Goal: Task Accomplishment & Management: Manage account settings

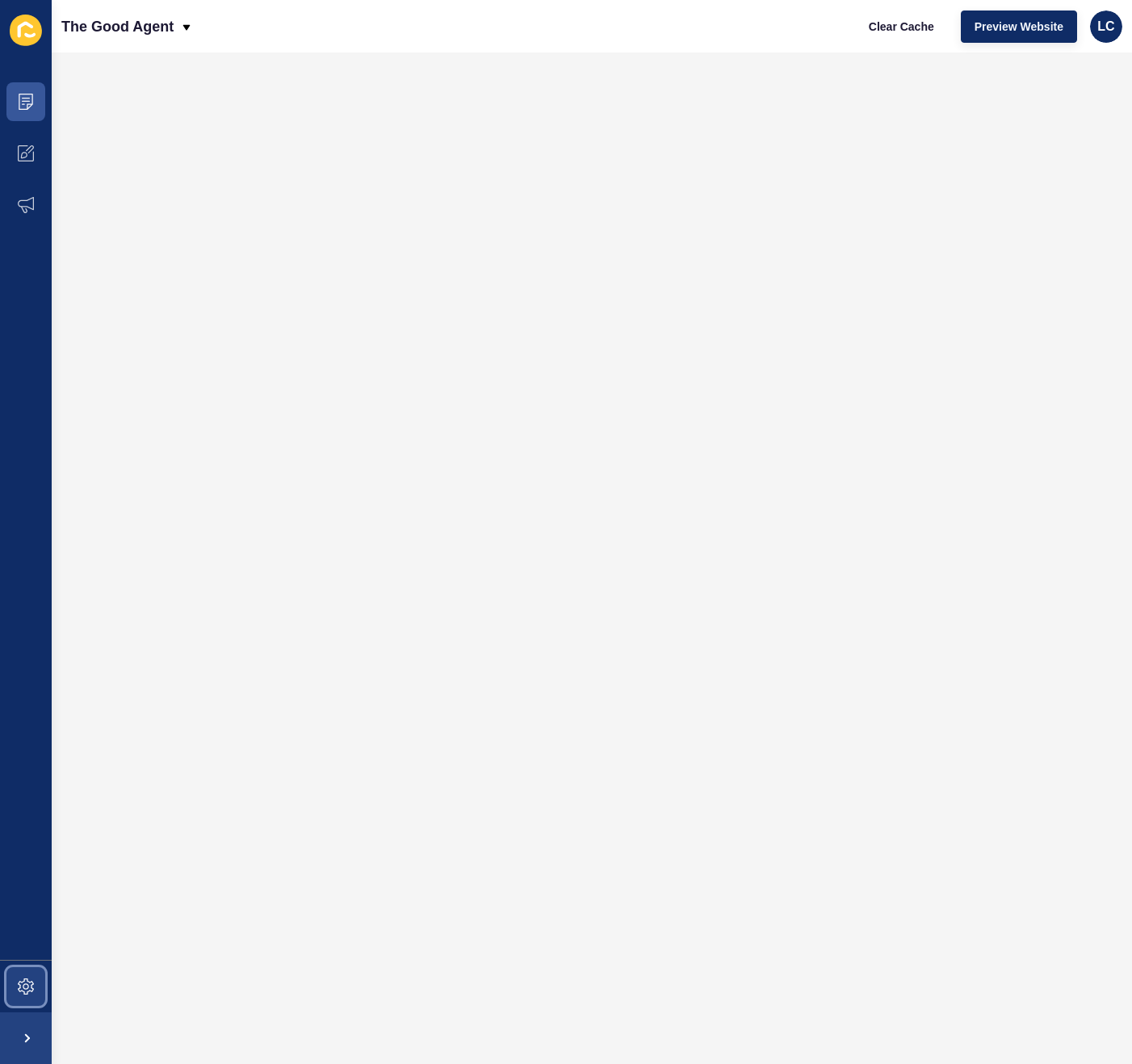
click at [24, 967] on span at bounding box center [25, 986] width 52 height 52
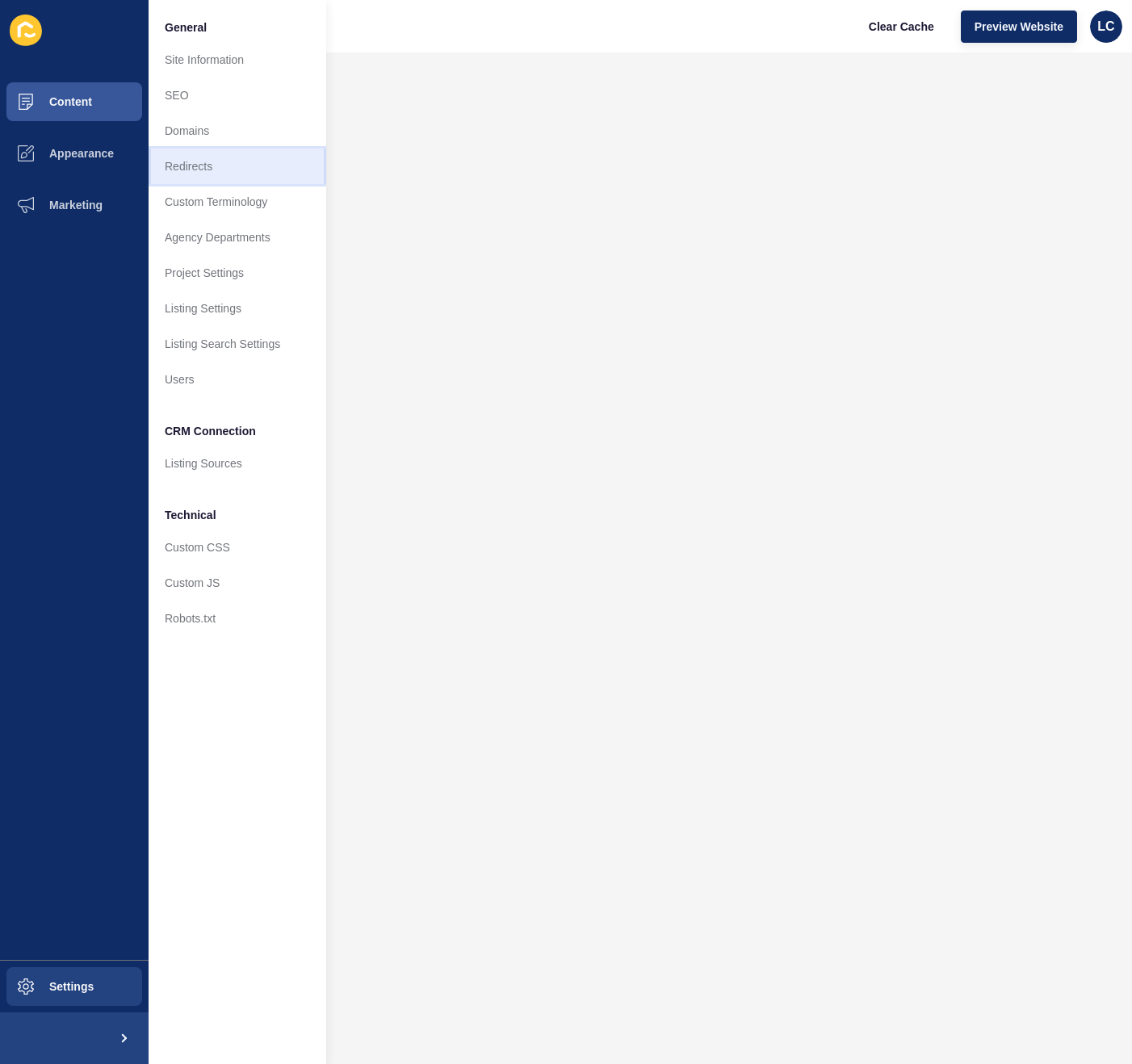
click at [215, 166] on link "Redirects" at bounding box center [237, 166] width 178 height 36
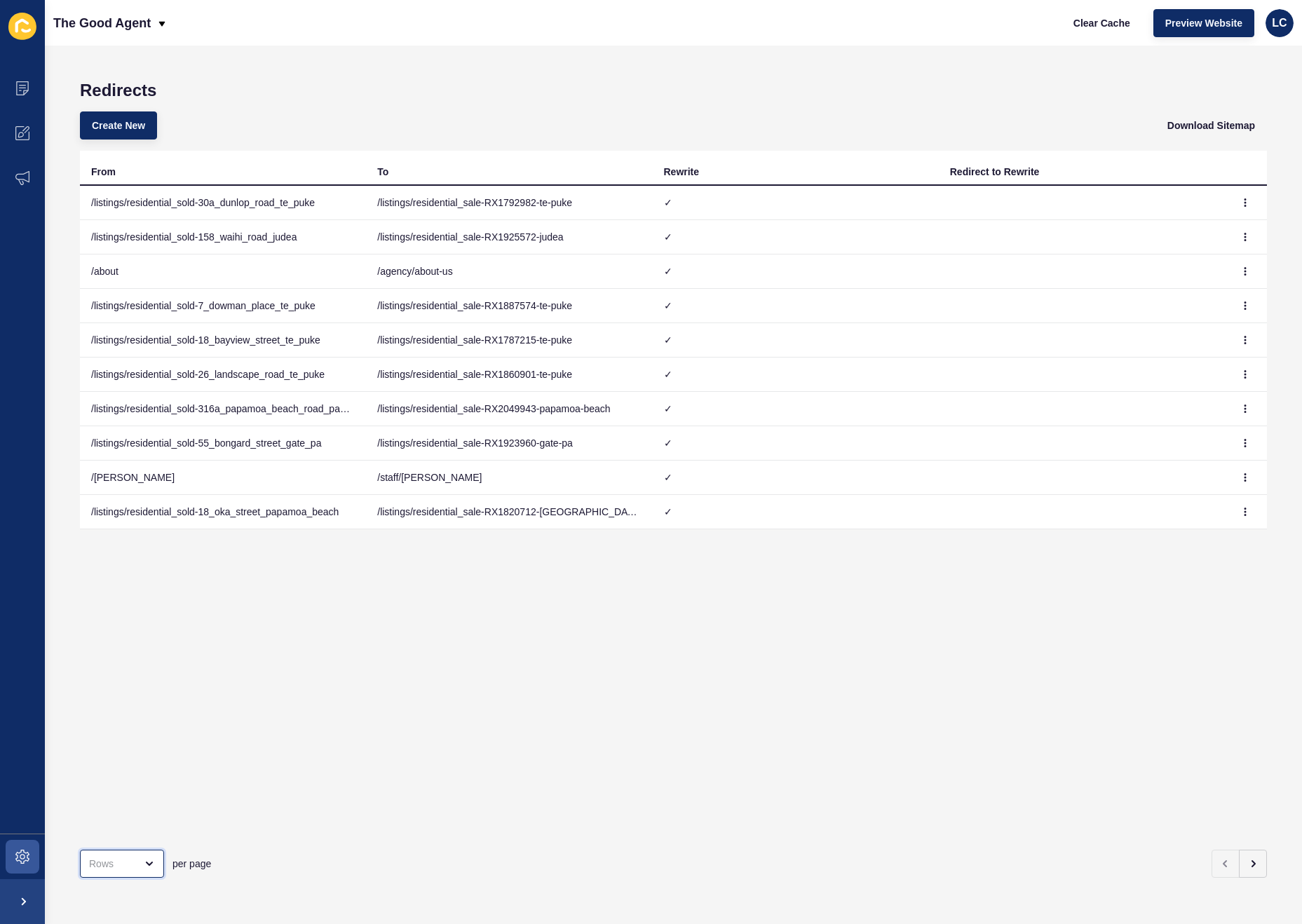
click at [156, 869] on div "open menu" at bounding box center [122, 864] width 84 height 28
click at [123, 827] on div "100 Rows" at bounding box center [125, 828] width 68 height 14
type input "100 Rows"
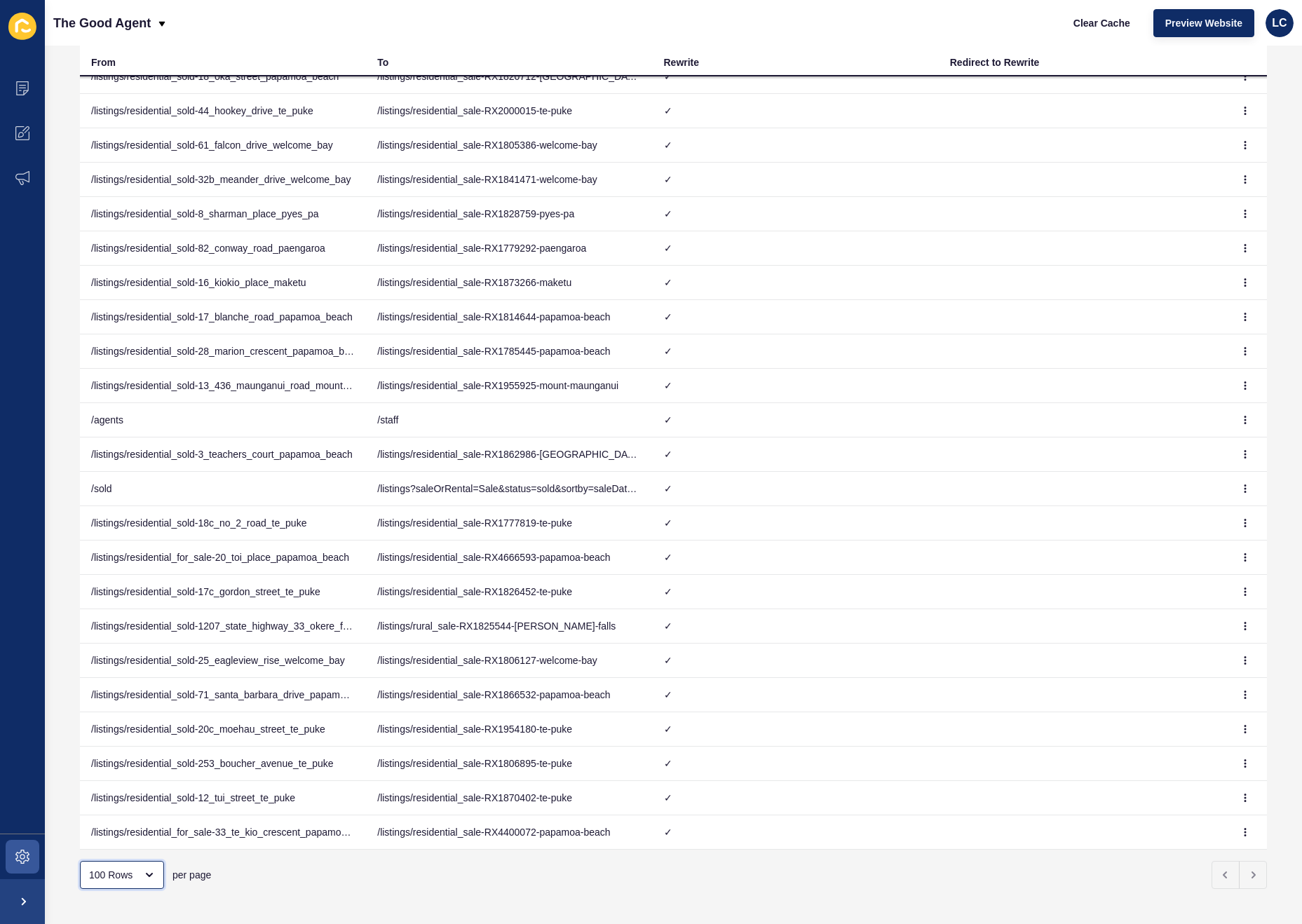
scroll to position [110, 0]
click at [428, 557] on td "/listings/residential_sale-RX4666593-papamoa-beach" at bounding box center [509, 556] width 286 height 35
click at [982, 556] on icon "button" at bounding box center [1245, 556] width 8 height 8
click at [982, 585] on link "Edit" at bounding box center [1207, 584] width 99 height 31
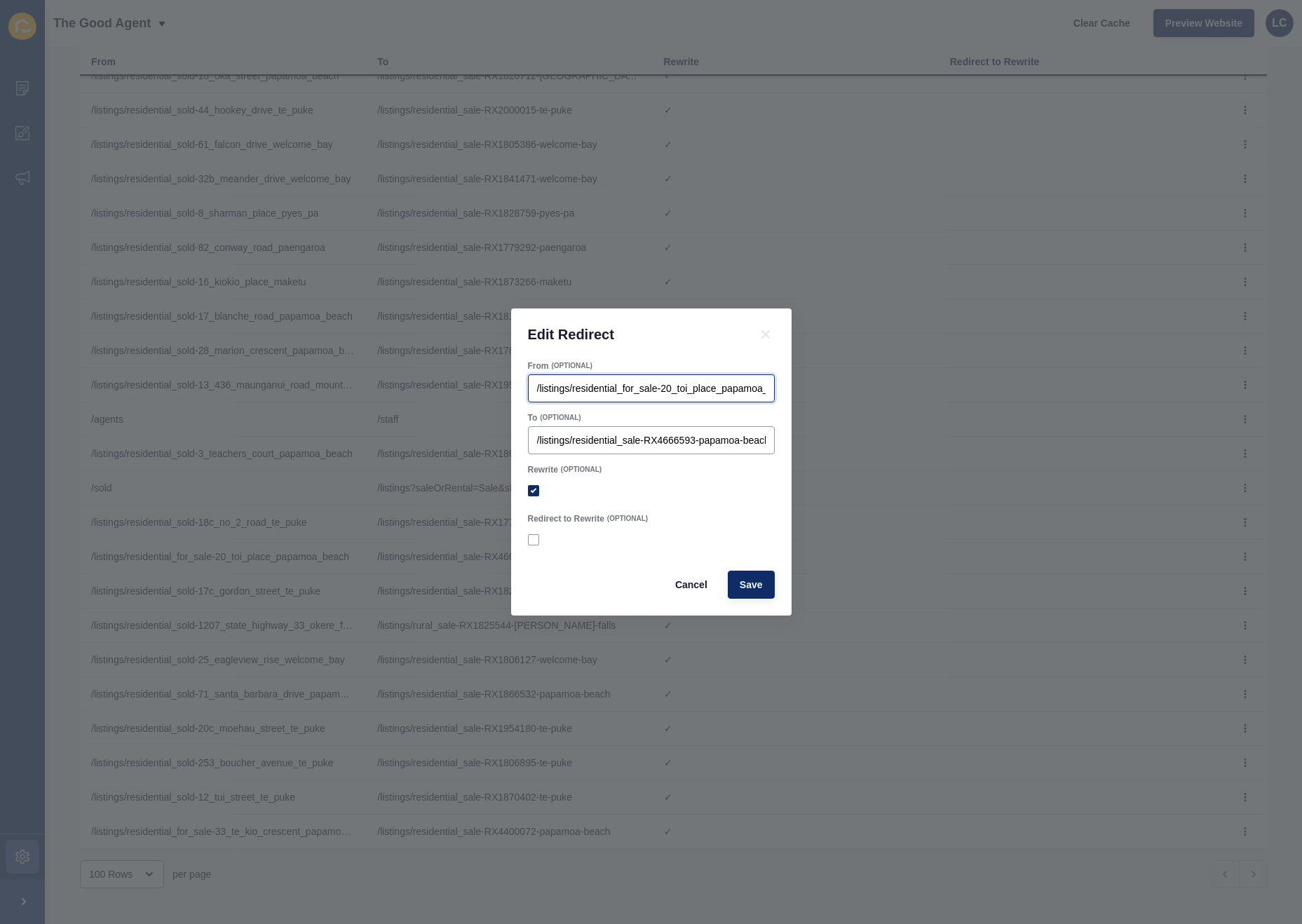
click at [631, 387] on input "/listings/residential_for_sale-20_toi_place_papamoa_beach" at bounding box center [651, 388] width 229 height 14
click at [667, 387] on input "/listings/residential_for_sale-20_toi_place_papamoa_beach" at bounding box center [651, 388] width 229 height 14
type input "/listings/residential_sold-20_toi_place_papamoa_beach"
click at [762, 585] on button "Save" at bounding box center [751, 584] width 47 height 28
checkbox input "true"
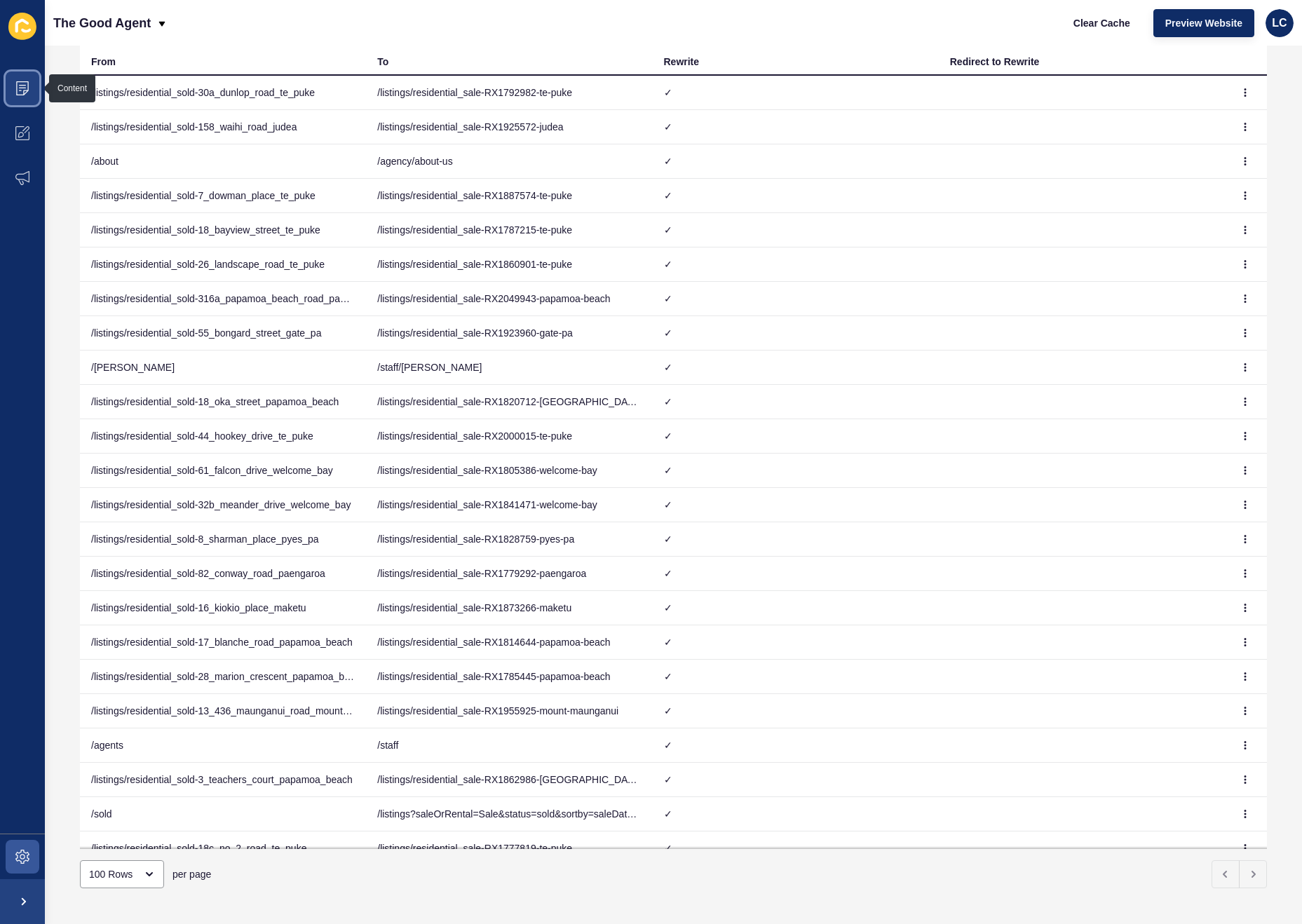
click at [24, 96] on span at bounding box center [22, 88] width 45 height 45
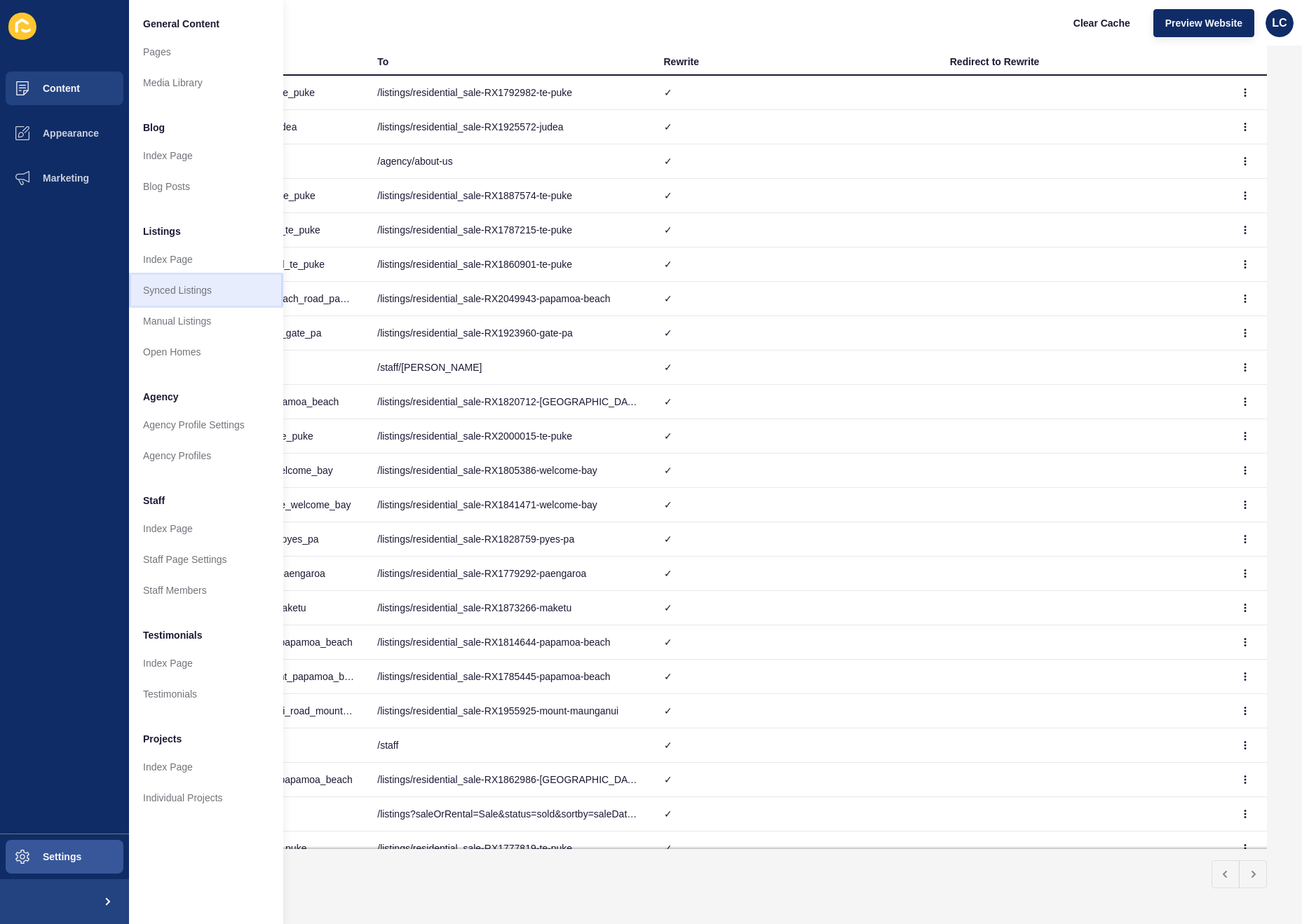
click at [212, 289] on link "Synced Listings" at bounding box center [206, 290] width 154 height 31
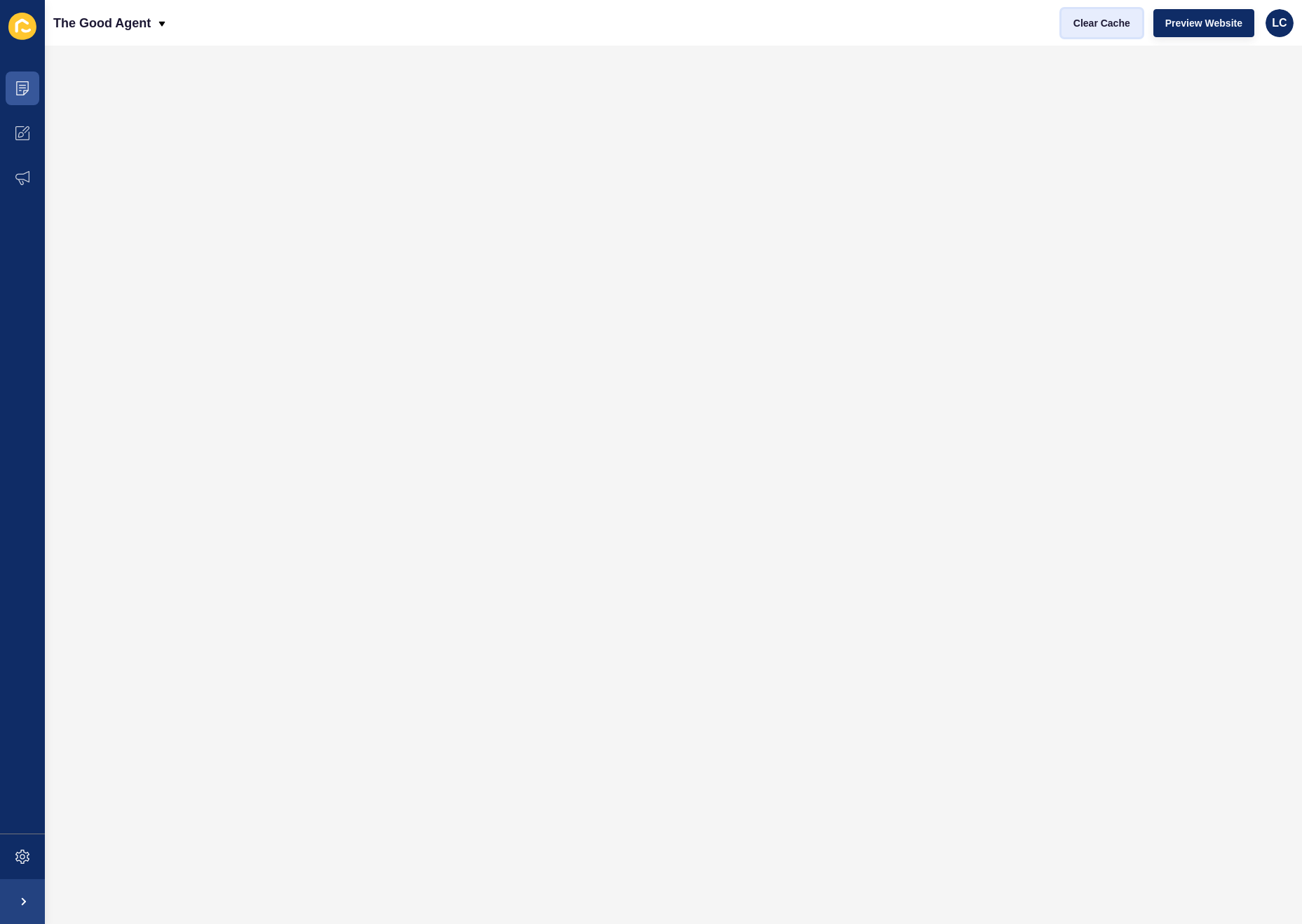
click at [1087, 14] on button "Clear Cache" at bounding box center [1102, 23] width 81 height 28
click at [30, 90] on span at bounding box center [22, 88] width 45 height 45
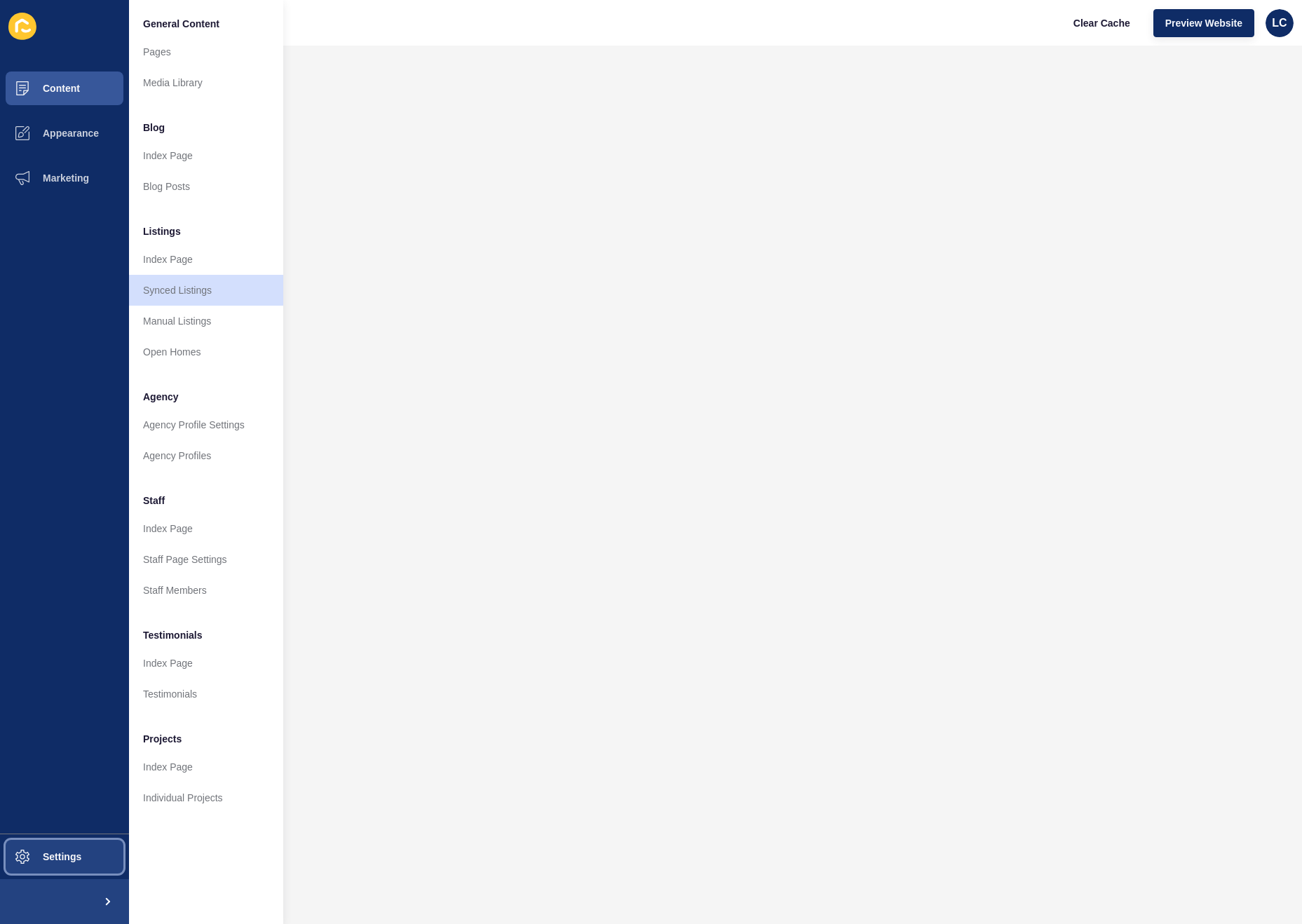
click at [46, 861] on span "Settings" at bounding box center [40, 856] width 84 height 11
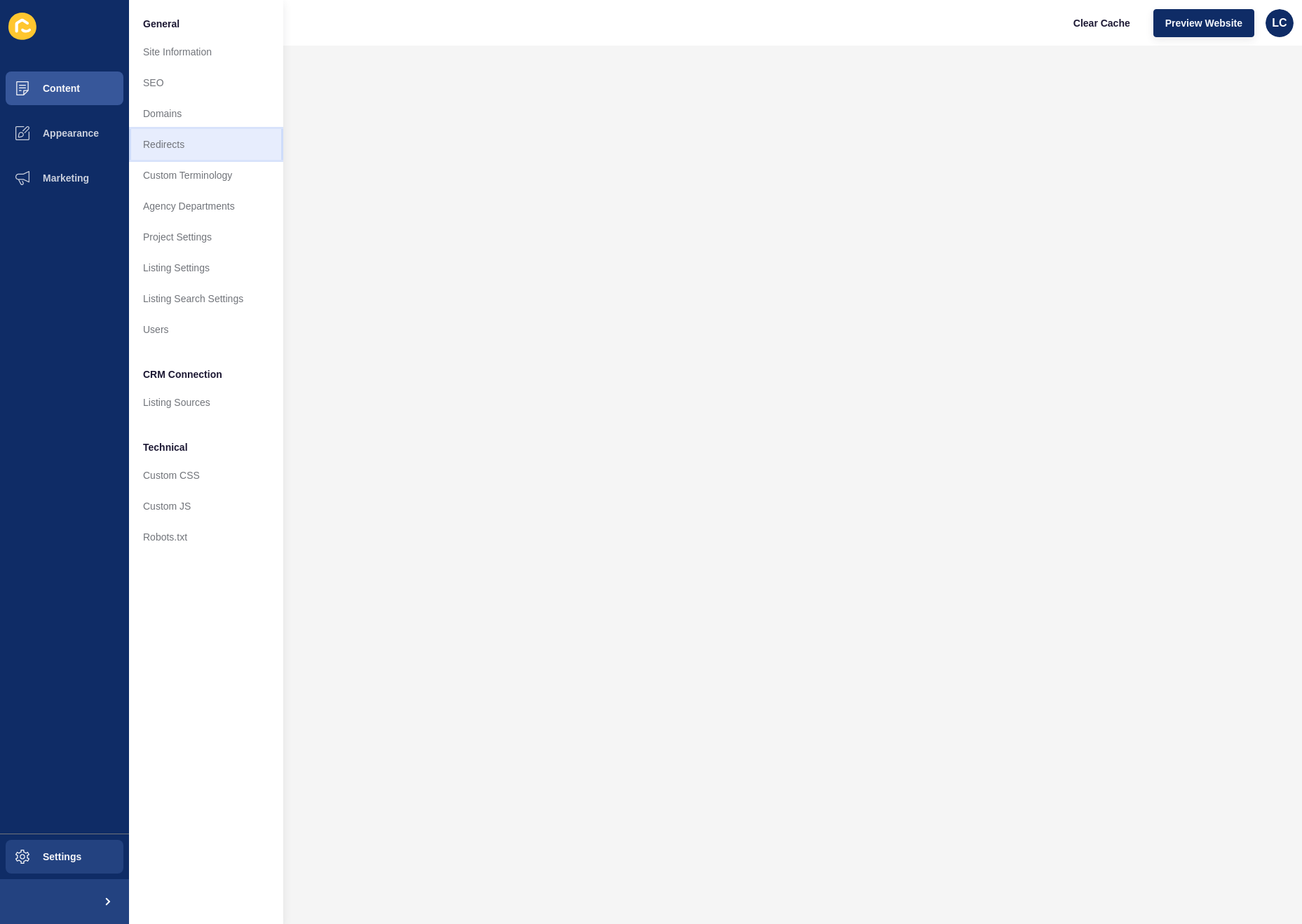
click at [178, 137] on link "Redirects" at bounding box center [206, 144] width 154 height 31
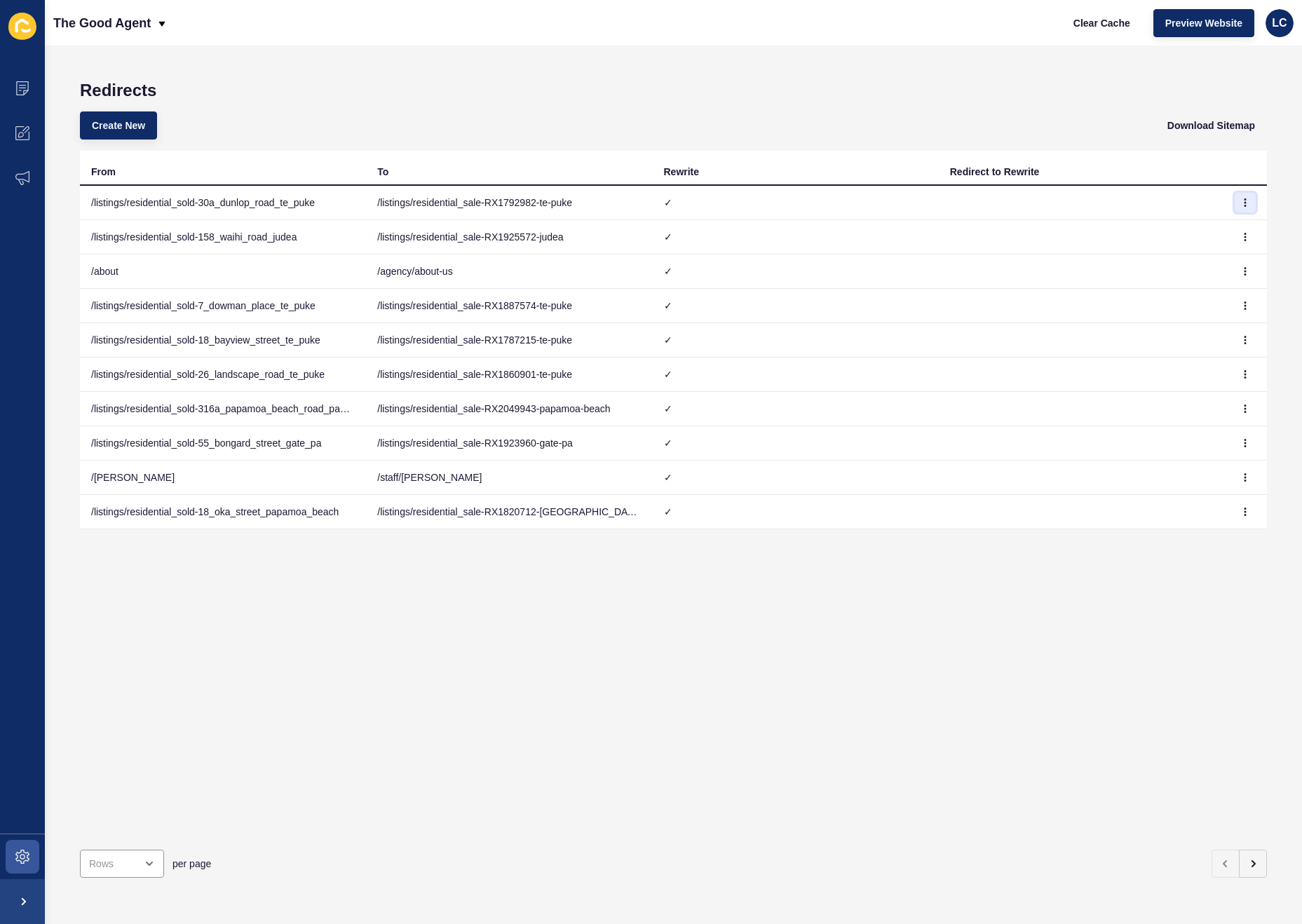
click at [1245, 201] on icon "button" at bounding box center [1245, 202] width 8 height 8
click at [1182, 222] on link "Edit" at bounding box center [1207, 231] width 99 height 31
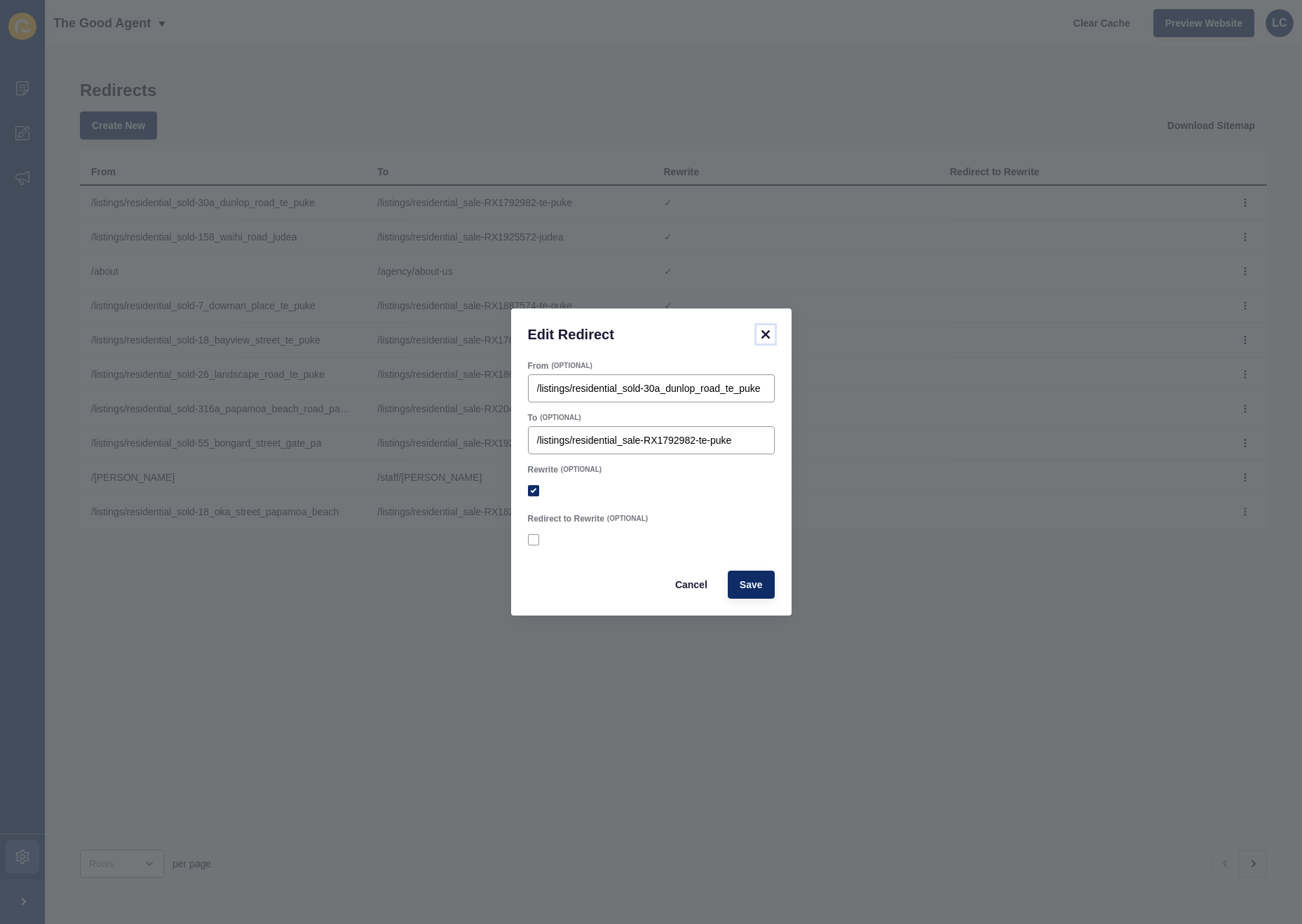
click at [768, 338] on icon at bounding box center [765, 334] width 8 height 8
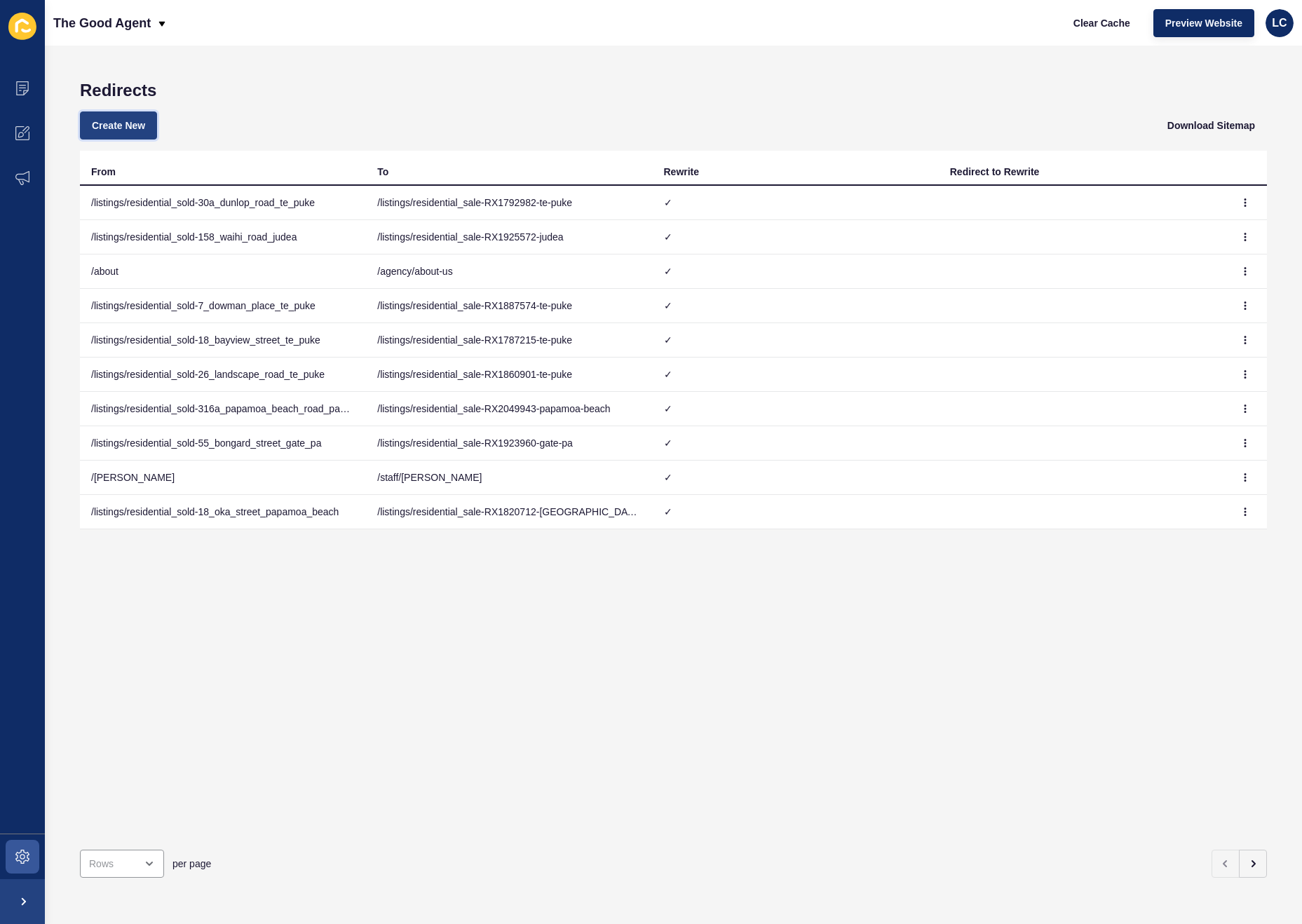
click at [147, 129] on button "Create New" at bounding box center [118, 126] width 77 height 28
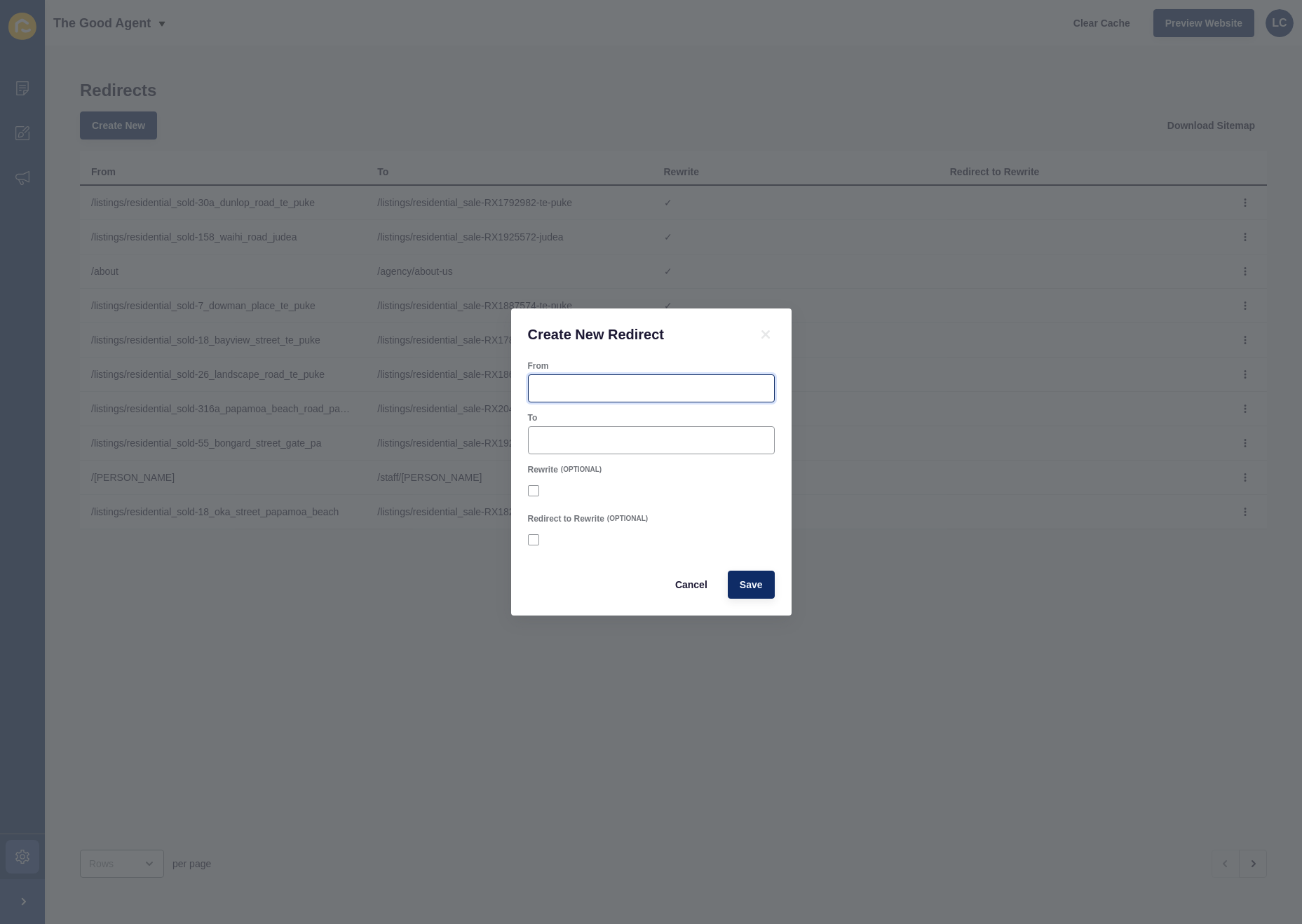
click at [545, 387] on input "From" at bounding box center [651, 388] width 229 height 14
paste input "/listings/residential_for_sale-32b_snowden_street_ohauiti"
drag, startPoint x: 544, startPoint y: 389, endPoint x: 495, endPoint y: 387, distance: 49.0
click at [495, 387] on div "Create New Redirect From /listings/residential_for_sale-32b_snowden_street_ohau…" at bounding box center [651, 462] width 1302 height 924
type input "/listings/residential_for_sale-32b_snowden_street_ohauiti"
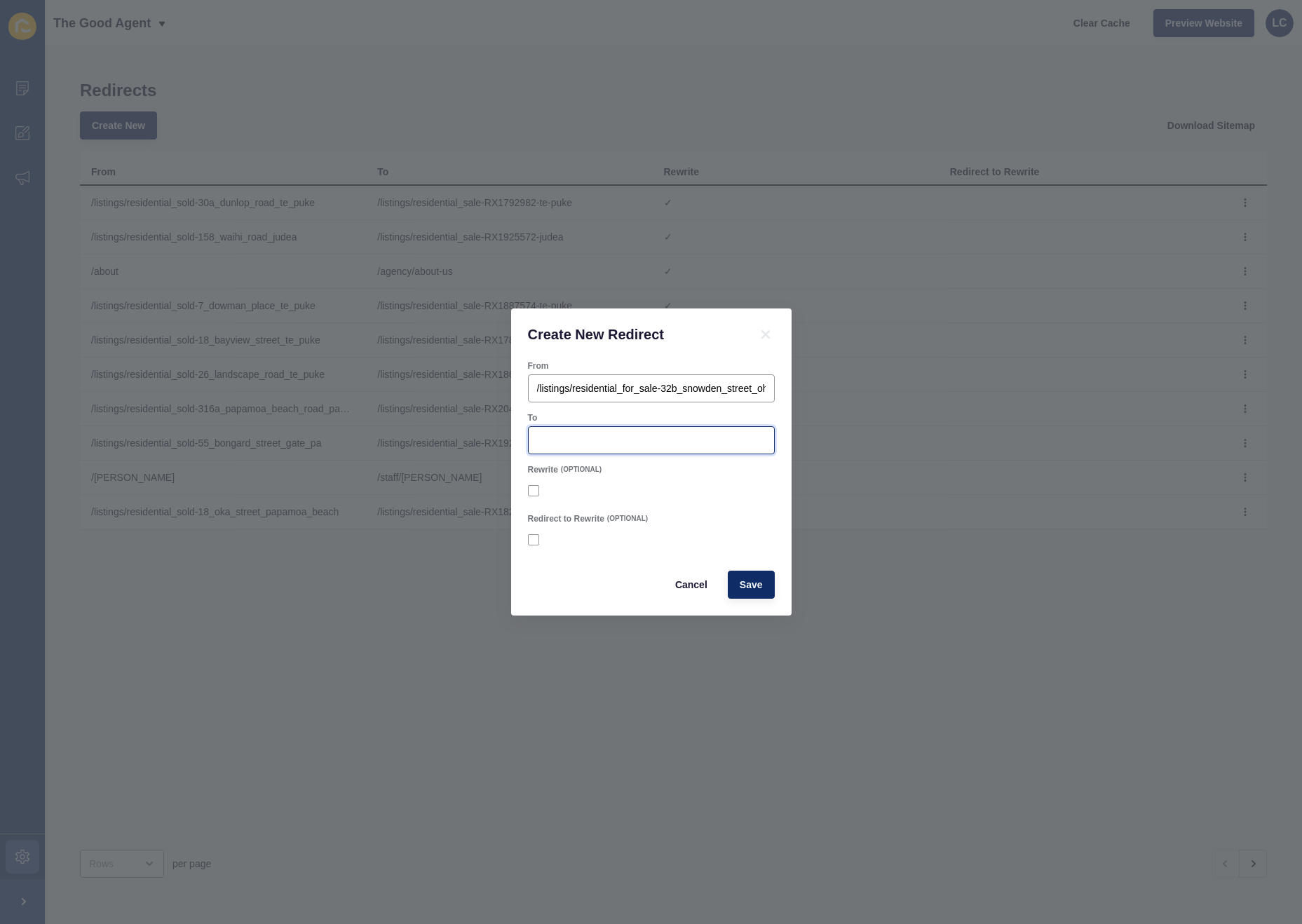
click at [560, 439] on input "To" at bounding box center [651, 440] width 229 height 14
click at [548, 437] on input "To" at bounding box center [651, 440] width 229 height 14
paste input "/listings/residential_sale-RX4742369-ohauiti"
type input "/listings/residential_sale-RX4742369-ohauiti"
click at [531, 490] on label at bounding box center [533, 490] width 11 height 11
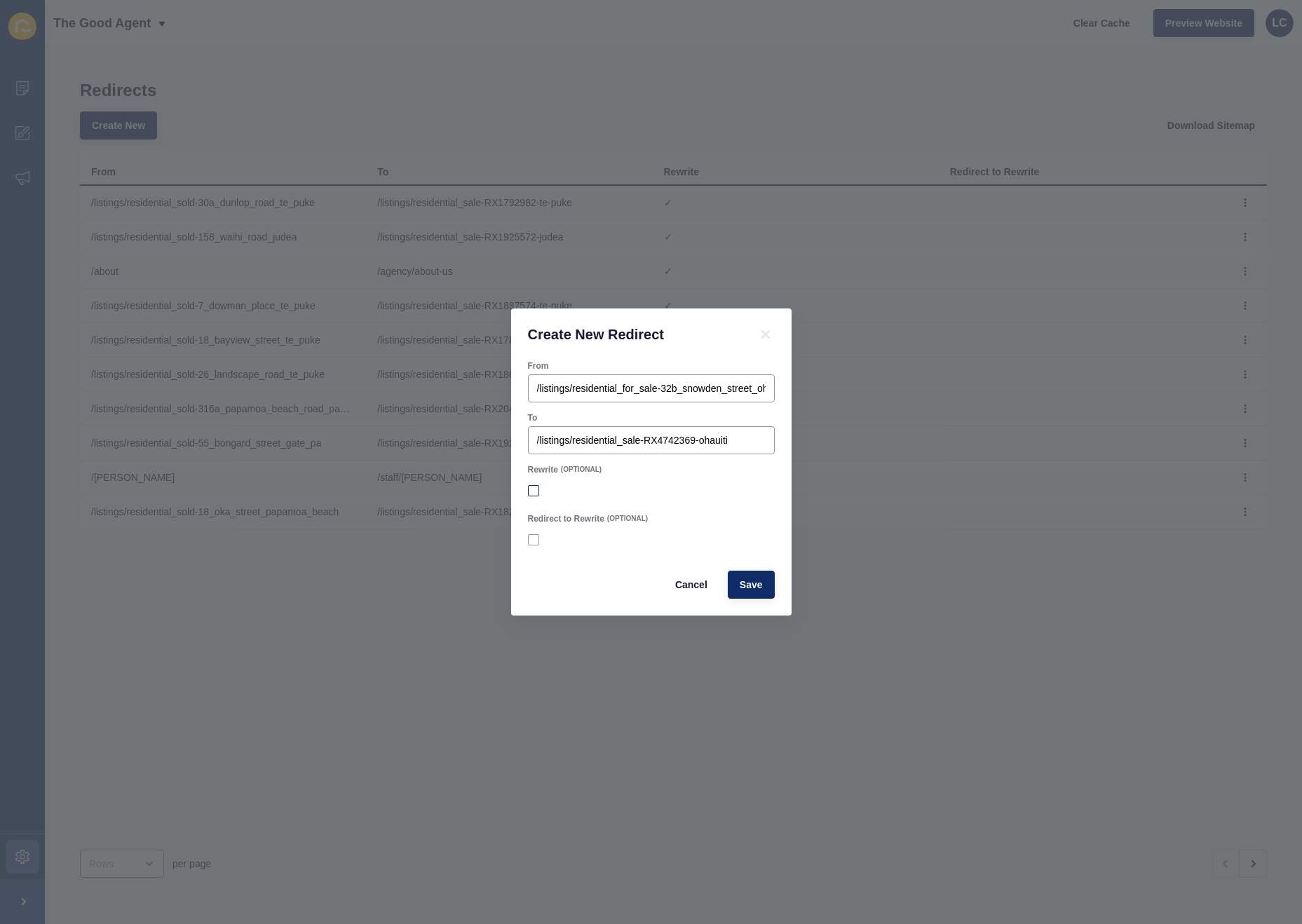
click at [531, 490] on input "Rewrite" at bounding box center [535, 491] width 9 height 9
checkbox input "true"
click at [751, 584] on span "Save" at bounding box center [751, 584] width 23 height 14
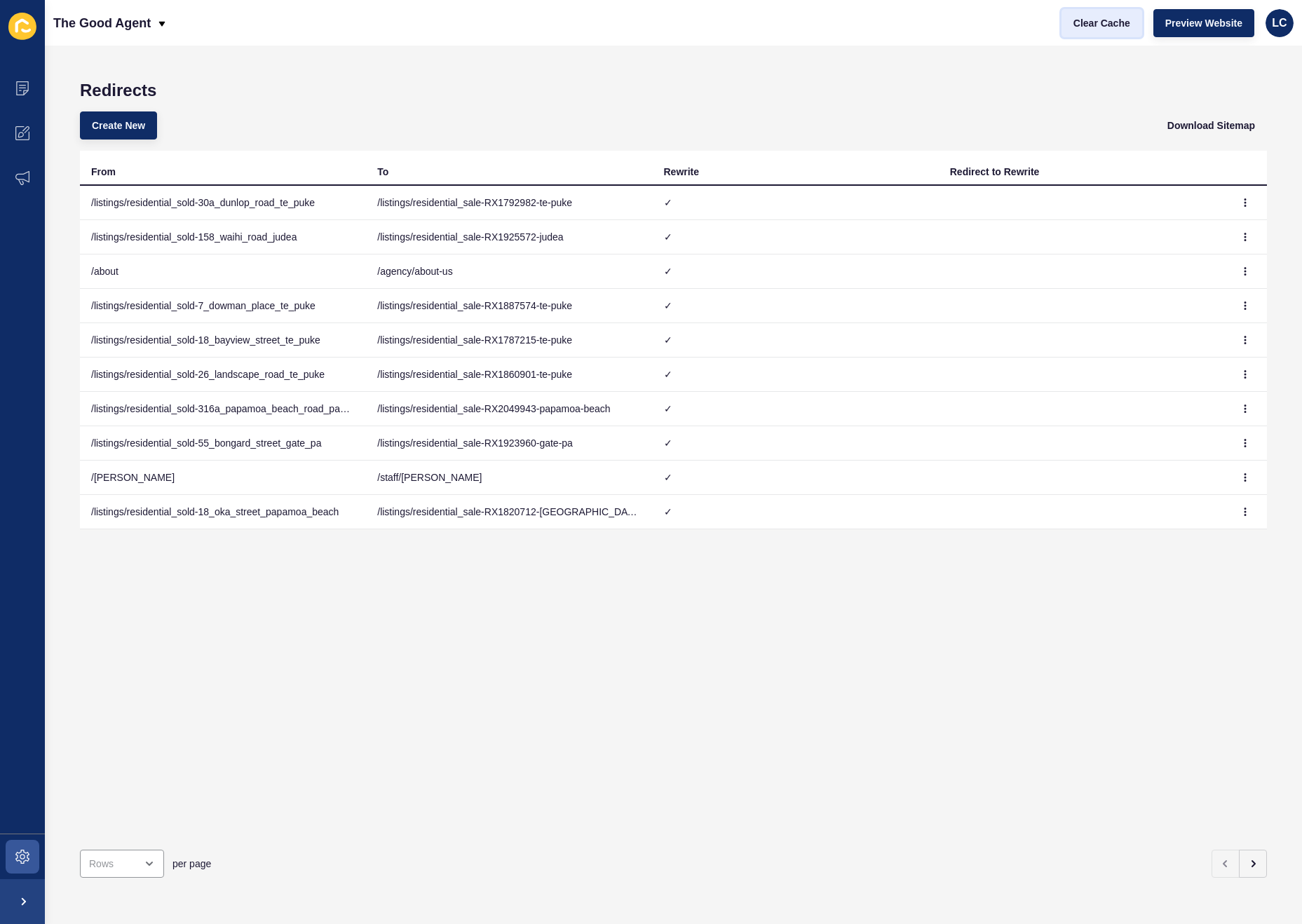
click at [1076, 23] on span "Clear Cache" at bounding box center [1101, 23] width 57 height 14
click at [17, 74] on span at bounding box center [22, 88] width 45 height 45
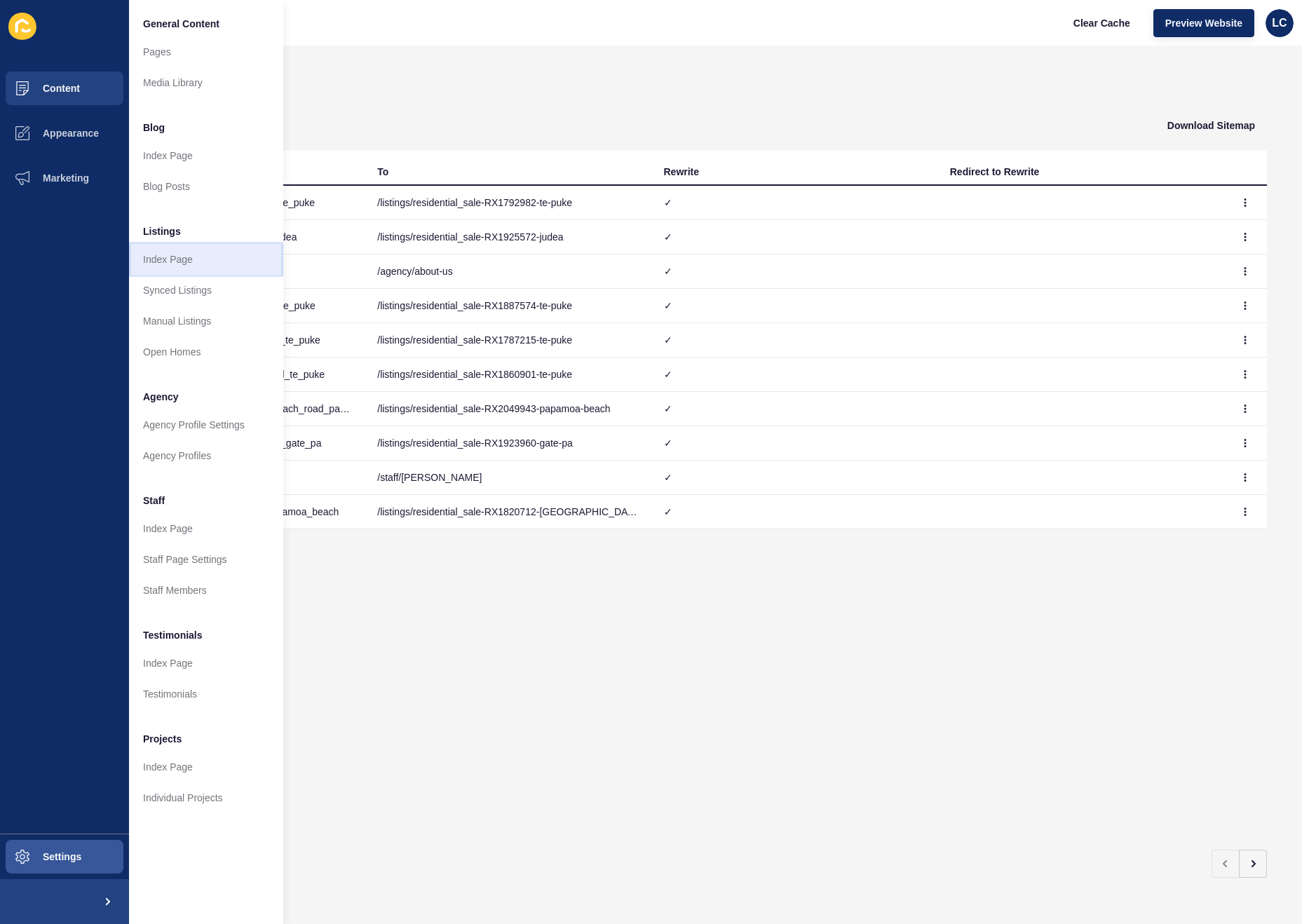
click at [212, 259] on link "Index Page" at bounding box center [206, 259] width 154 height 31
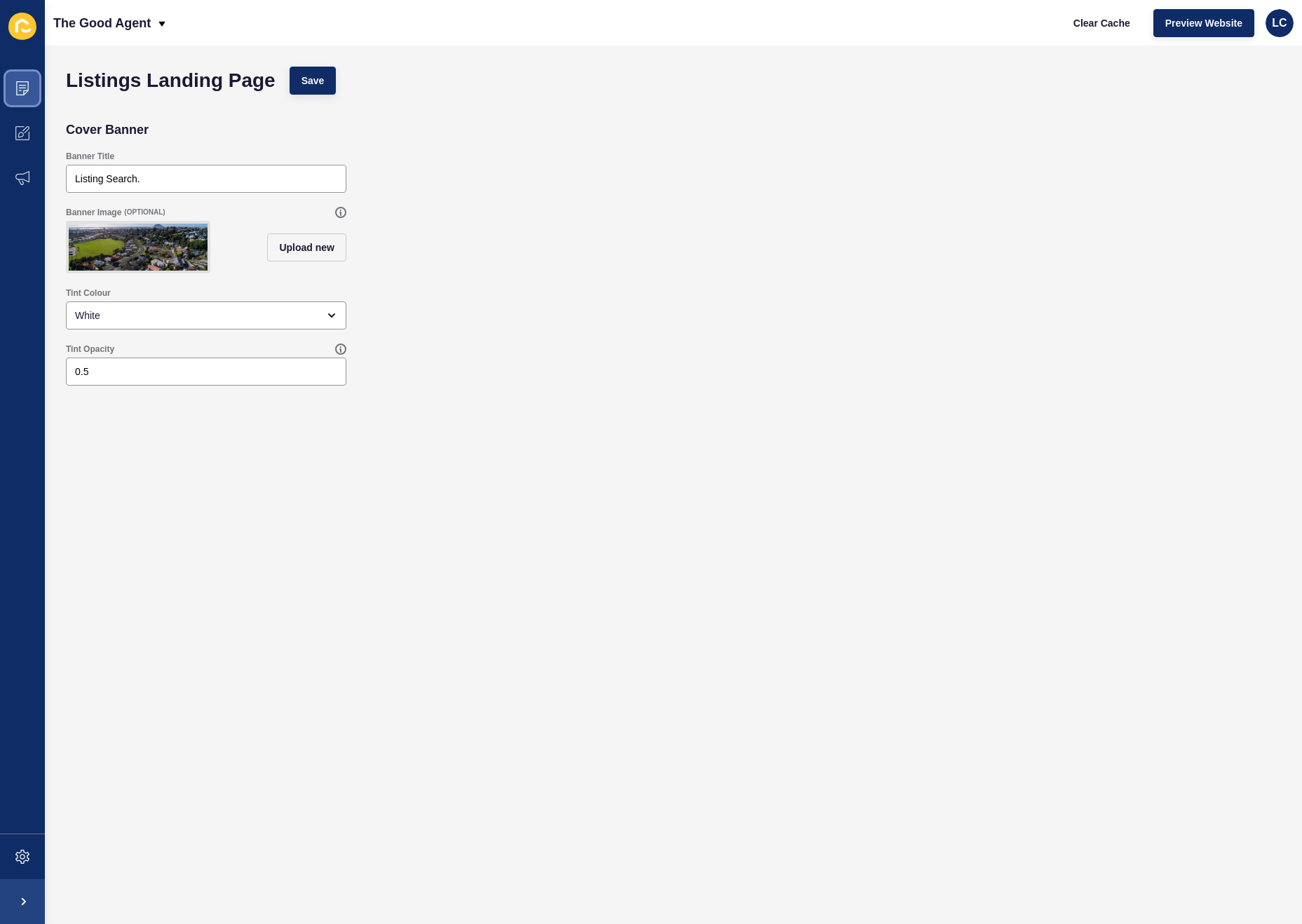
click at [32, 84] on span at bounding box center [22, 88] width 45 height 45
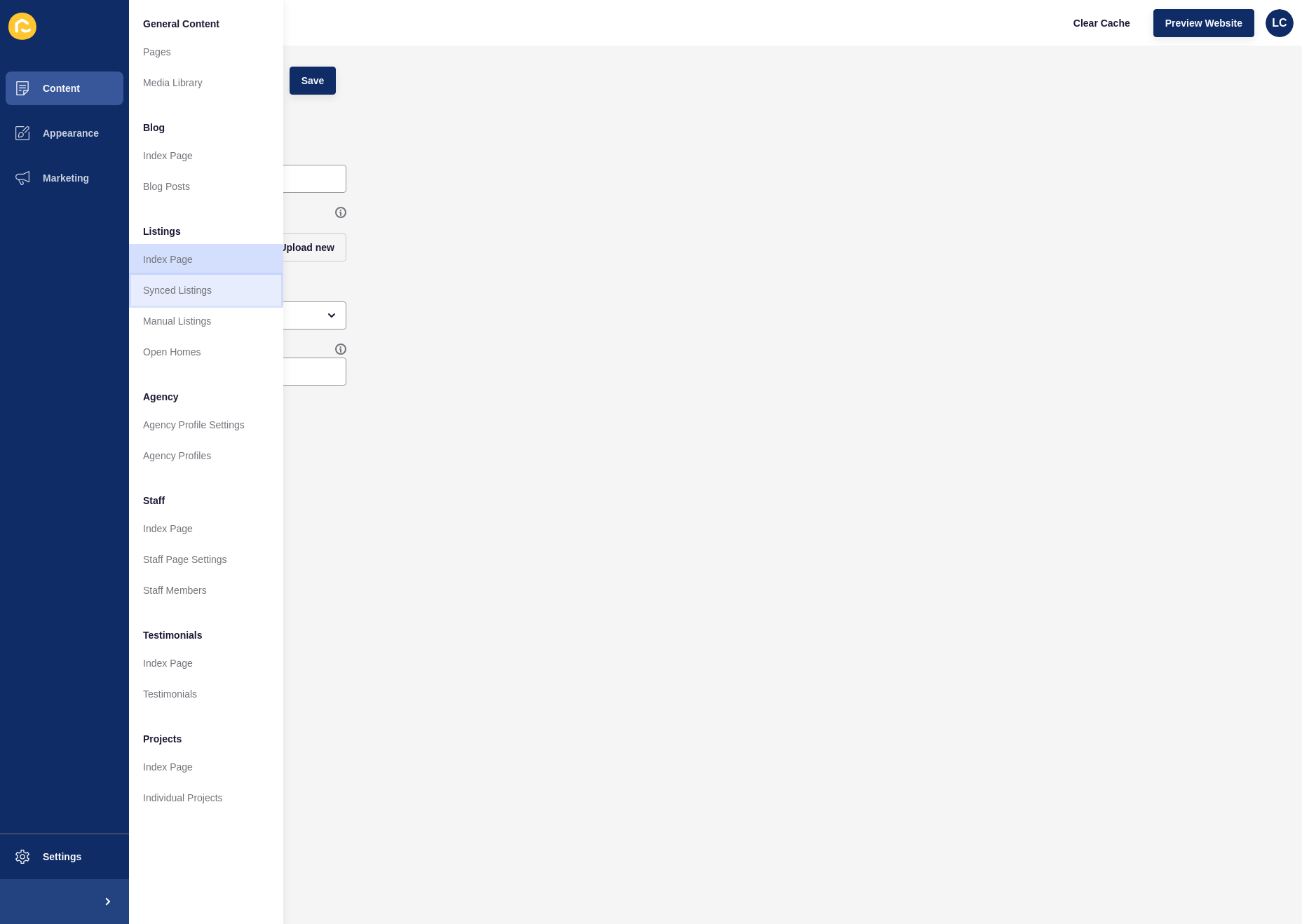
click at [212, 293] on link "Synced Listings" at bounding box center [206, 290] width 154 height 31
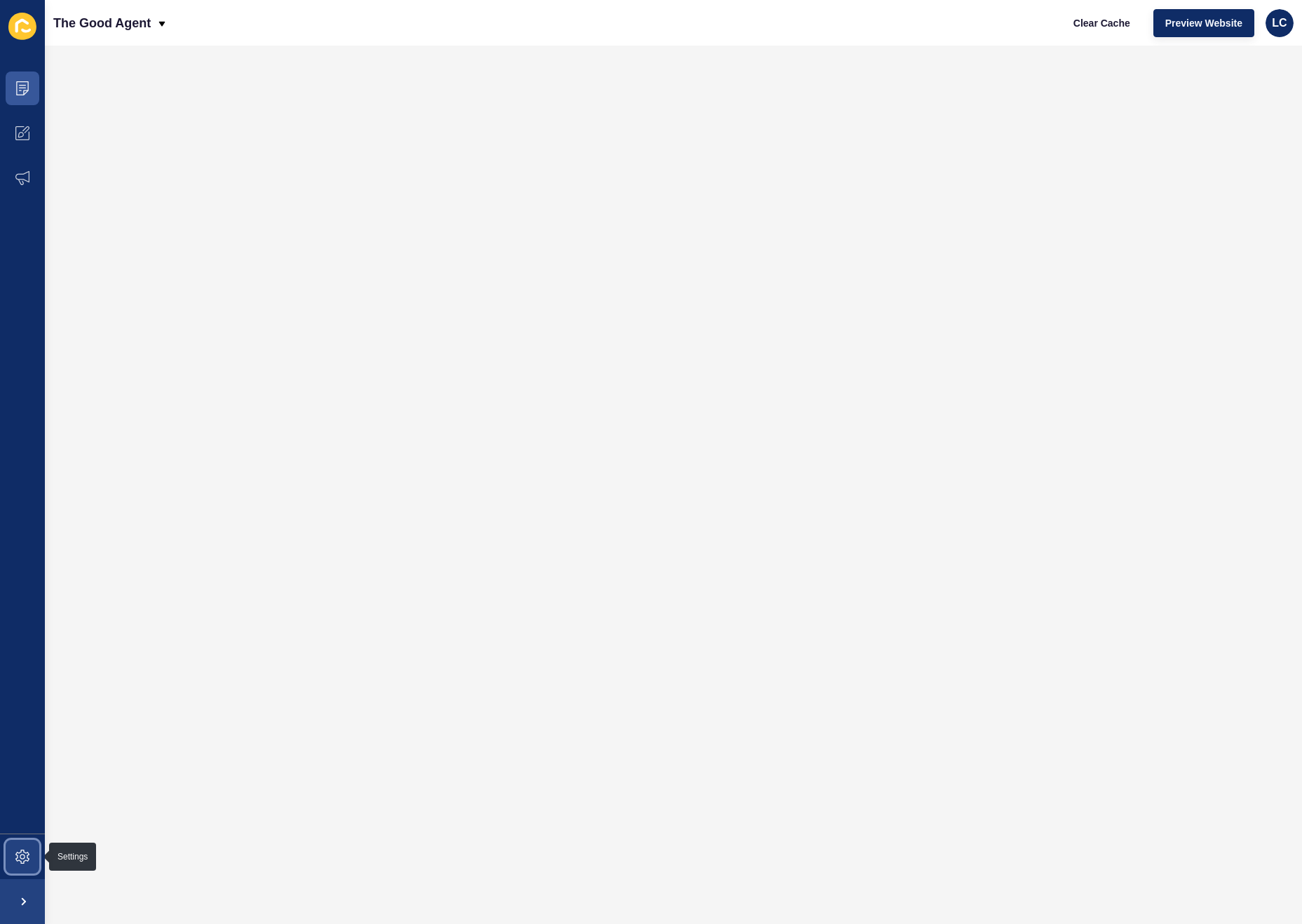
click at [12, 846] on span at bounding box center [22, 856] width 45 height 45
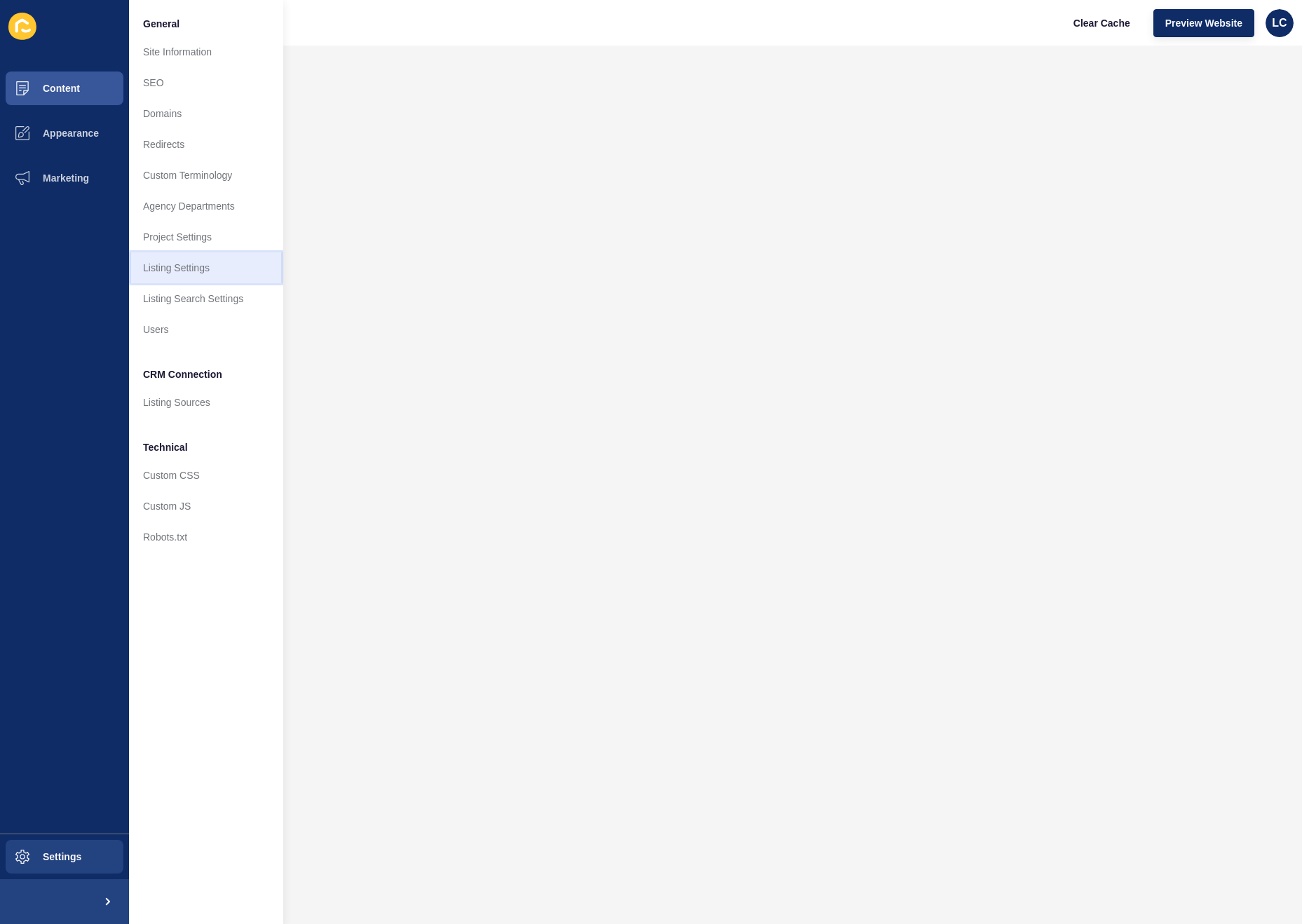
click at [185, 264] on link "Listing Settings" at bounding box center [206, 268] width 154 height 31
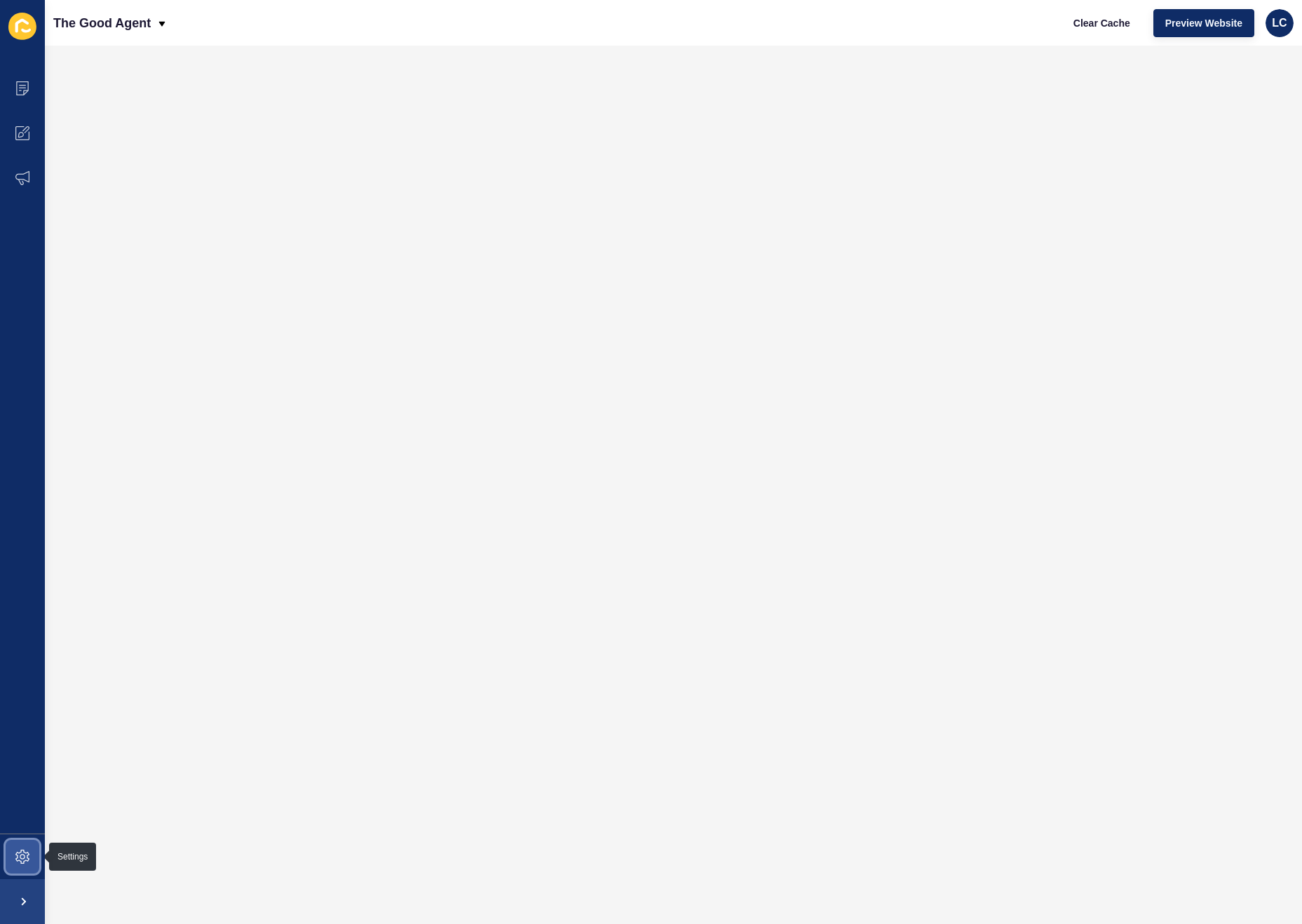
click at [20, 857] on icon at bounding box center [22, 856] width 14 height 14
click at [1087, 27] on span "Clear Cache" at bounding box center [1101, 23] width 57 height 14
click at [31, 123] on span at bounding box center [22, 133] width 45 height 45
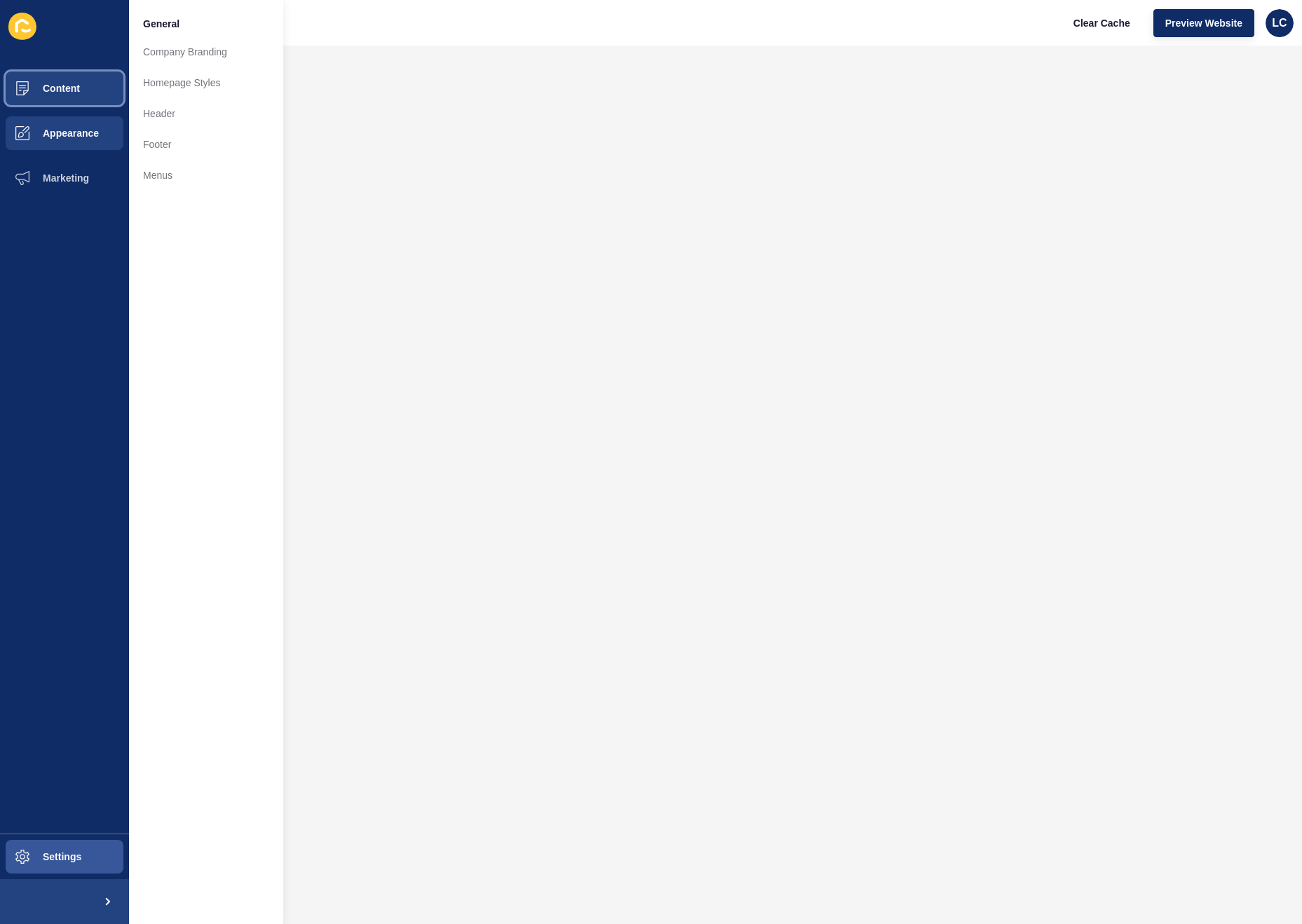
click at [57, 93] on span "Content" at bounding box center [39, 88] width 82 height 11
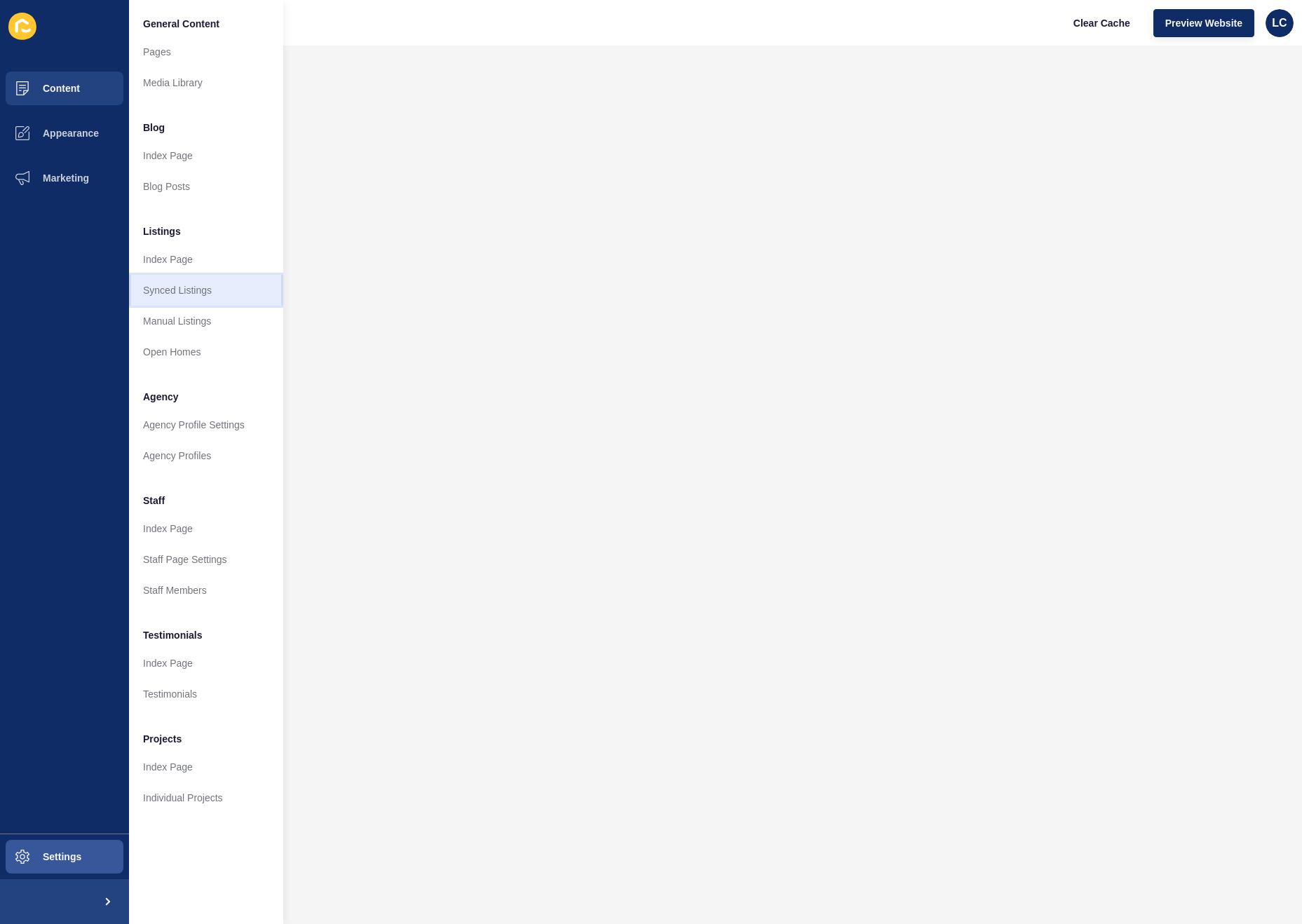
click at [167, 291] on link "Synced Listings" at bounding box center [206, 290] width 154 height 31
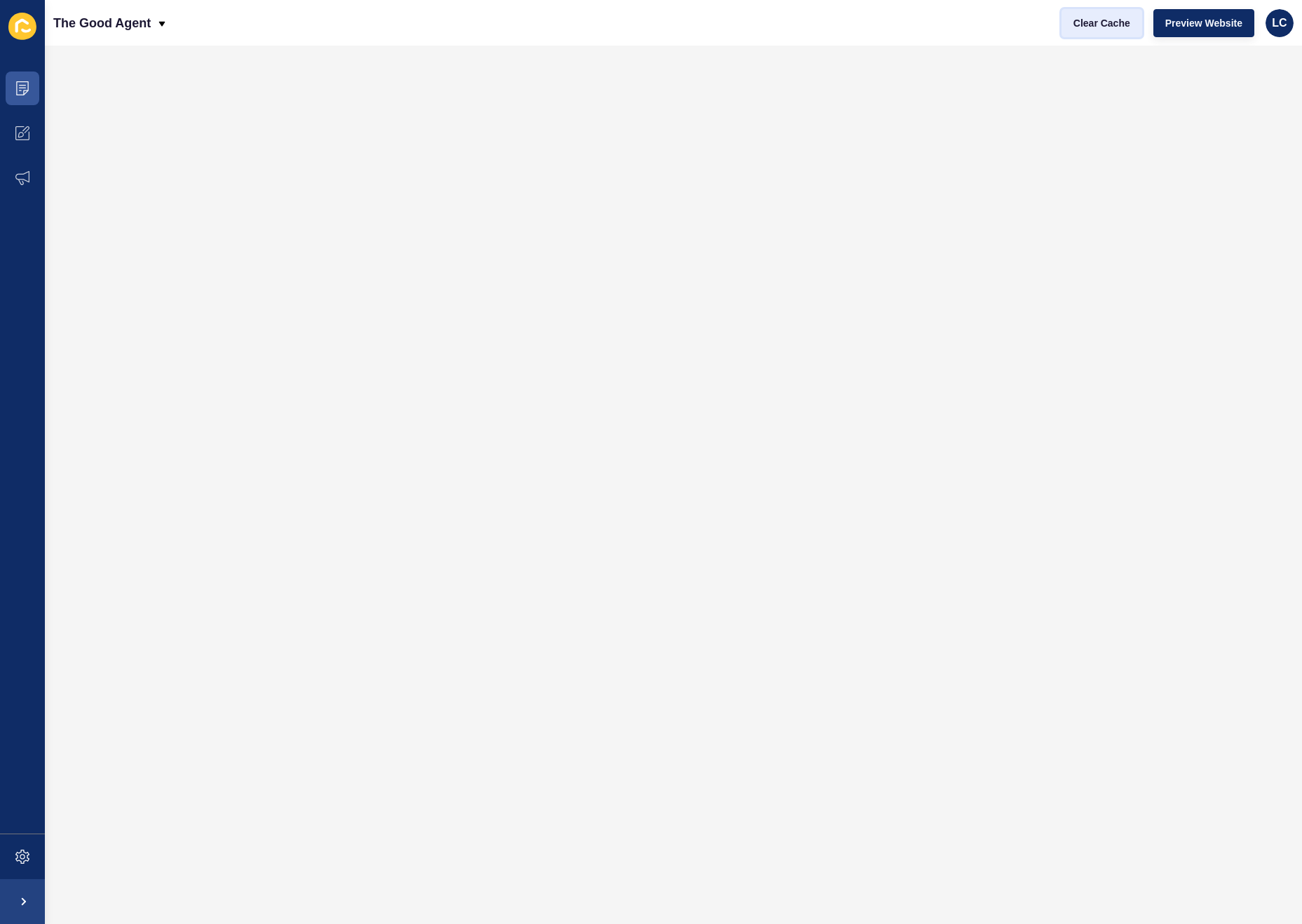
click at [1095, 21] on span "Clear Cache" at bounding box center [1101, 23] width 57 height 14
click at [1086, 13] on button "Clear Cache" at bounding box center [1102, 23] width 81 height 28
click at [29, 853] on span at bounding box center [22, 856] width 45 height 45
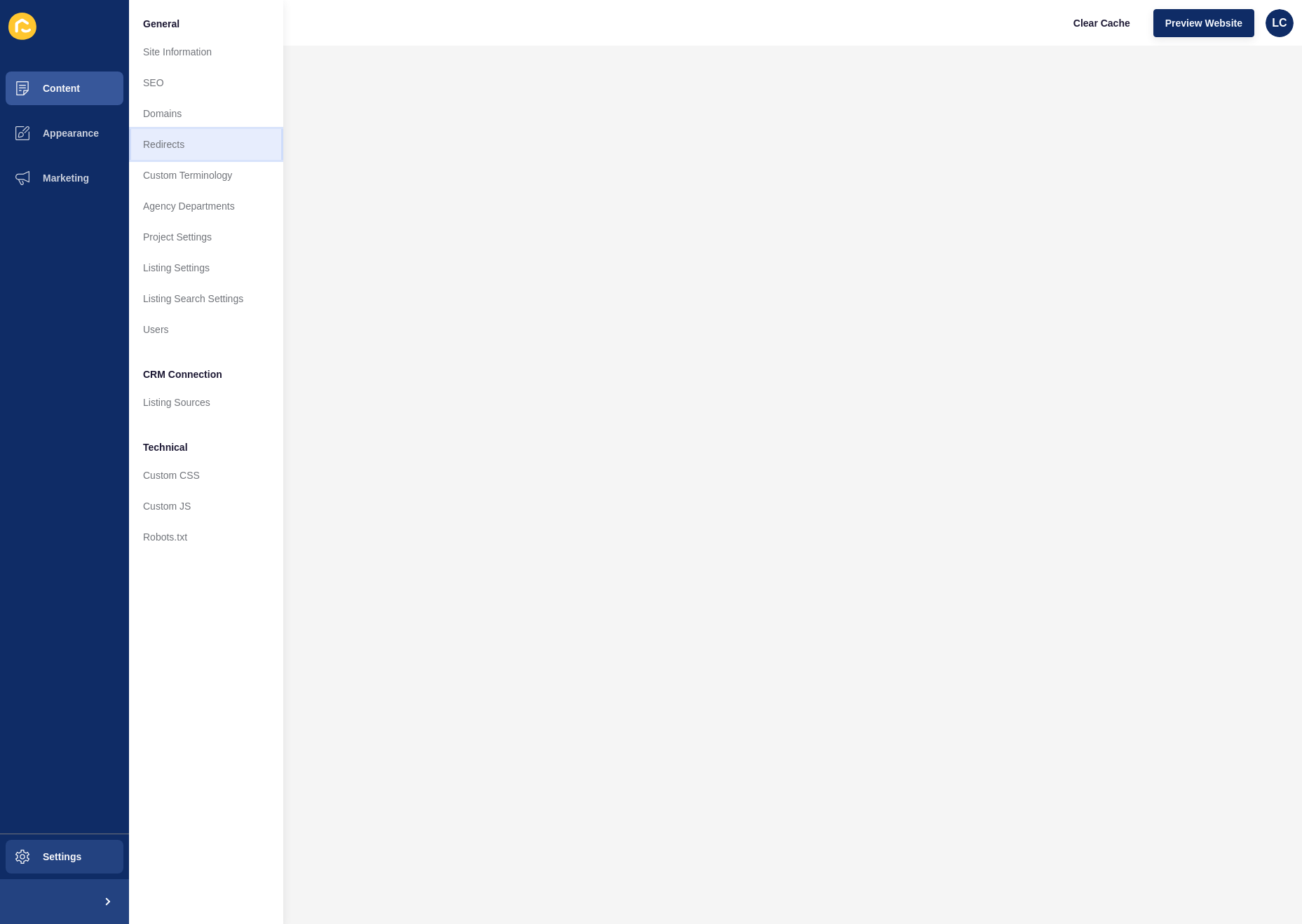
click at [179, 144] on link "Redirects" at bounding box center [206, 144] width 154 height 31
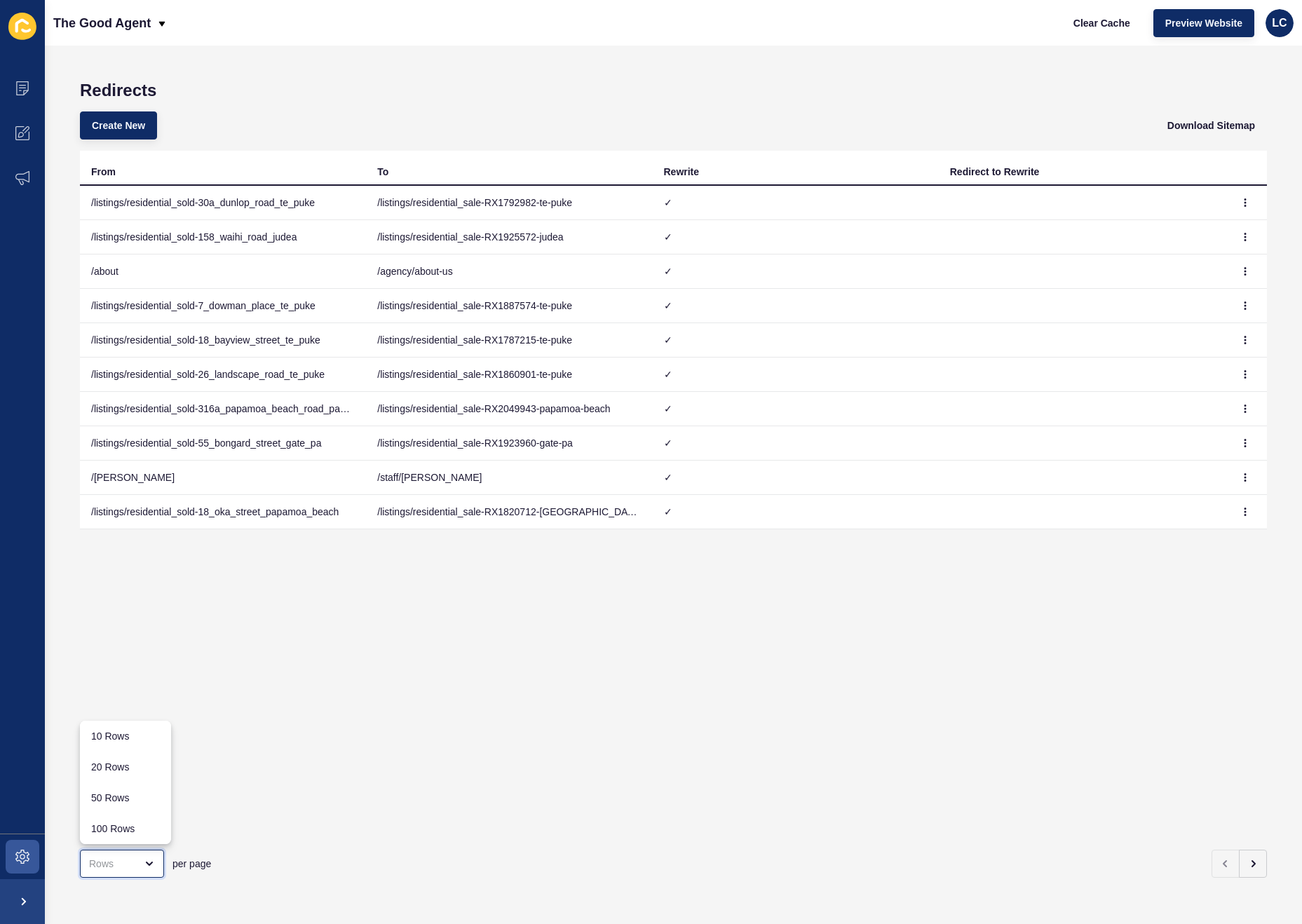
click at [132, 875] on div "close menu" at bounding box center [122, 864] width 84 height 28
click at [160, 828] on div "100 Rows" at bounding box center [126, 828] width 91 height 31
type input "100 Rows"
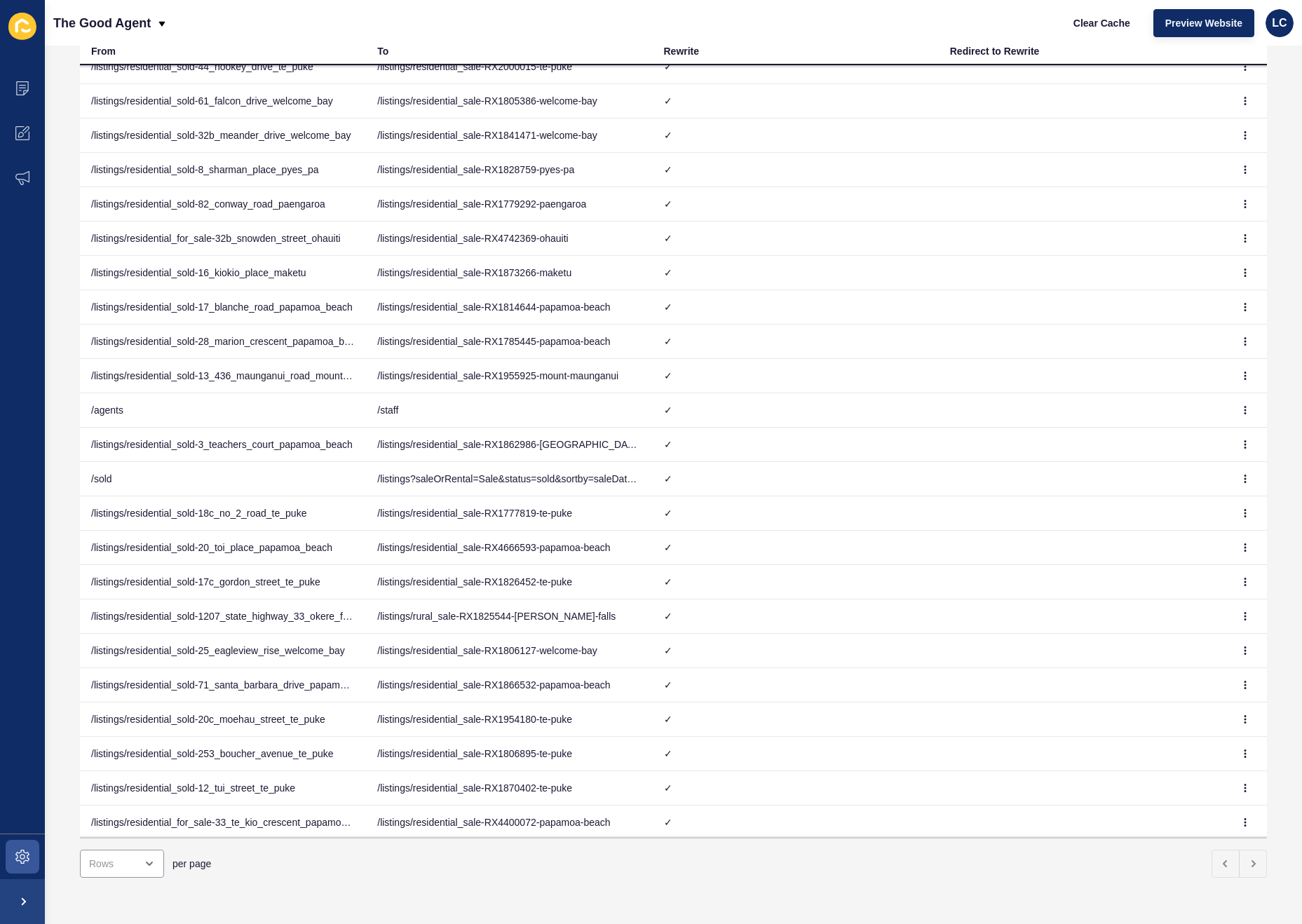
scroll to position [360, 0]
click at [1241, 817] on icon "button" at bounding box center [1245, 820] width 8 height 8
click at [1200, 882] on link "Delete" at bounding box center [1207, 880] width 99 height 31
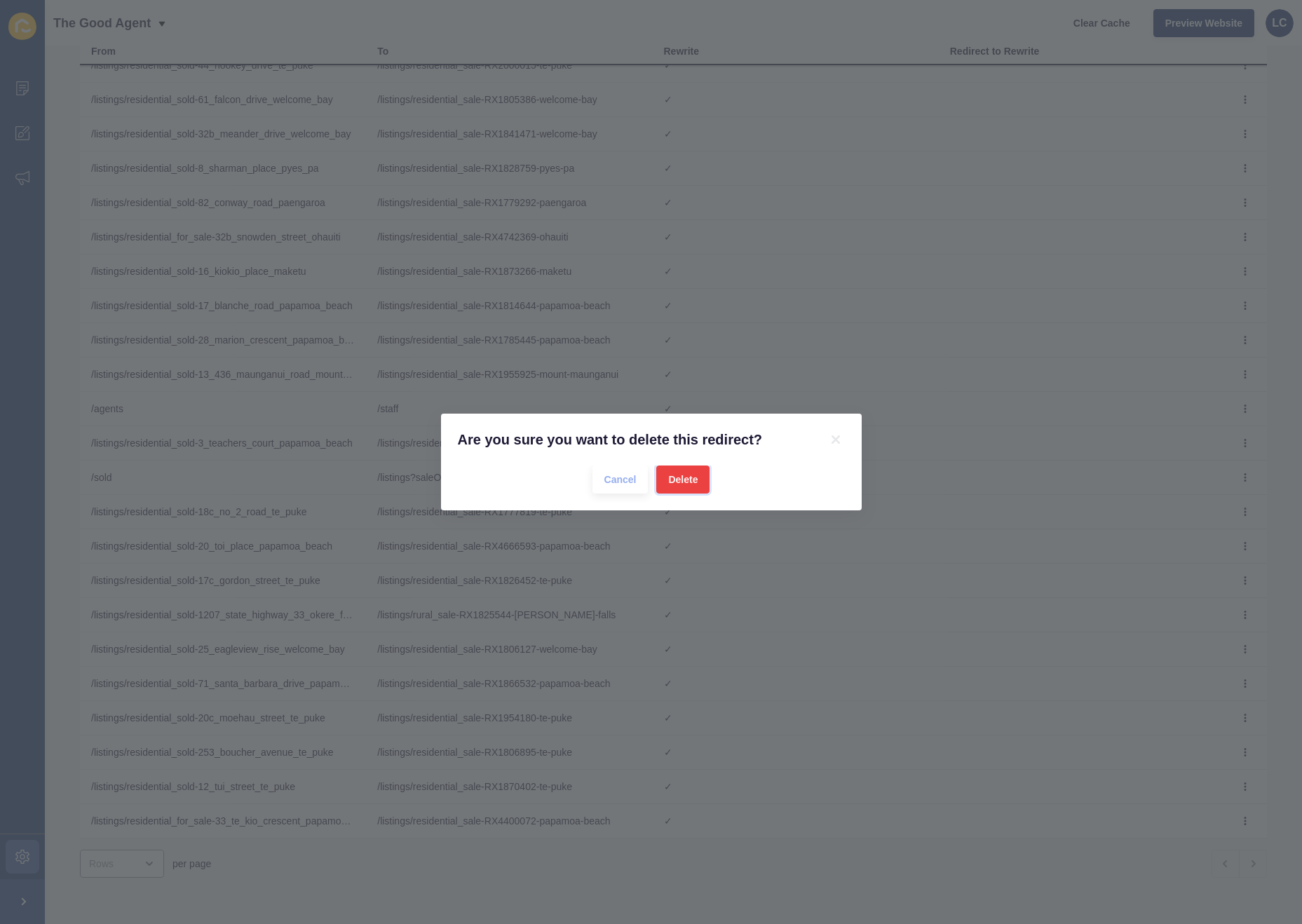
click at [678, 484] on span "Delete" at bounding box center [683, 479] width 29 height 14
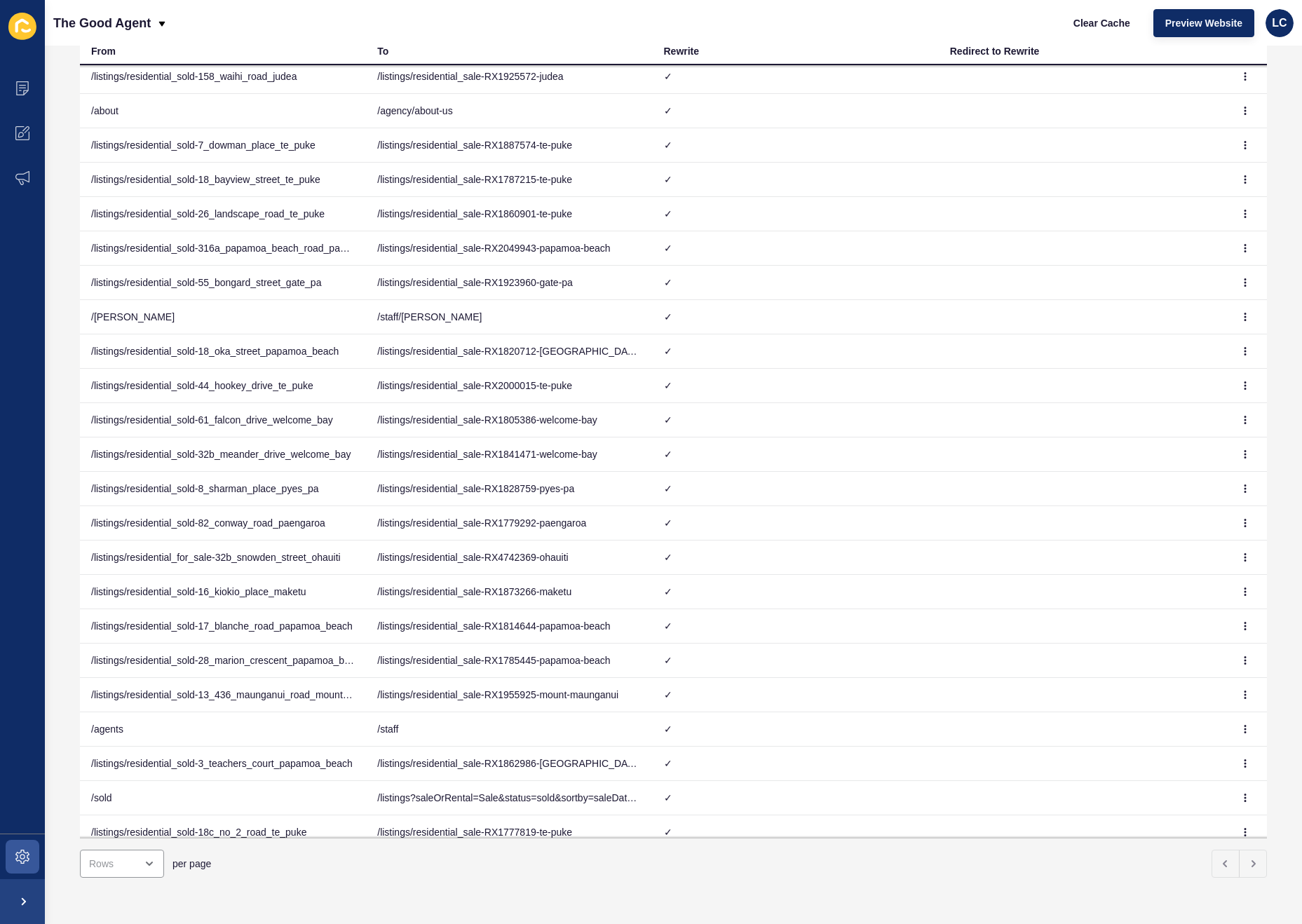
scroll to position [39, 0]
click at [1240, 558] on button "button" at bounding box center [1245, 558] width 21 height 20
click at [1184, 584] on link "Edit" at bounding box center [1207, 586] width 99 height 31
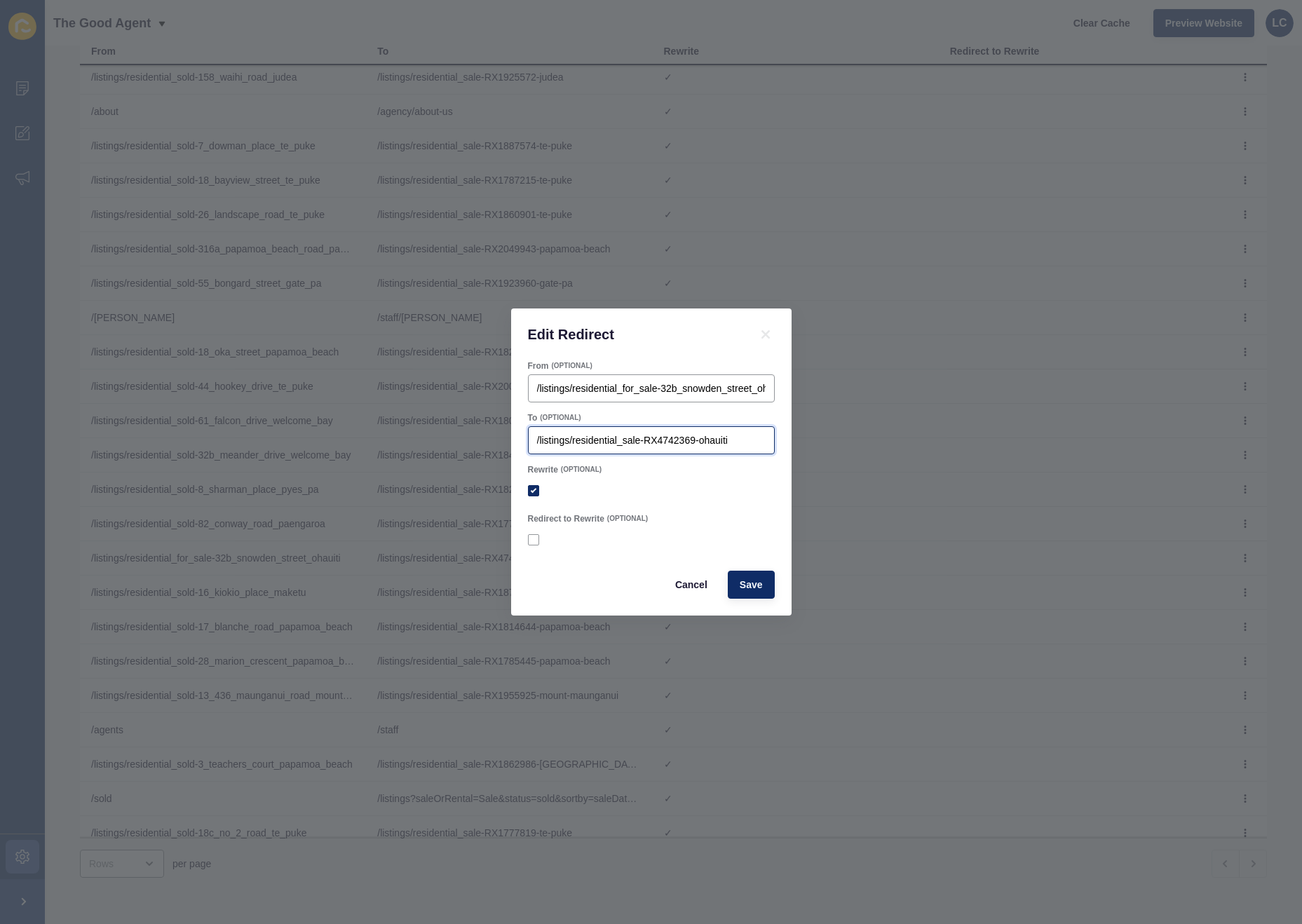
click at [754, 445] on input "/listings/residential_sale-RX4742369-ohauiti" at bounding box center [651, 440] width 229 height 14
paste input "/listings/residential_for_sale-32b_snowden_street_ohauiti"
type input "/listings/residential_sale-RX4742369-ohauiti. /listings/residential_for_sale-32…"
checkbox input "true"
click at [686, 587] on span "Cancel" at bounding box center [691, 584] width 32 height 14
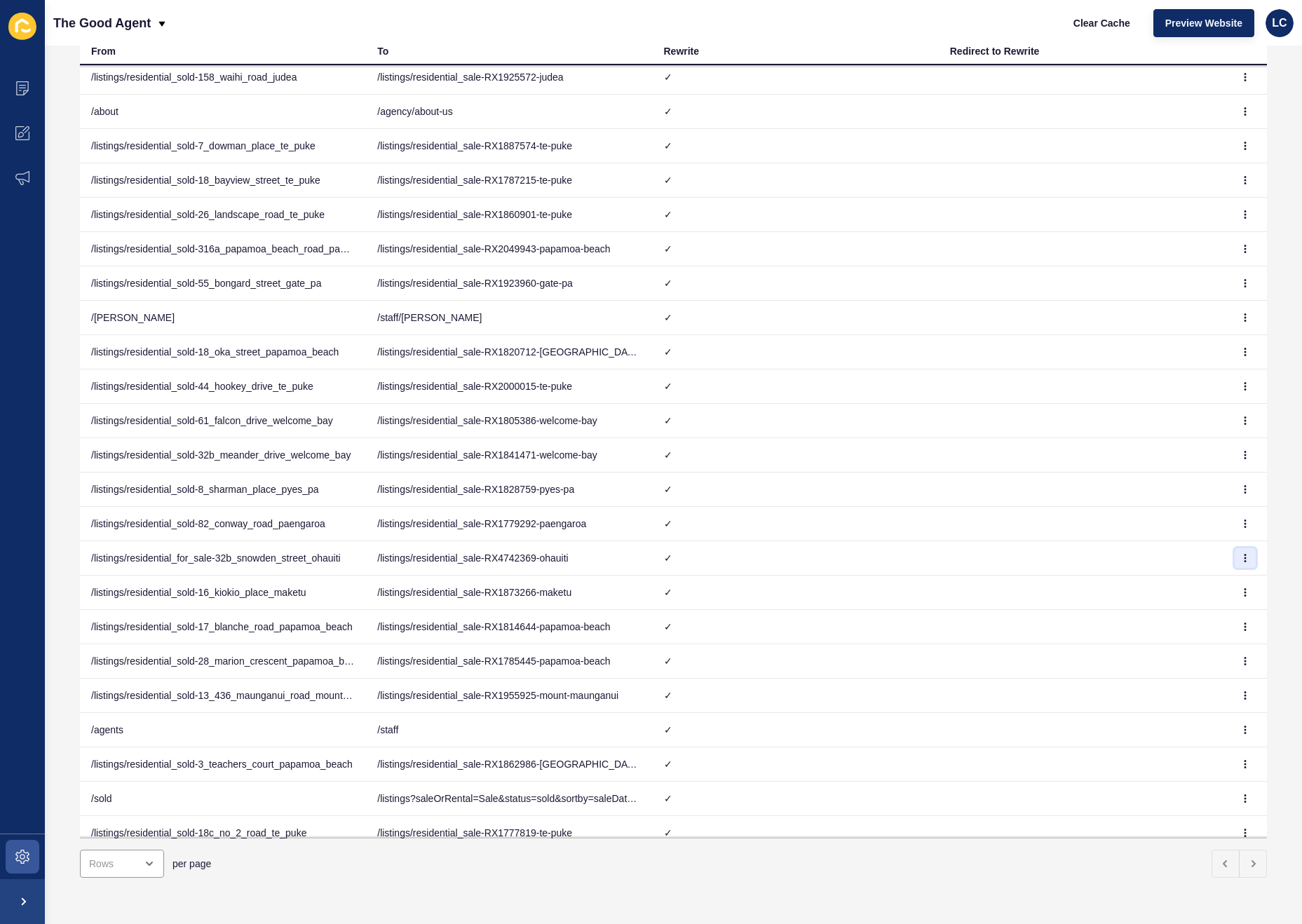
click at [1242, 559] on icon "button" at bounding box center [1245, 557] width 8 height 8
click at [1201, 595] on link "Edit" at bounding box center [1207, 586] width 99 height 31
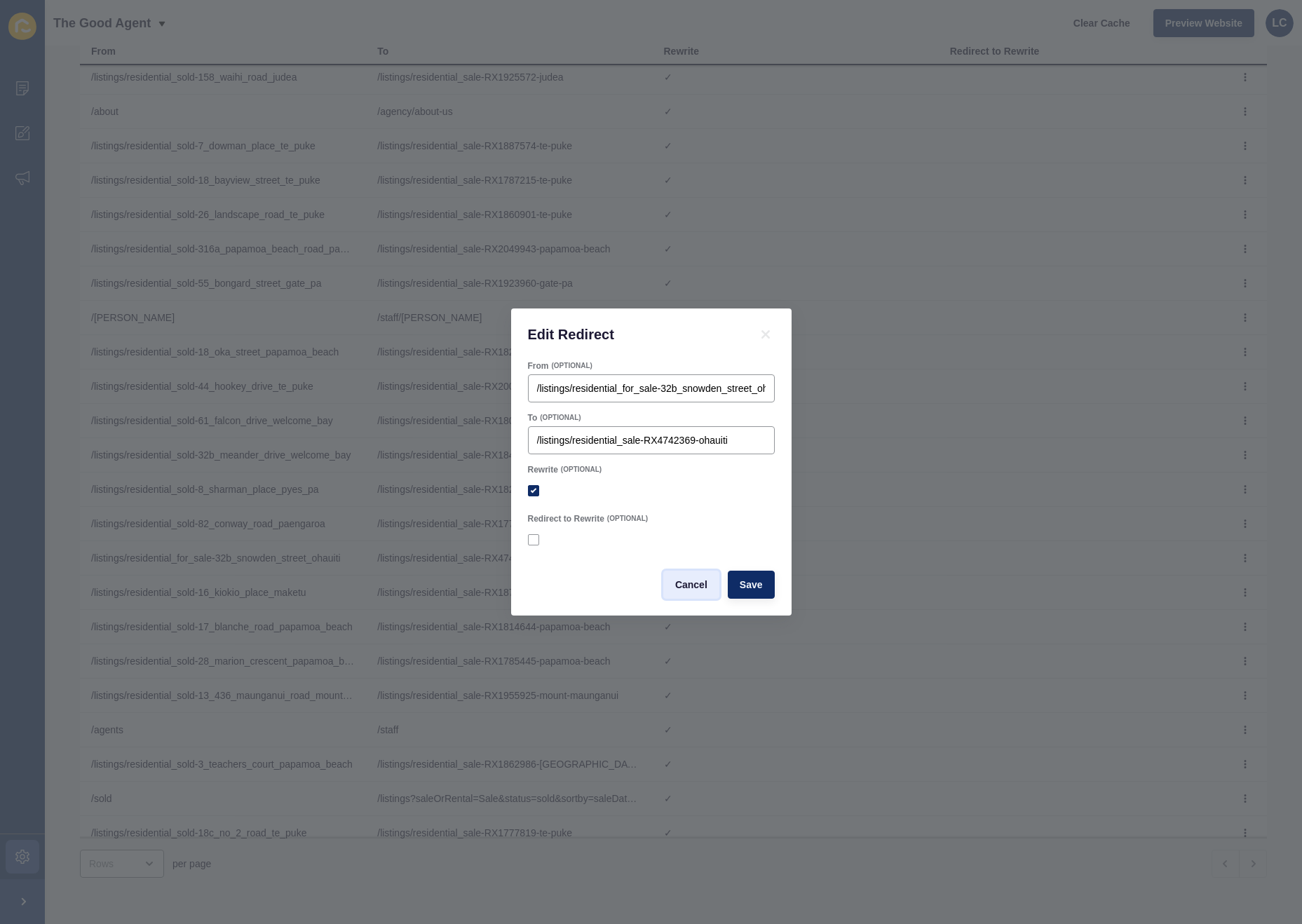
click at [706, 581] on span "Cancel" at bounding box center [691, 584] width 32 height 14
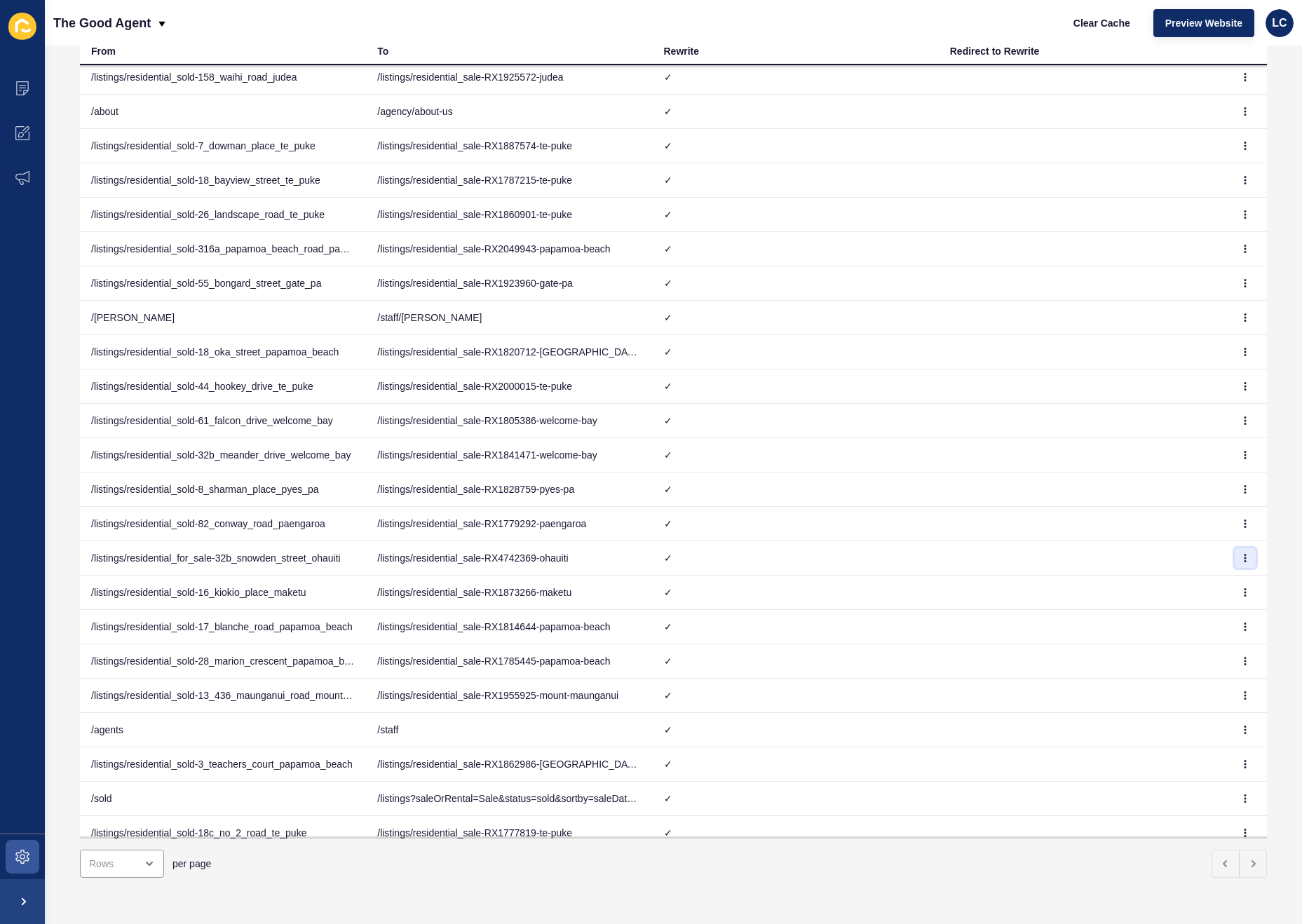
click at [1247, 556] on icon "button" at bounding box center [1245, 557] width 8 height 8
click at [1190, 612] on link "Delete" at bounding box center [1207, 617] width 99 height 31
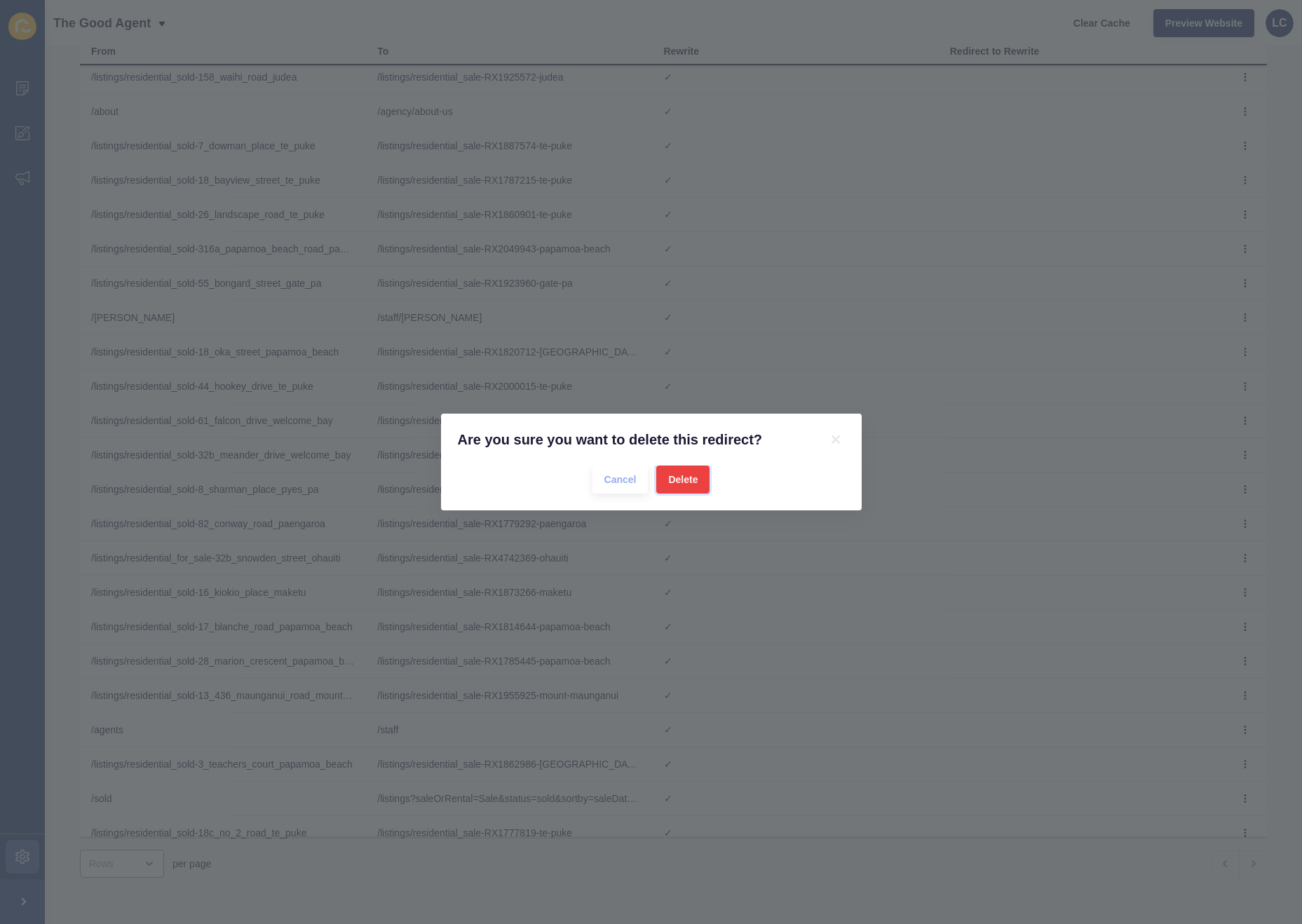
click at [698, 479] on span "Delete" at bounding box center [683, 479] width 29 height 14
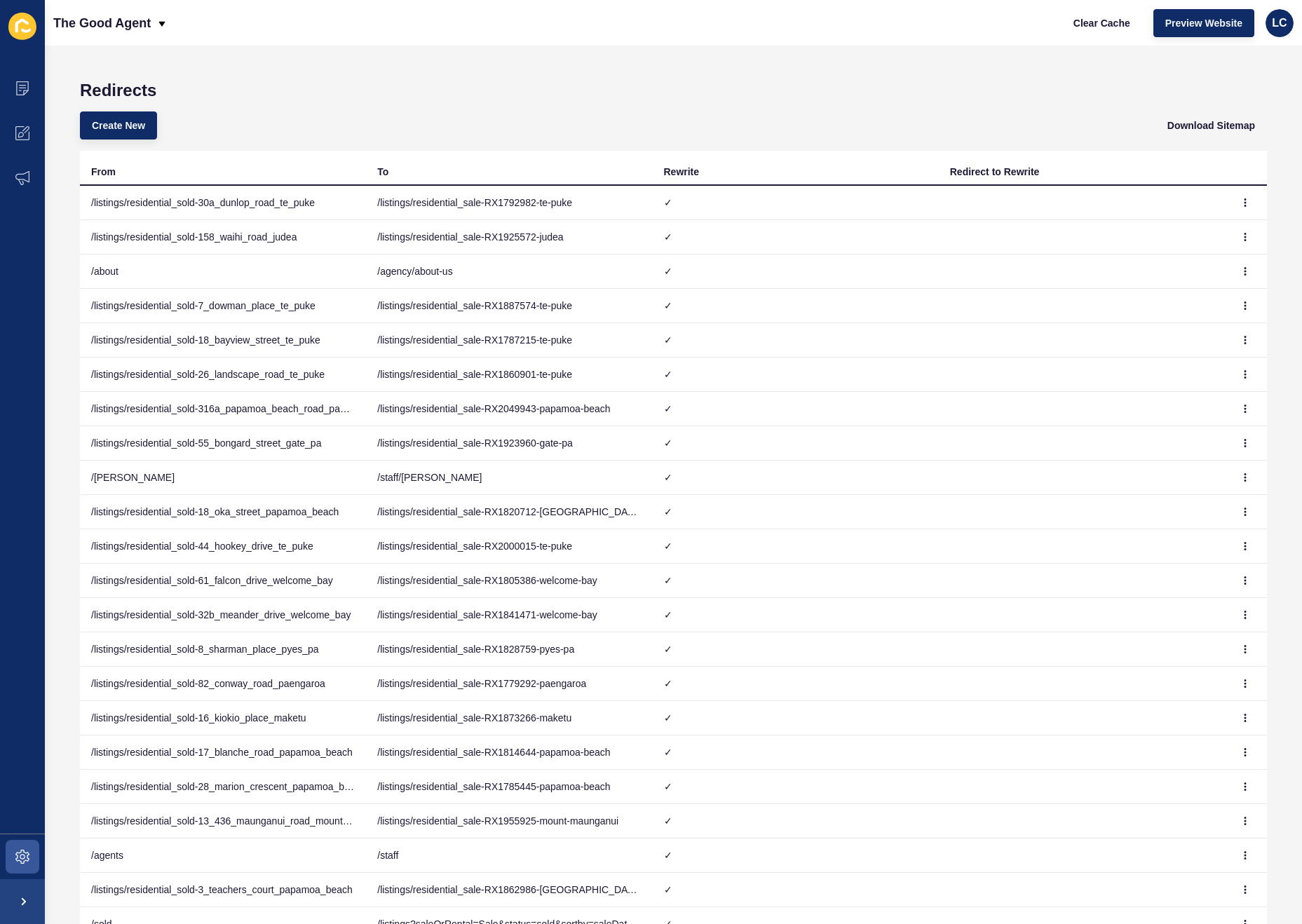
scroll to position [4, 0]
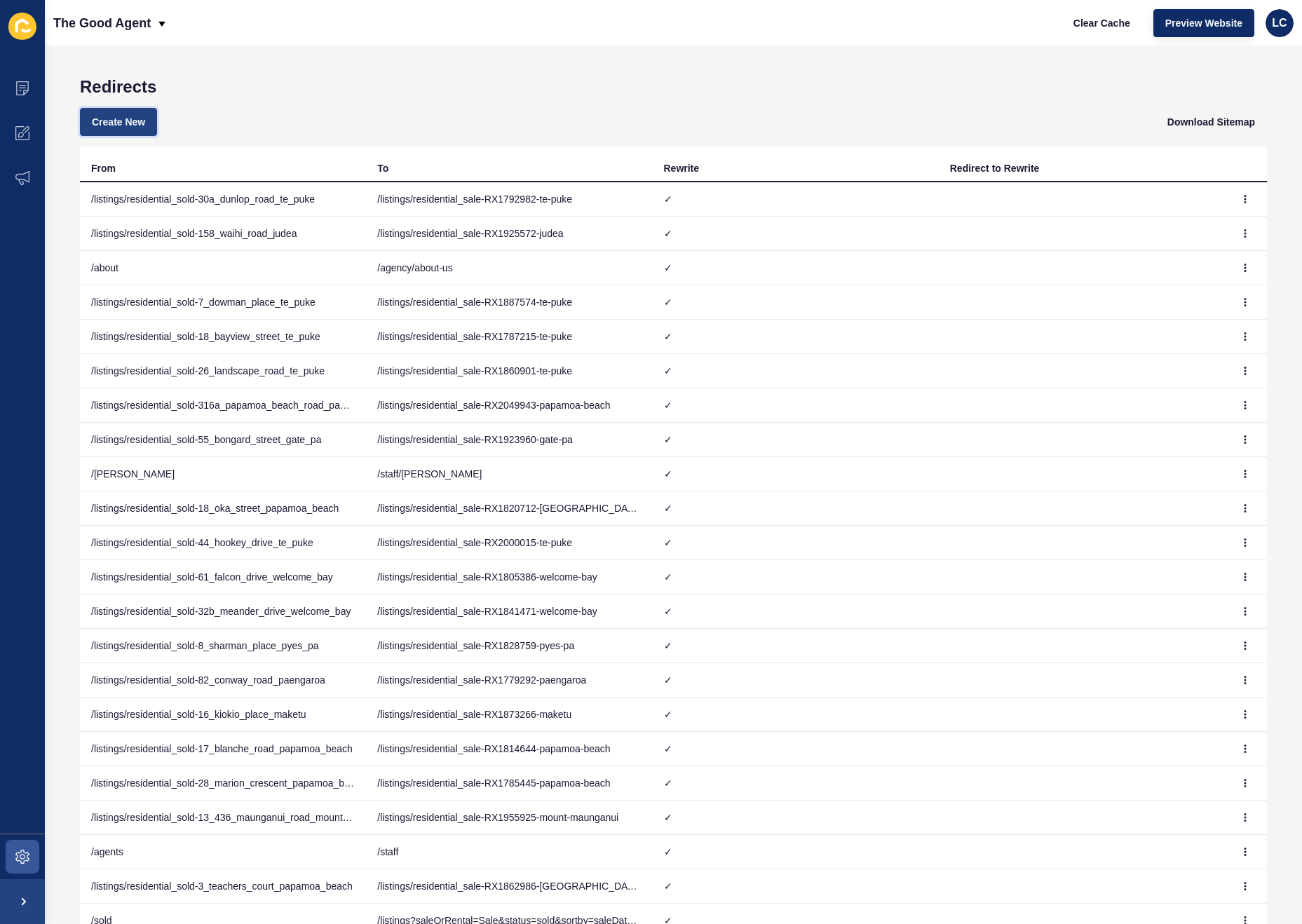
click at [112, 122] on span "Create New" at bounding box center [118, 121] width 53 height 14
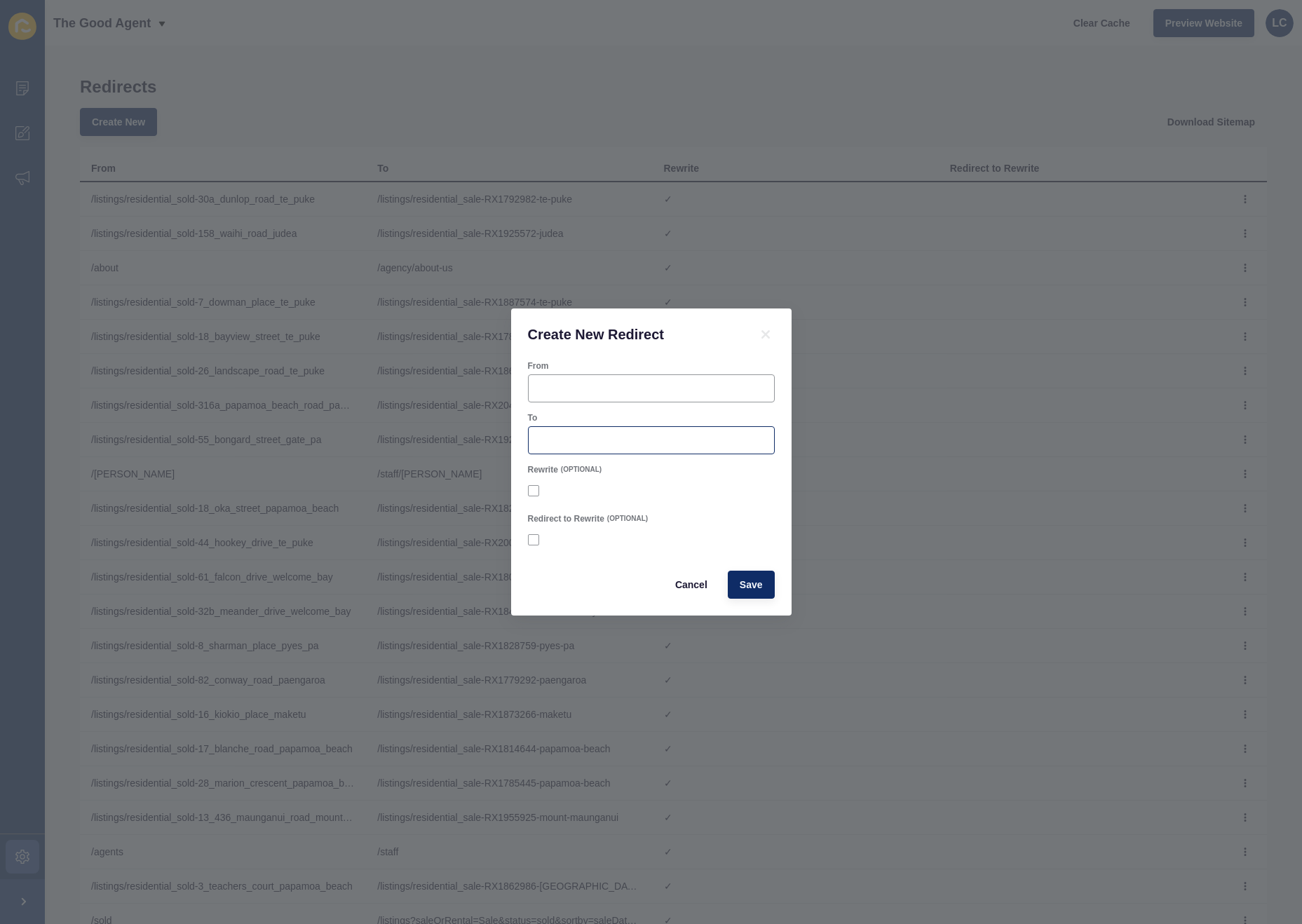
click at [543, 448] on div at bounding box center [651, 440] width 247 height 28
paste input "/listings/residential_sale-RX4742369-ohauiti. /listings/residential_for_sale-32…"
click at [543, 441] on input "/listings/residential_sale-RX4742369-ohauiti. /listings/residential_for_sale-32…" at bounding box center [651, 440] width 229 height 14
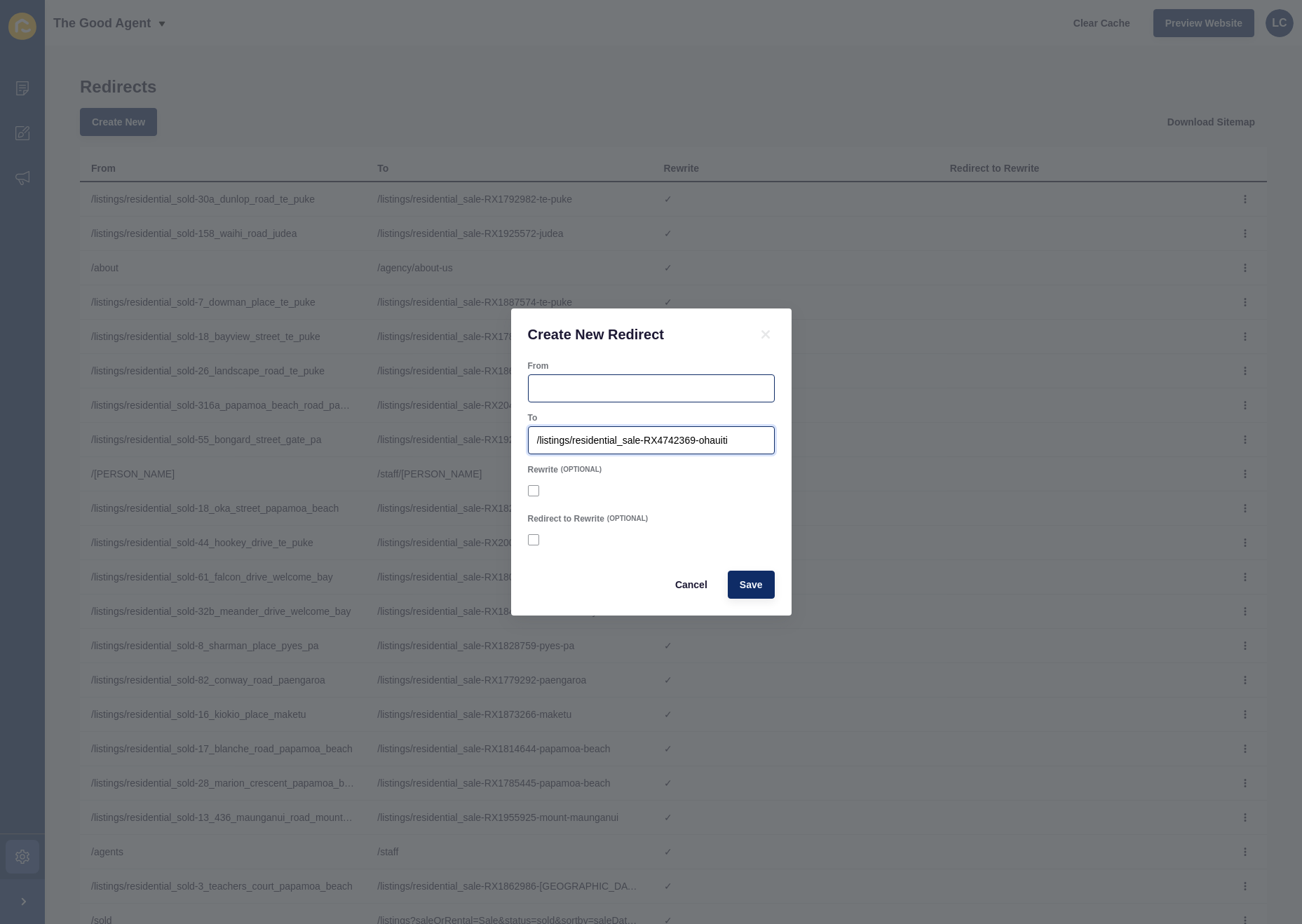
type input "/listings/residential_sale-RX4742369-ohauiti"
click at [568, 379] on div at bounding box center [651, 388] width 247 height 28
paste input "/listings/residential_for_sale-32b_snowden_street_ohauiti"
type input "/listings/residential_for_sale-32b_snowden_street_ohauiti"
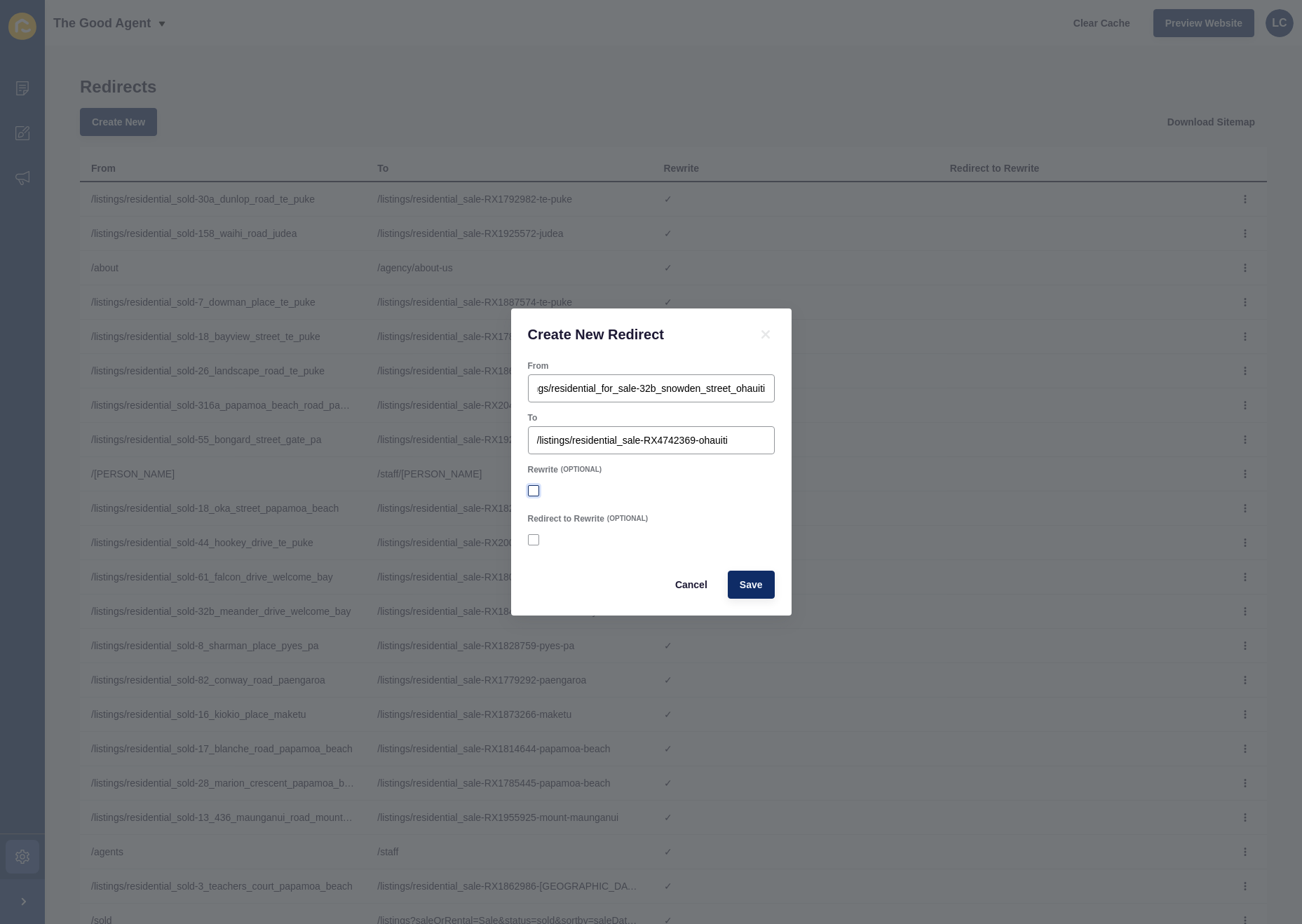
click at [535, 490] on label at bounding box center [533, 490] width 11 height 11
click at [535, 490] on input "Rewrite" at bounding box center [535, 491] width 9 height 9
checkbox input "true"
click at [765, 587] on button "Save" at bounding box center [751, 584] width 47 height 28
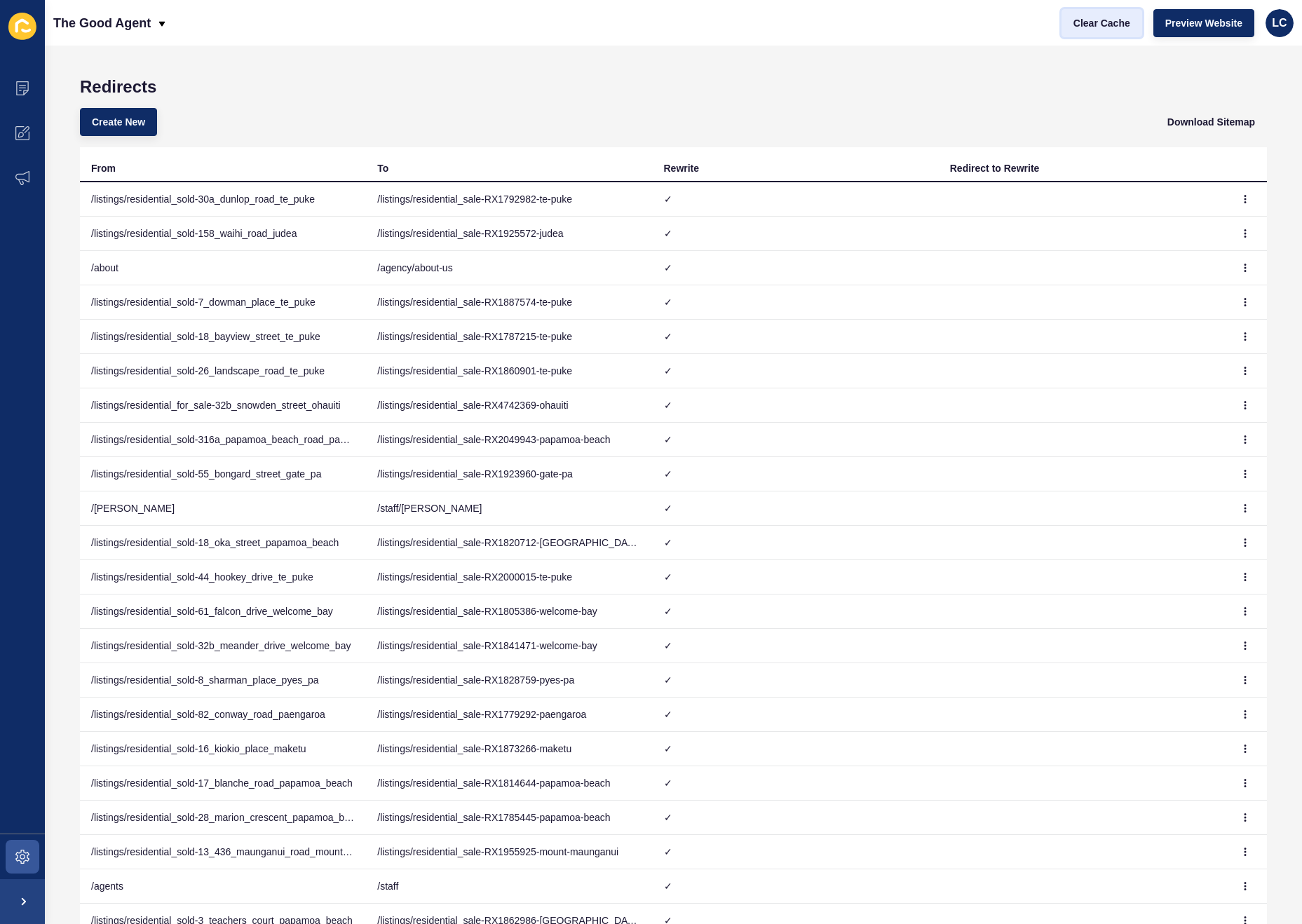
click at [1099, 27] on span "Clear Cache" at bounding box center [1101, 23] width 57 height 14
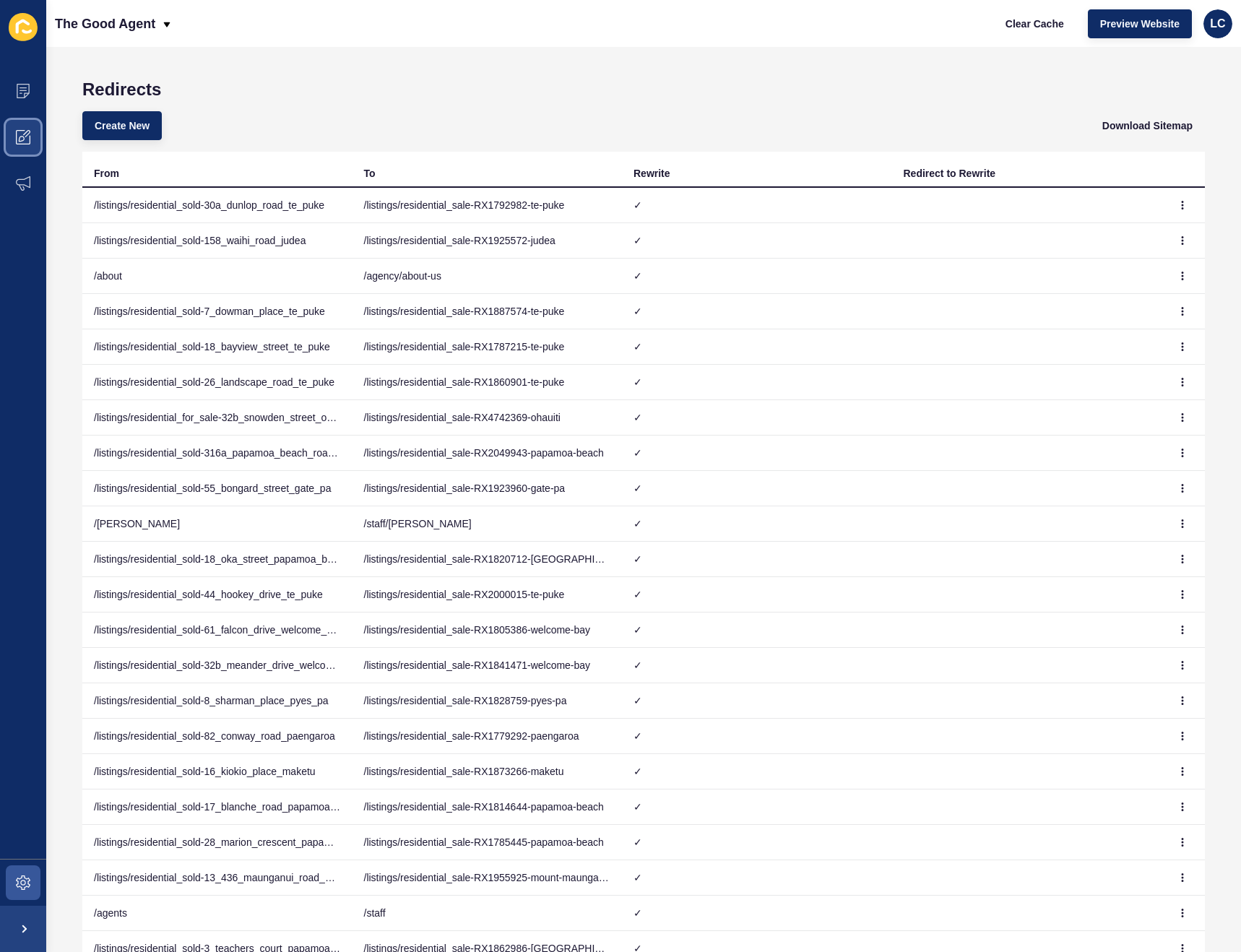
click at [22, 134] on icon at bounding box center [23, 137] width 14 height 14
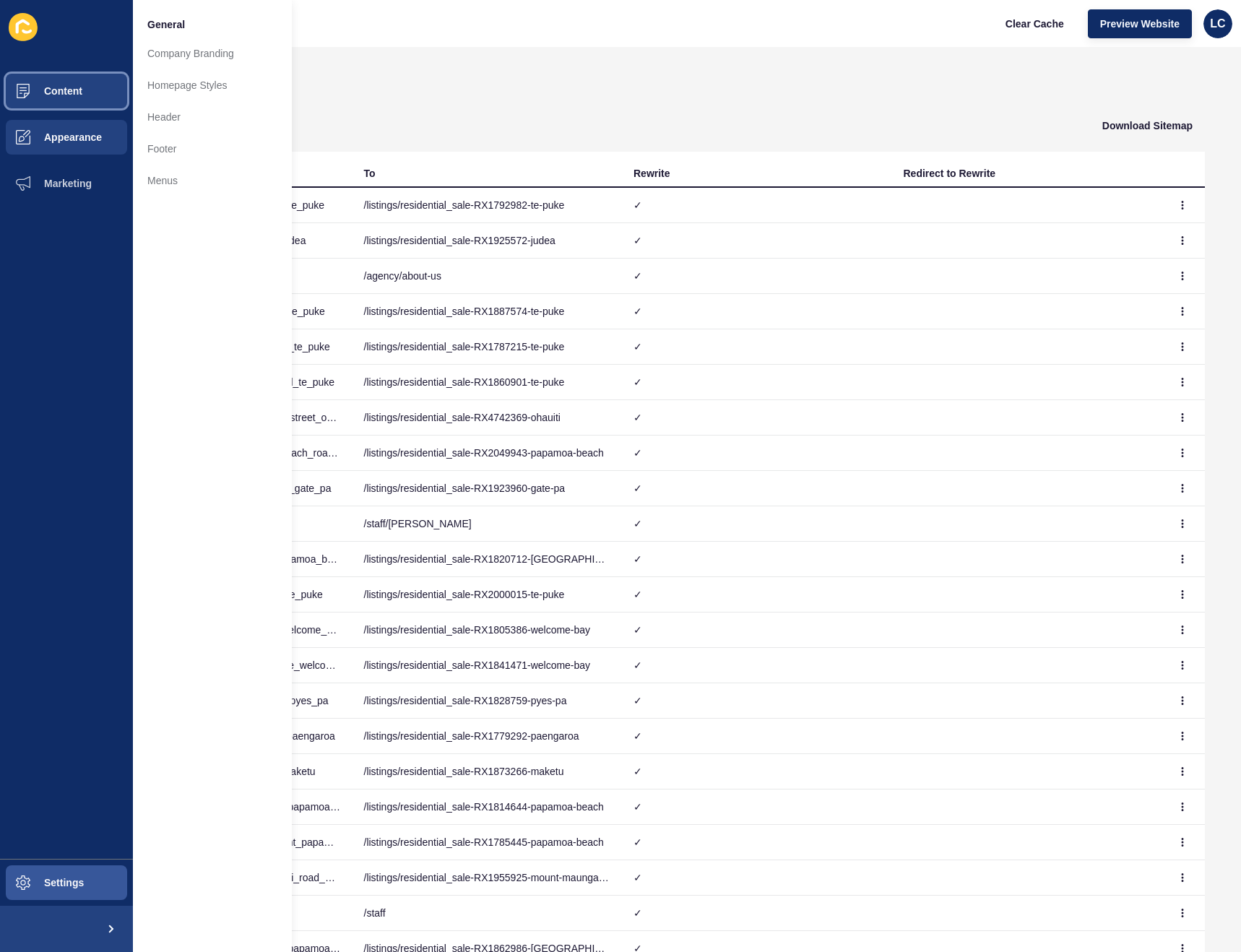
click at [45, 92] on span "Content" at bounding box center [40, 91] width 85 height 11
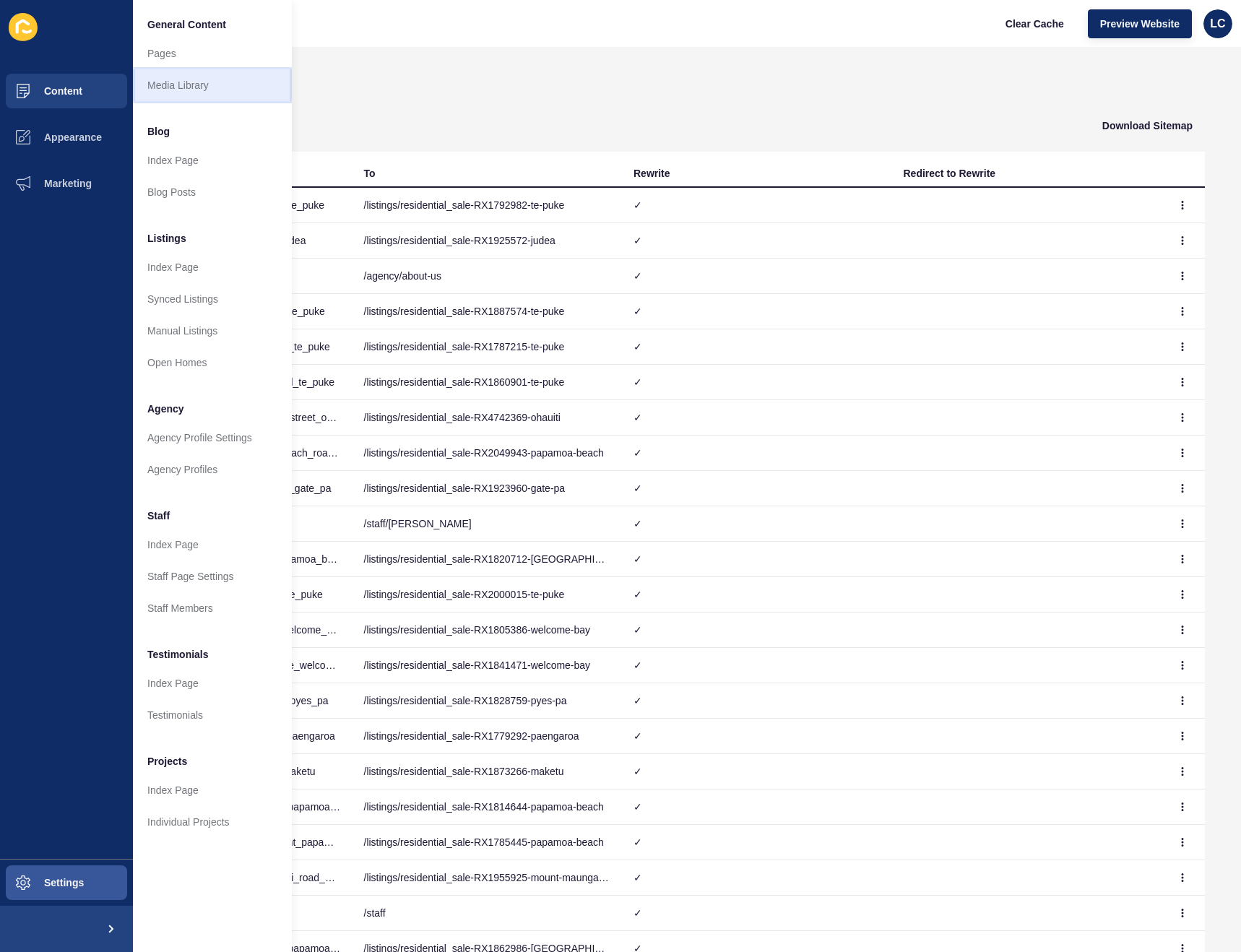
click at [190, 81] on link "Media Library" at bounding box center [212, 86] width 159 height 32
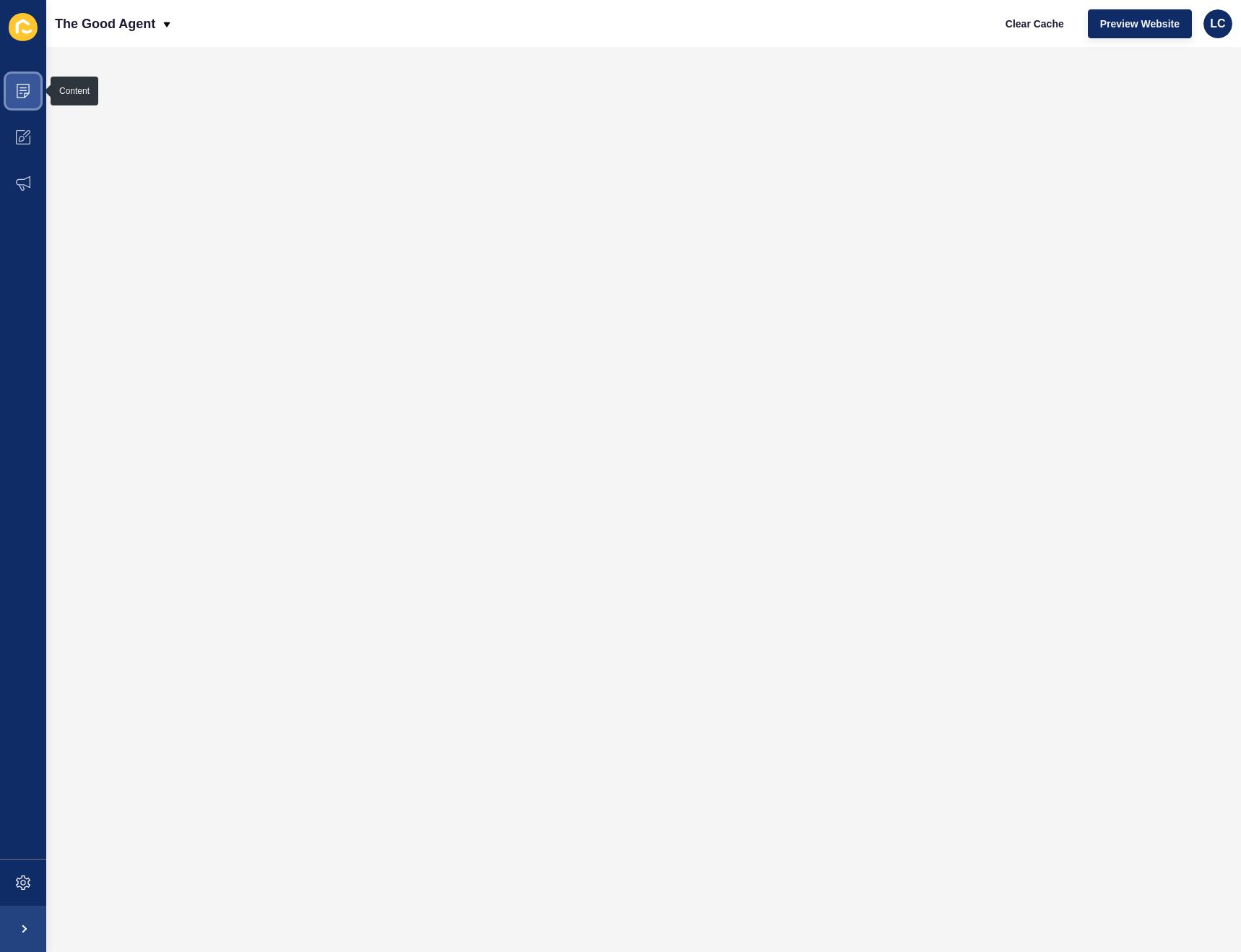
click at [24, 94] on icon at bounding box center [23, 91] width 14 height 14
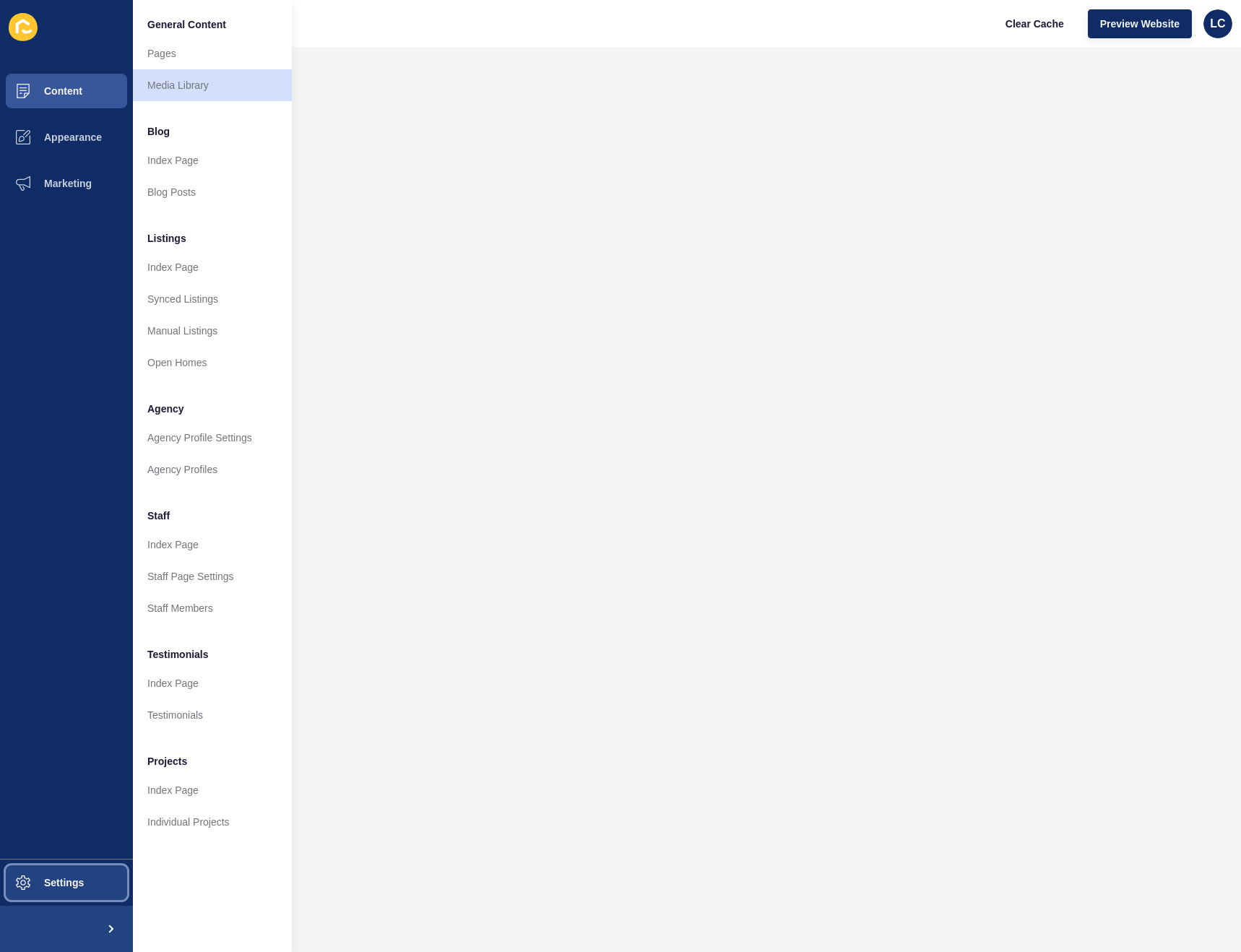
click at [28, 878] on span "Settings" at bounding box center [41, 882] width 86 height 11
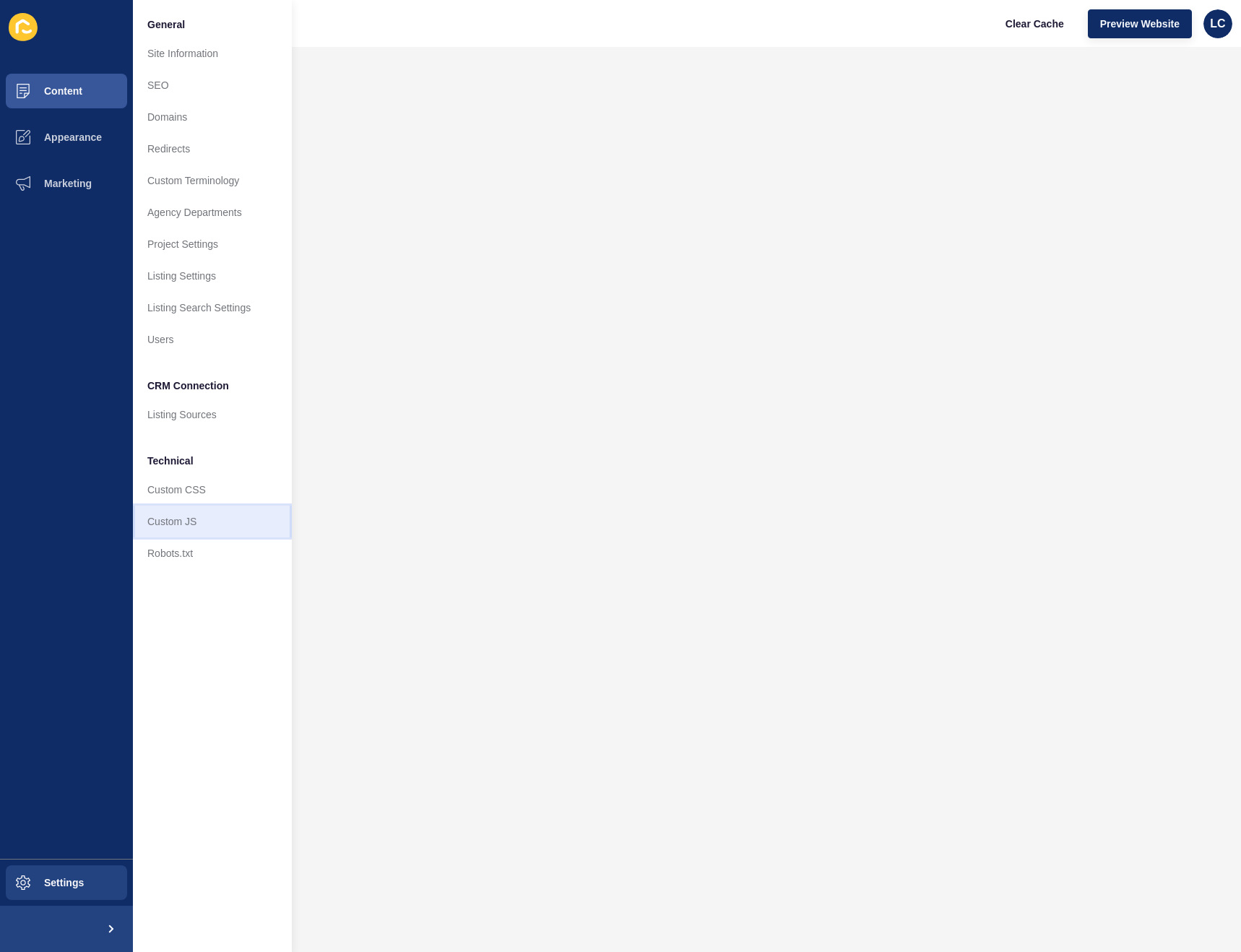
click at [183, 517] on link "Custom JS" at bounding box center [212, 522] width 159 height 32
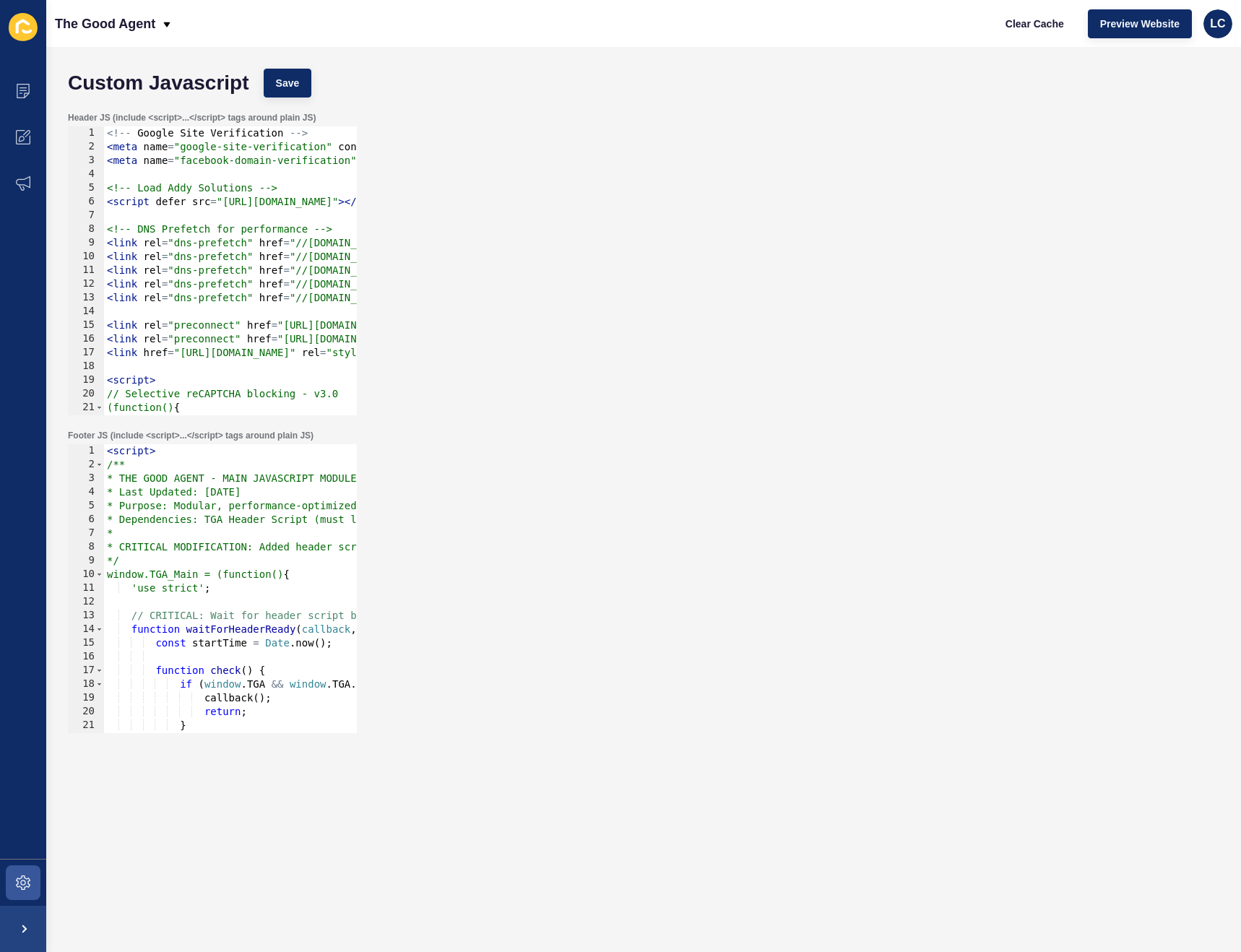
click at [243, 173] on div "<!-- Google Site Verification --> < meta name = "google-site-verification" cont…" at bounding box center [1232, 285] width 2257 height 317
click at [211, 175] on div "<!-- Google Site Verification --> < meta name = "google-site-verification" cont…" at bounding box center [1232, 285] width 2257 height 317
paste textarea "<meta name="google-site-verification" content="VjOBkUOBJMoQuvGvfr2N5dB9S_A0OESa…"
type textarea "<meta name="google-site-verification" content="VjOBkUOBJMoQuvGvfr2N5dB9S_A0OESa…"
click at [107, 146] on div "<!-- Google Site Verification --> < meta name = "google-site-verification" cont…" at bounding box center [1232, 285] width 2257 height 317
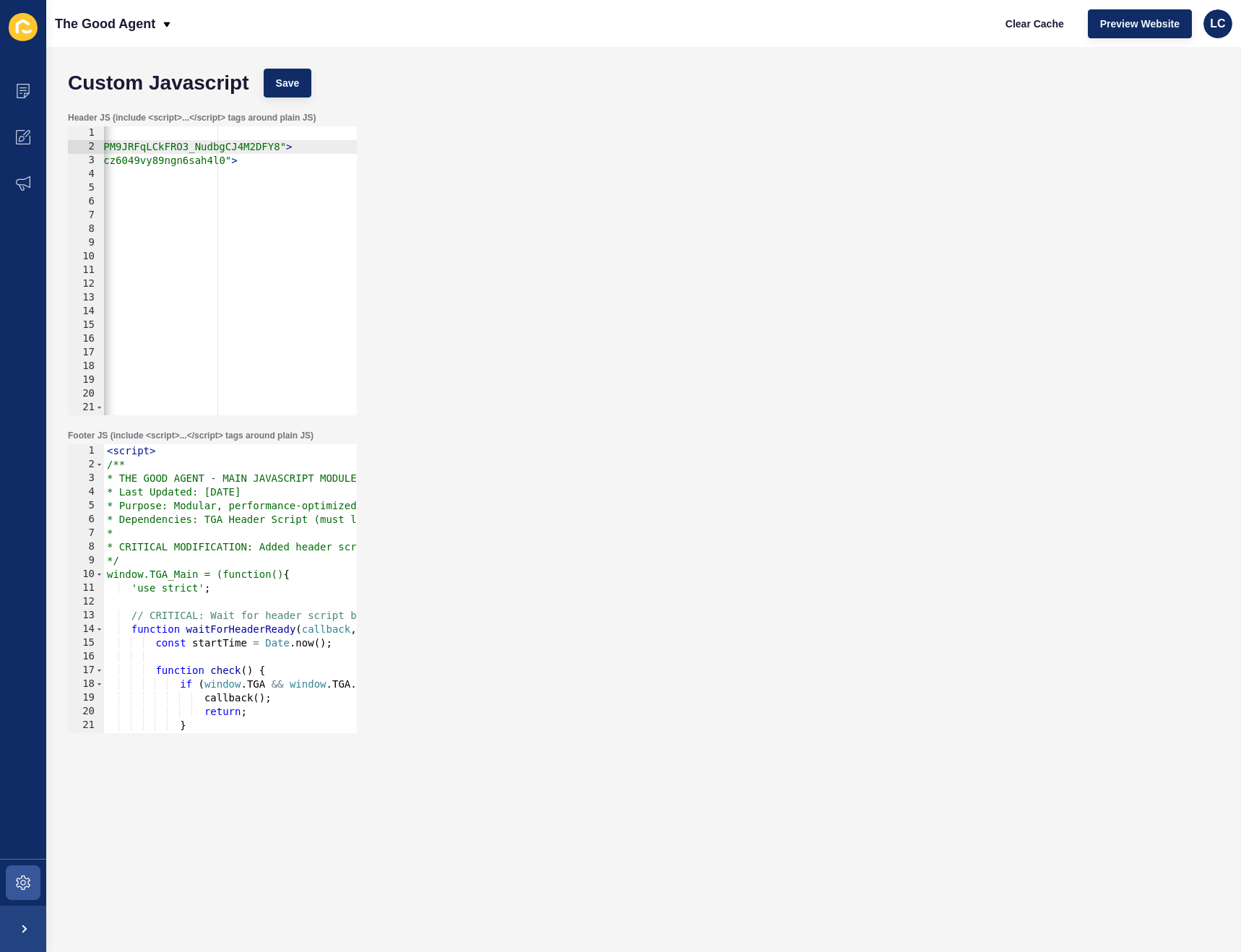
scroll to position [0, 375]
click at [290, 148] on div "<!-- Google Site Verification --> < meta name = "google-site-verification" cont…" at bounding box center [857, 285] width 2257 height 317
paste textarea "VjOBkUOBJMoQuvGvfr2N5dB9S_A0OESaW7aqWtgWOY8" /"
type textarea "<meta name="google-site-verification" content="VjOBkUOBJMoQuvGvfr2N5dB9S_A0OESa…"
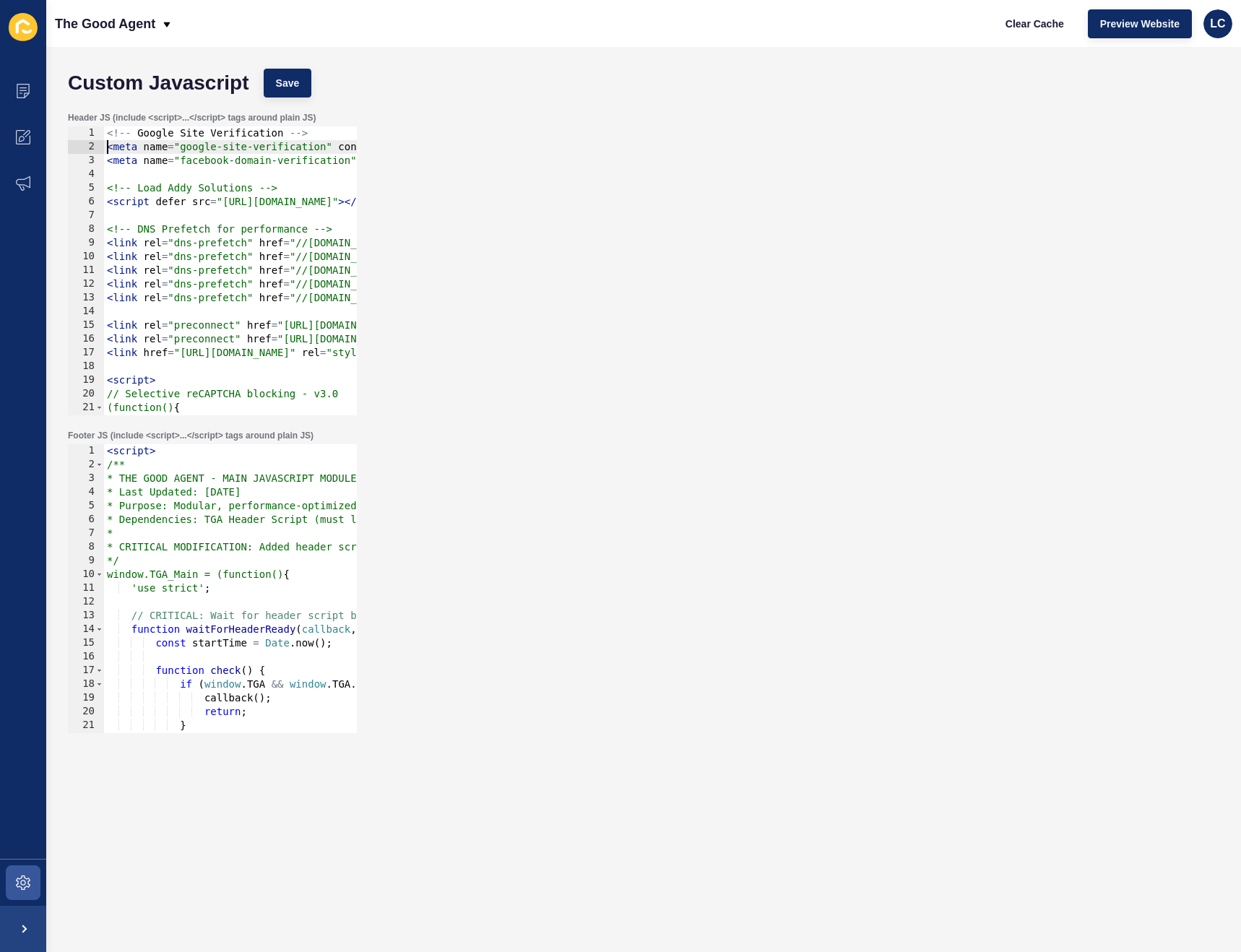
click at [108, 145] on div "<!-- Google Site Verification --> < meta name = "google-site-verification" cont…" at bounding box center [1232, 285] width 2257 height 317
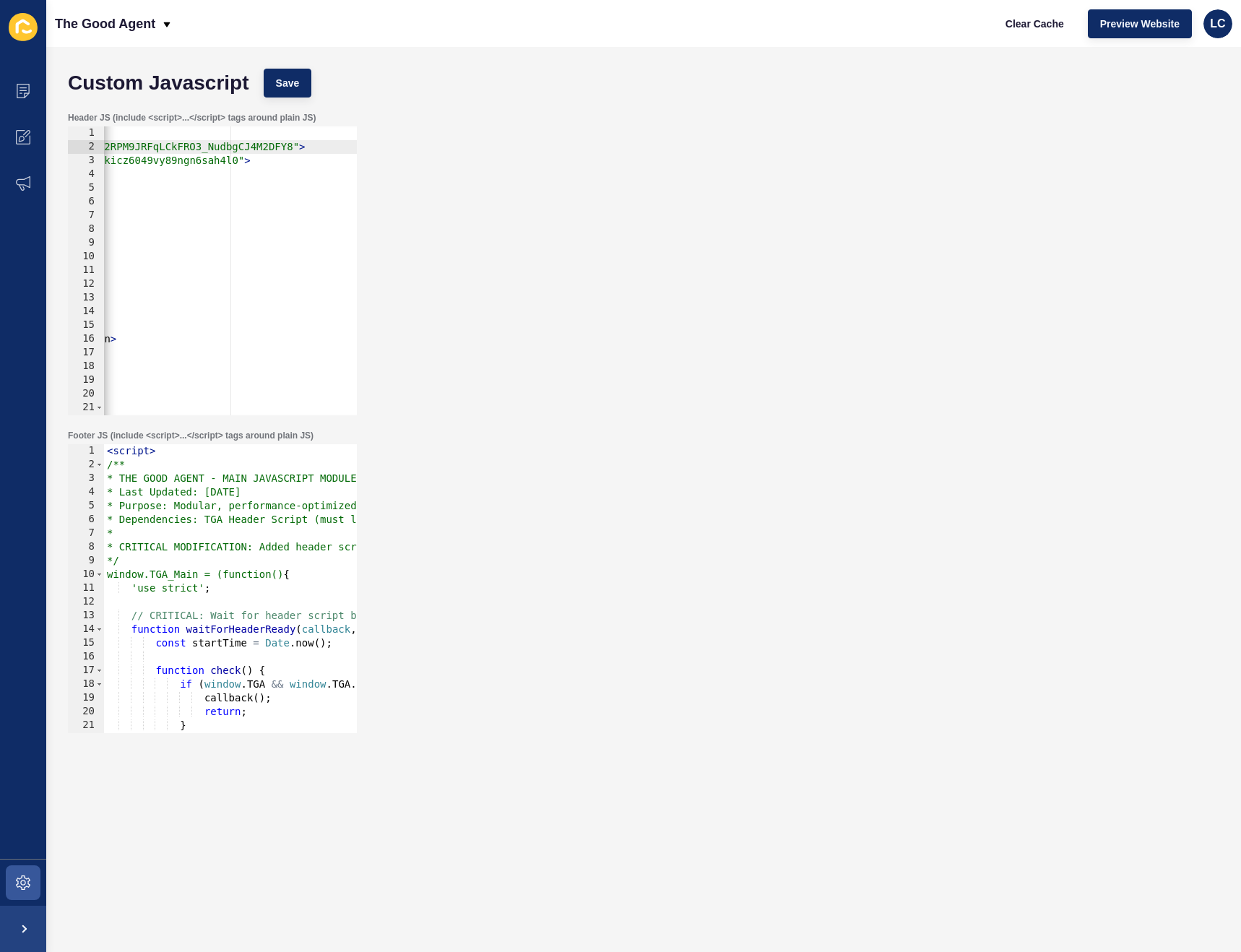
scroll to position [0, 418]
click at [248, 146] on div "<!-- Google Site Verification --> < meta name = "google-site-verification" cont…" at bounding box center [814, 285] width 2257 height 317
paste textarea "VjOBkUOBJMoQuvGvfr2N5dB9S_A0OESaW7aqWtgWOY8" /"
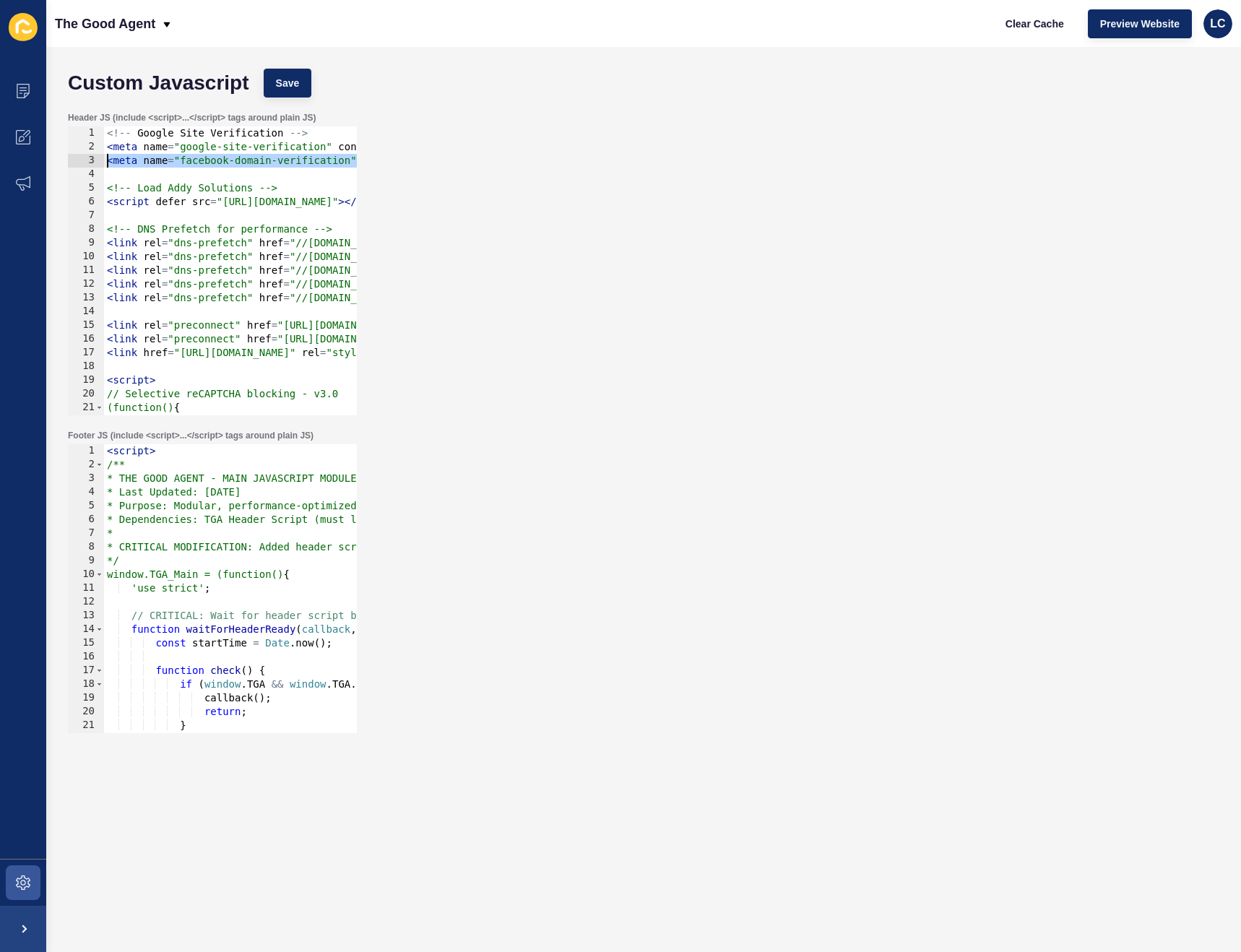
drag, startPoint x: 174, startPoint y: 160, endPoint x: 64, endPoint y: 157, distance: 110.0
click at [64, 157] on div "Header JS (include <script>...</script> tags around plain JS) <meta name="googl…" at bounding box center [643, 264] width 1165 height 318
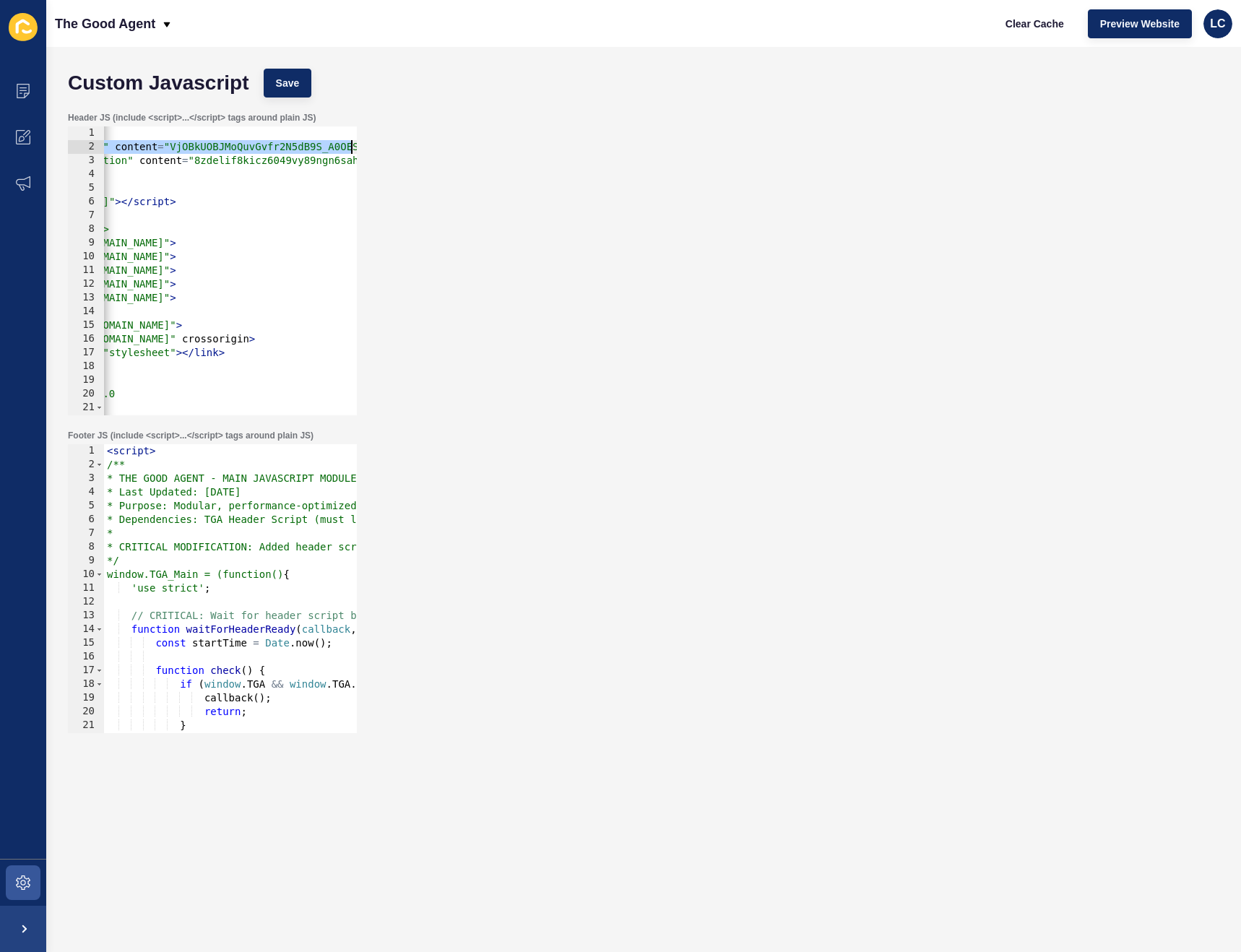
scroll to position [0, 326]
drag, startPoint x: 296, startPoint y: 145, endPoint x: 354, endPoint y: 144, distance: 58.0
click at [363, 144] on div "Header JS (include <script>...</script> tags around plain JS) <meta name="faceb…" at bounding box center [643, 264] width 1165 height 318
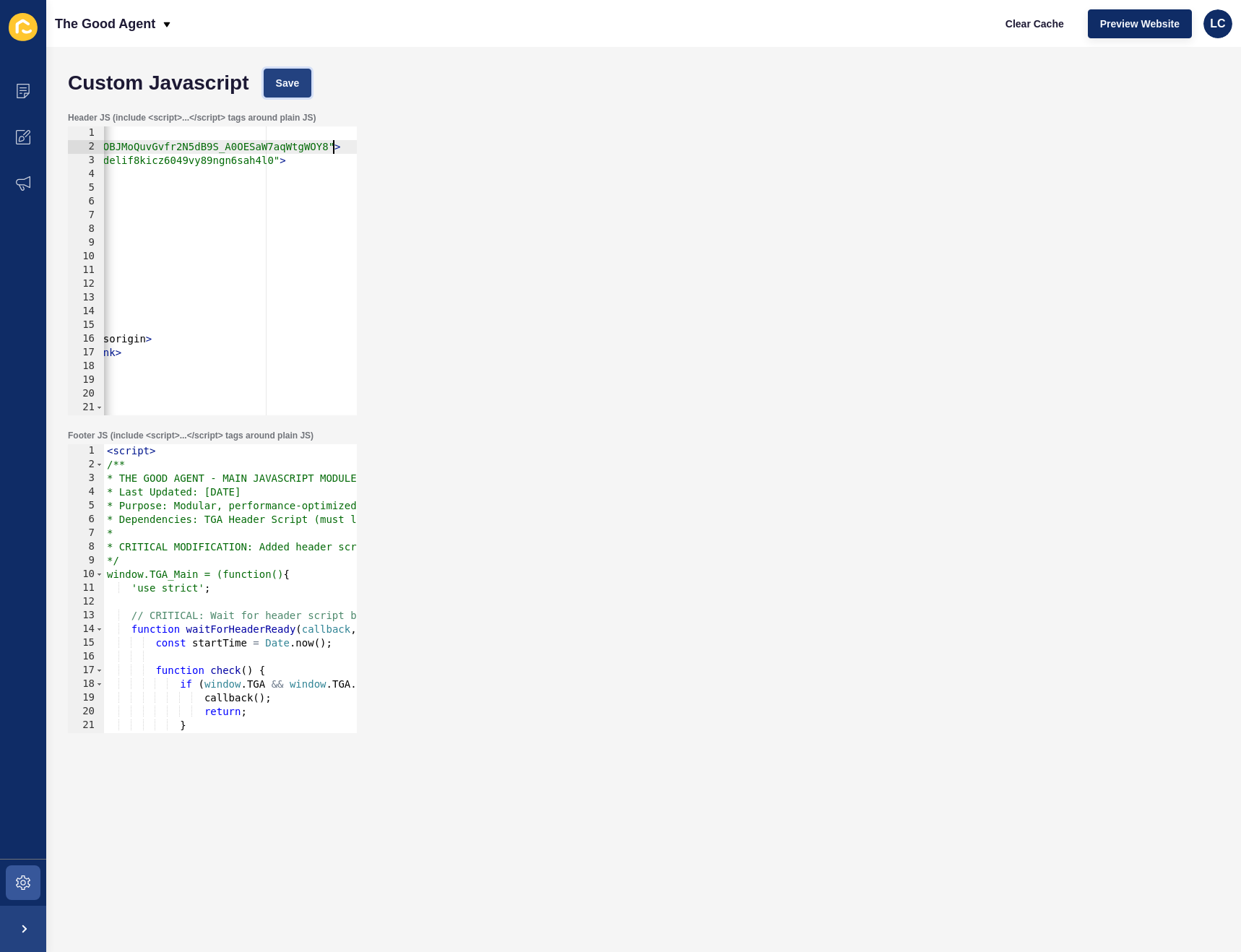
click at [312, 82] on button "Save" at bounding box center [288, 83] width 48 height 29
click at [1036, 20] on span "Clear Cache" at bounding box center [1034, 23] width 58 height 14
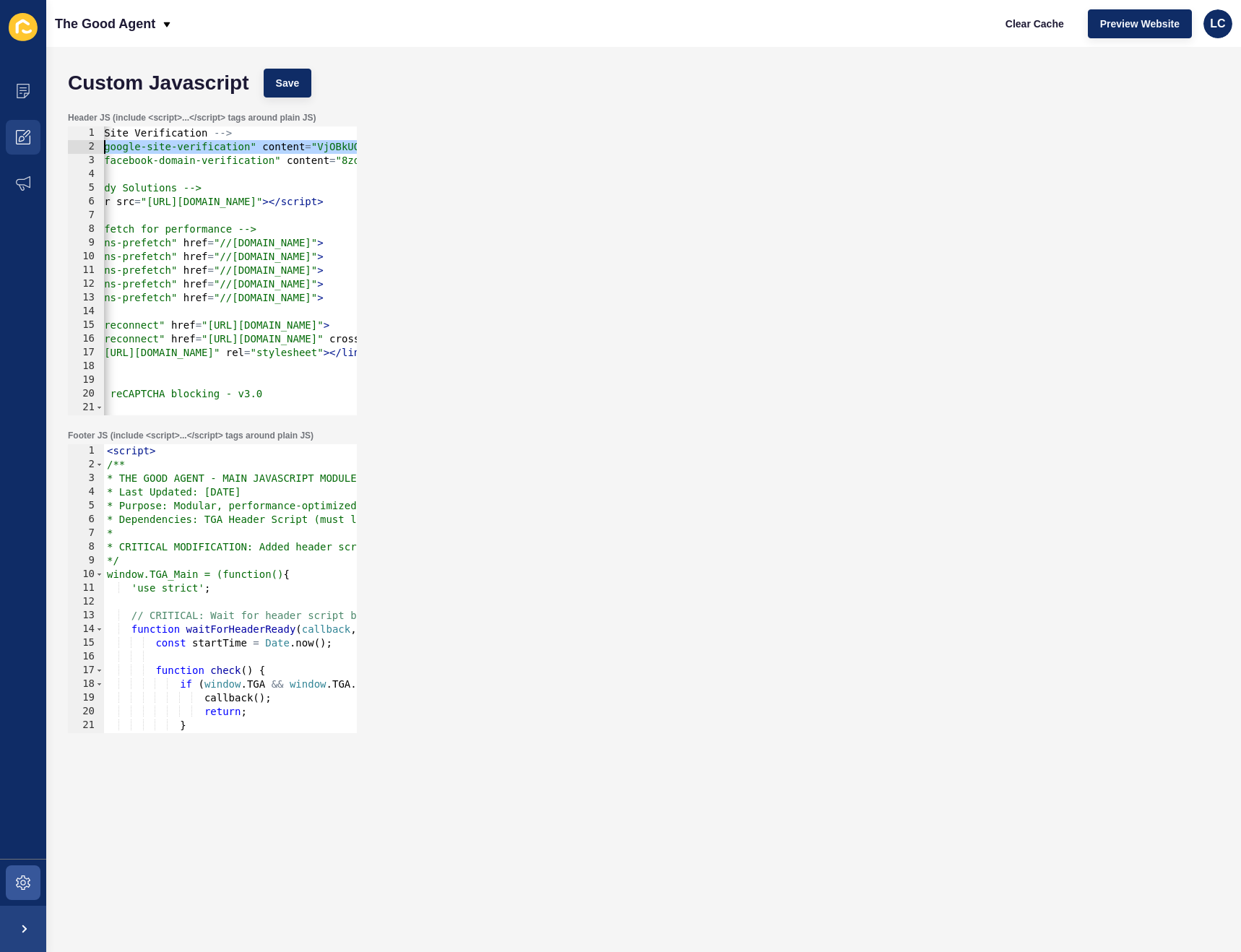
scroll to position [0, 0]
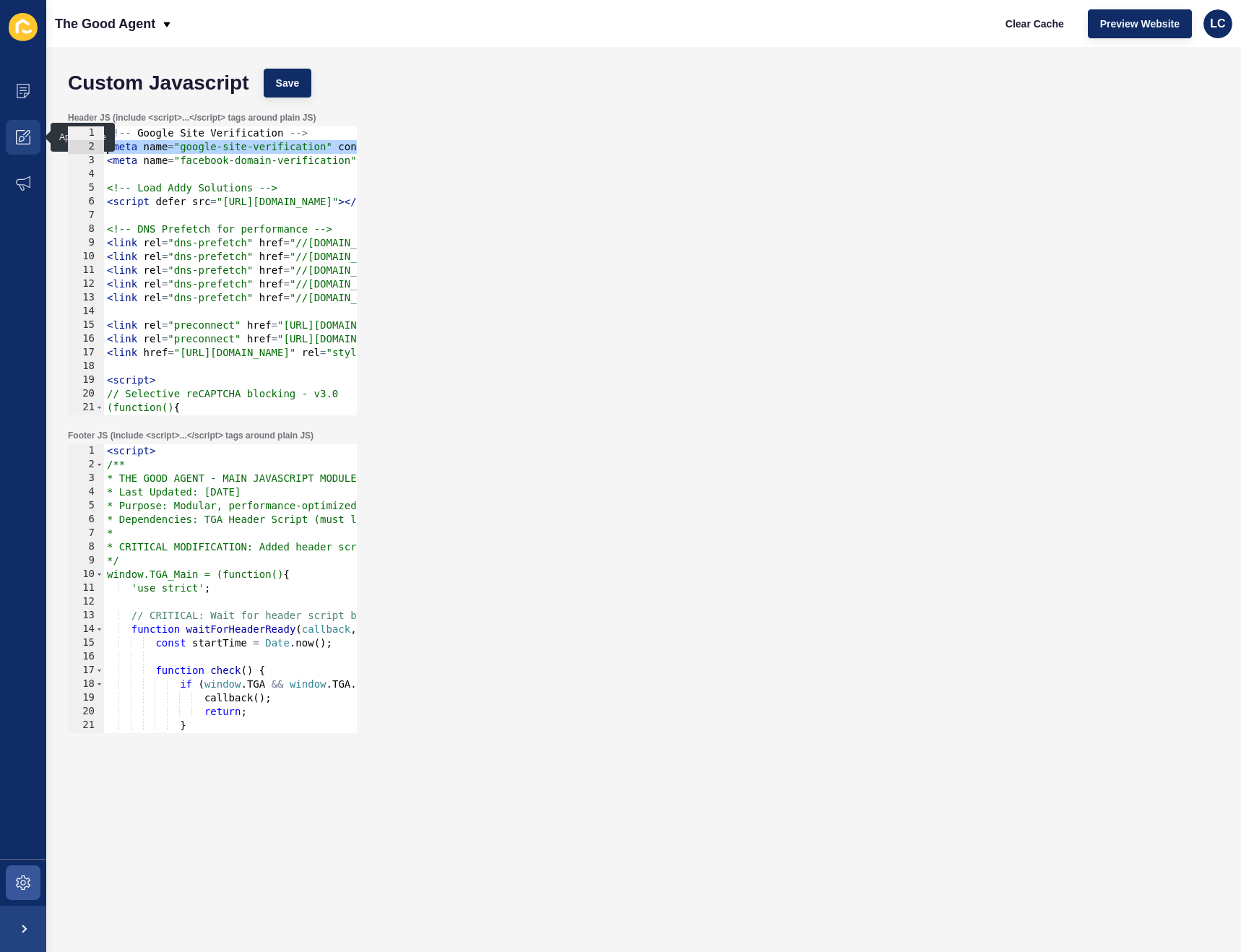
drag, startPoint x: 341, startPoint y: 147, endPoint x: 33, endPoint y: 142, distance: 308.0
click at [31, 142] on div "Content Appearance Marketing Settings The Good Agent Clear Cache Preview Websit…" at bounding box center [620, 476] width 1241 height 952
paste textarea "/"
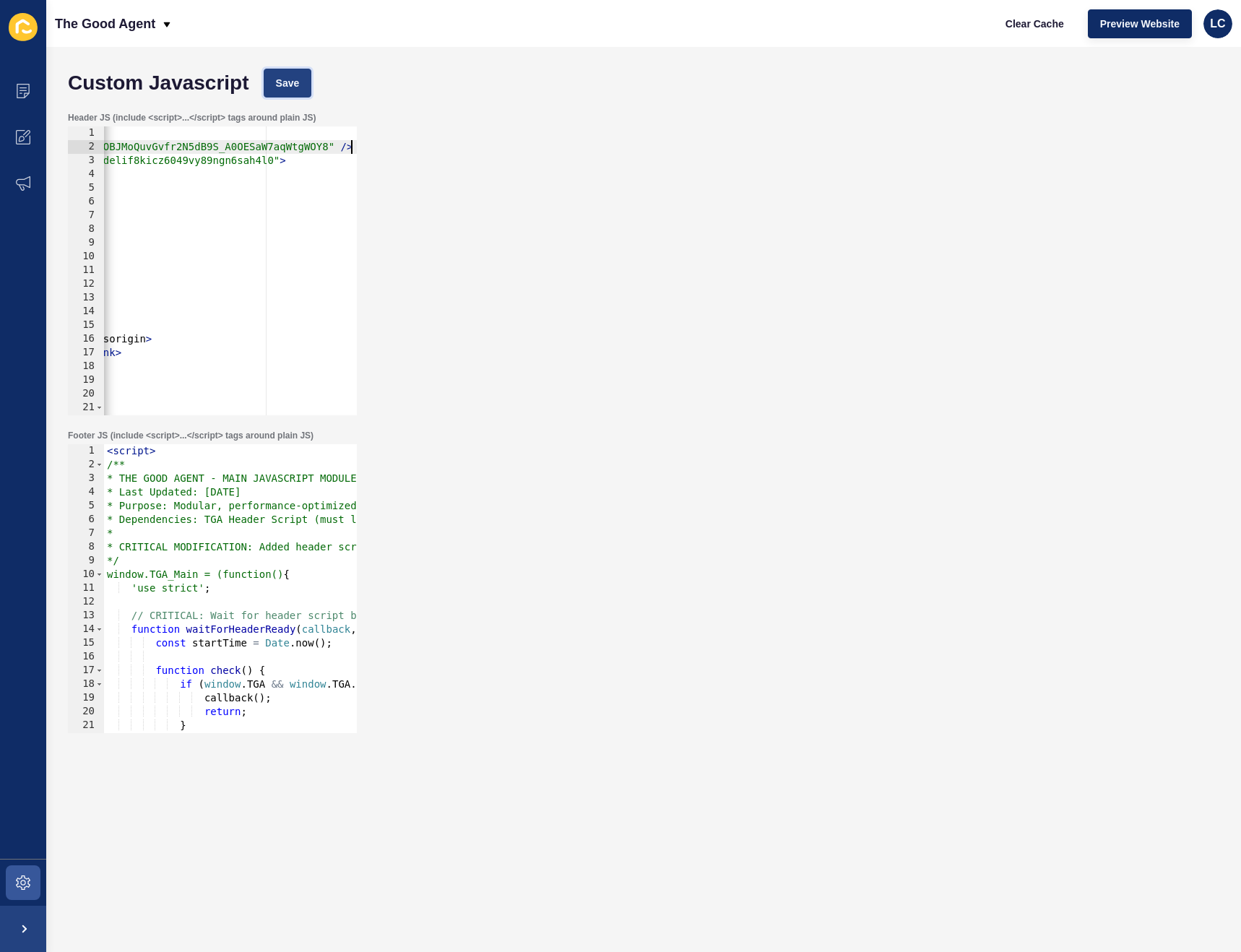
click at [304, 85] on button "Save" at bounding box center [288, 83] width 48 height 29
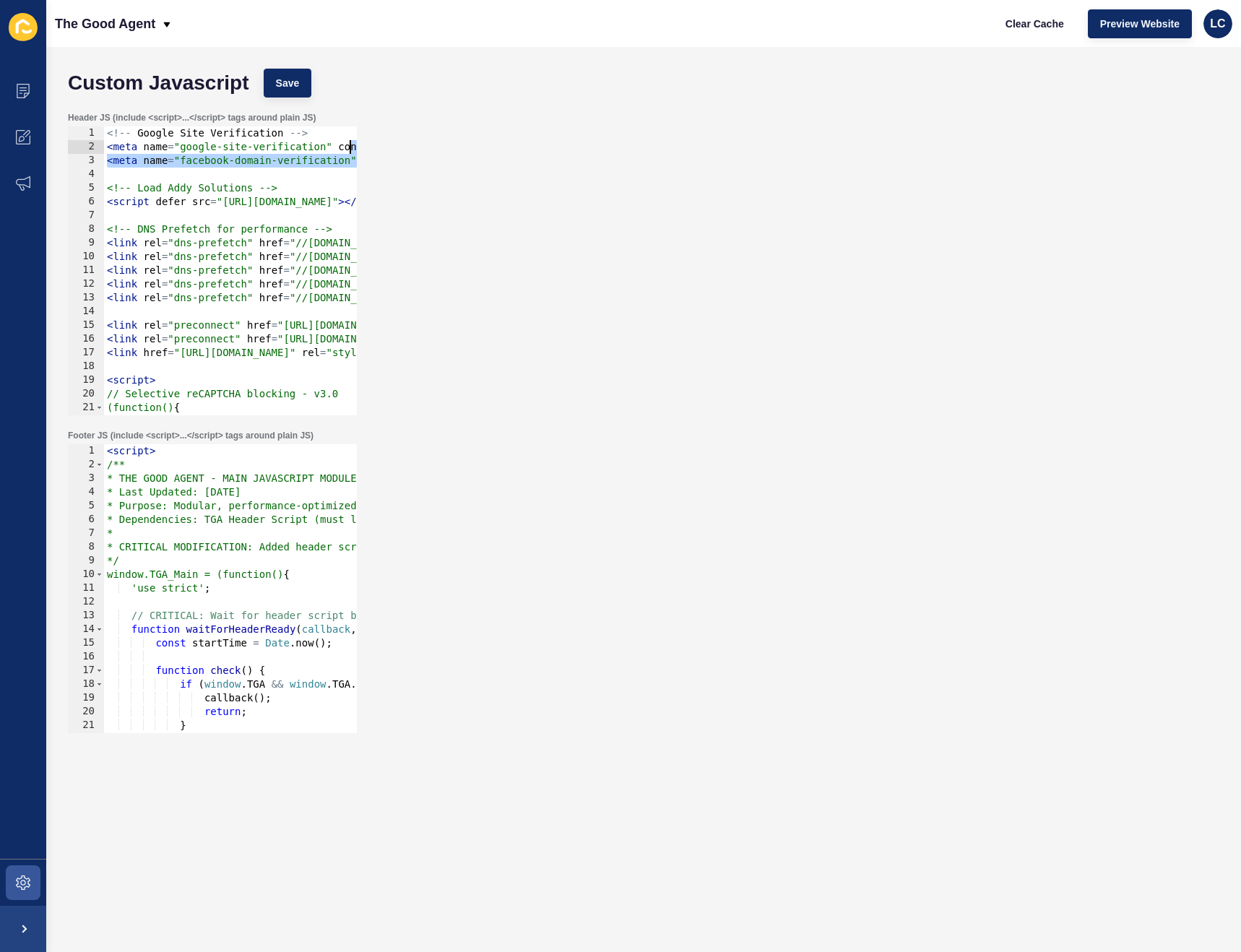
scroll to position [0, 5]
drag, startPoint x: 292, startPoint y: 162, endPoint x: 353, endPoint y: 153, distance: 61.7
click at [353, 153] on div "<meta name="facebook-domain-verification" content="8zdelif8kicz6049vy89ngn6sah4…" at bounding box center [213, 271] width 289 height 289
type textarea "<meta name="google-site-verification" content="VjOBkUOBJMoQuvGvfr2N5dB9S_A0OESa…"
click at [304, 86] on button "Save" at bounding box center [288, 83] width 48 height 29
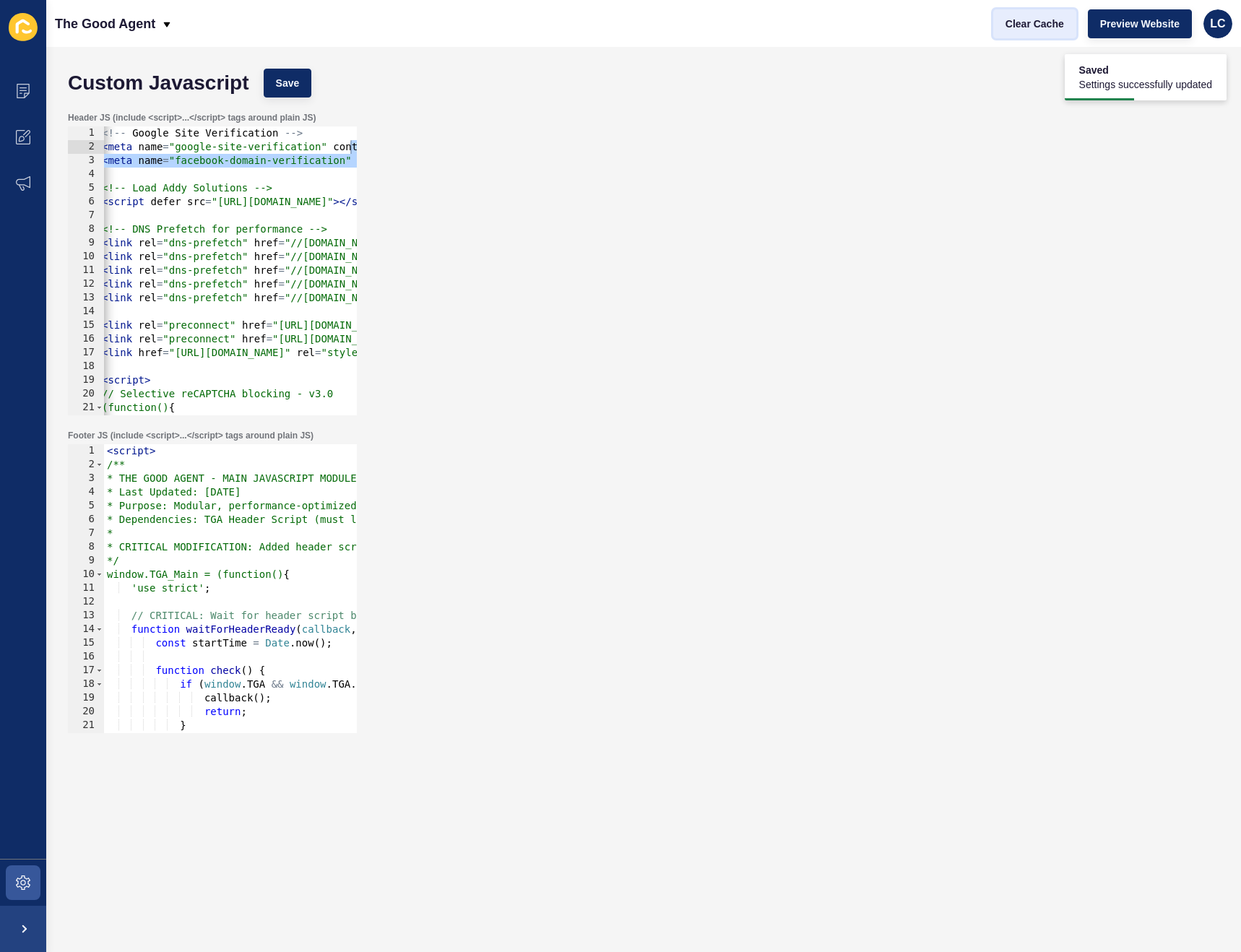
click at [1039, 25] on span "Clear Cache" at bounding box center [1034, 23] width 58 height 14
